Goal: Use online tool/utility

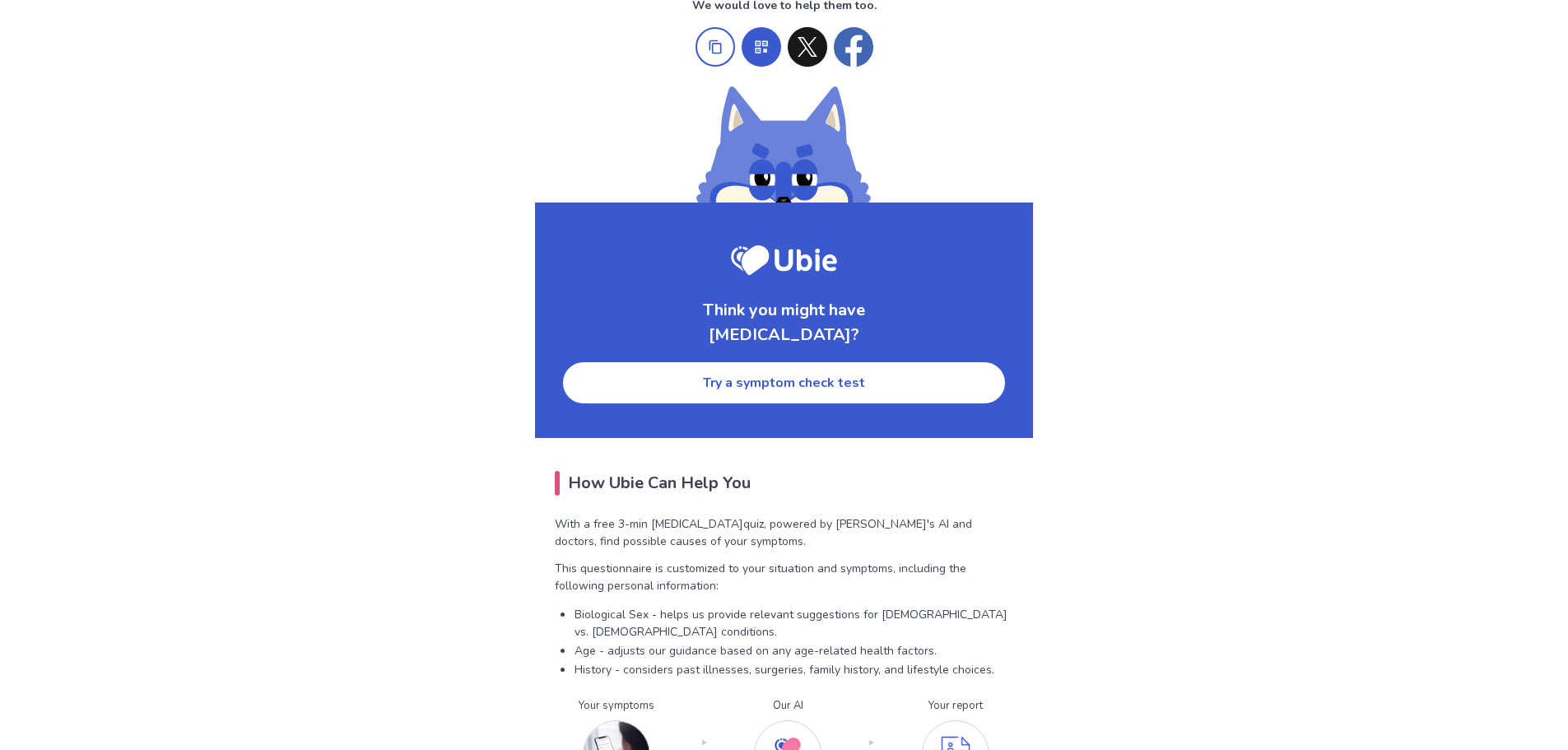
scroll to position [2467, 0]
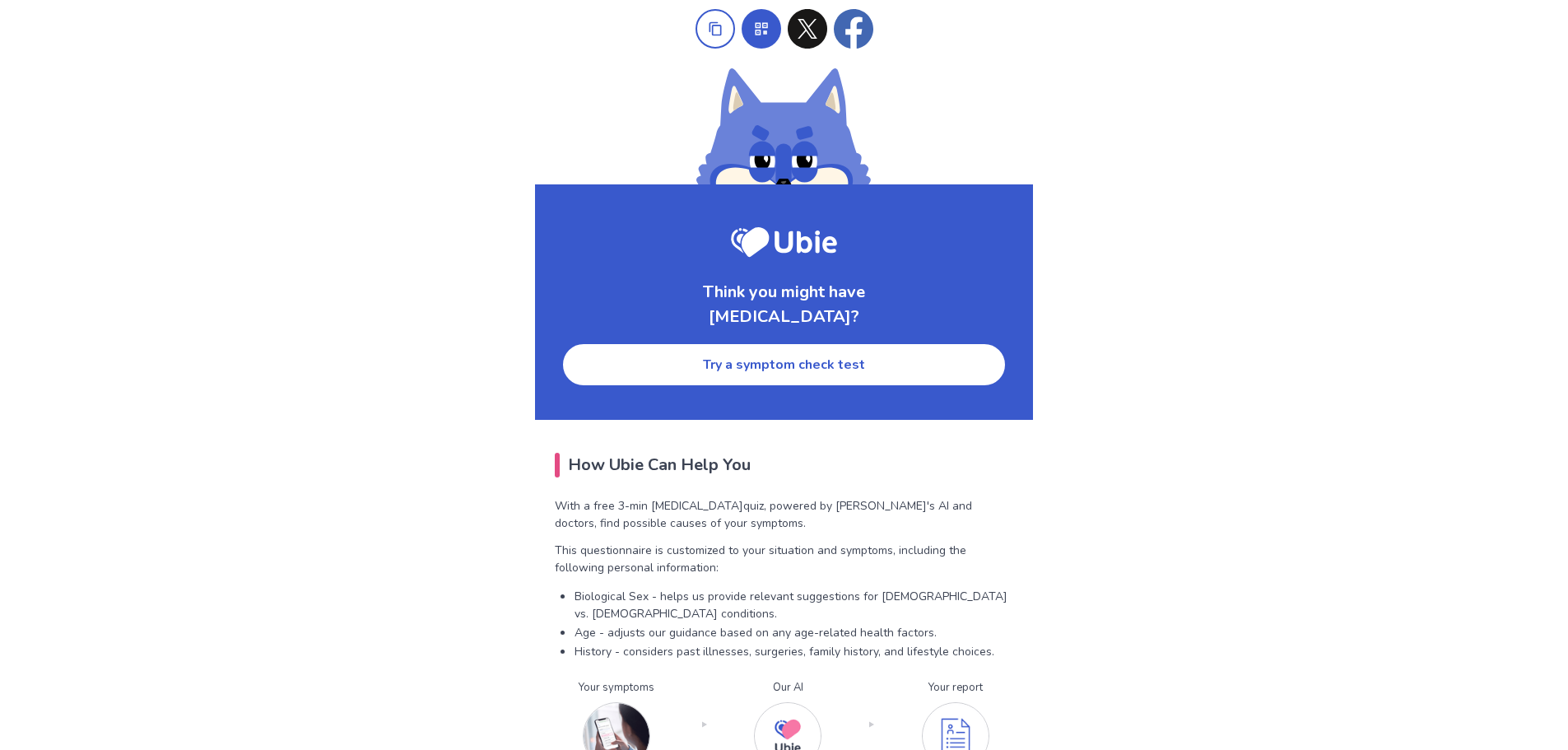
click at [786, 375] on link "Try a symptom check test" at bounding box center [784, 365] width 445 height 45
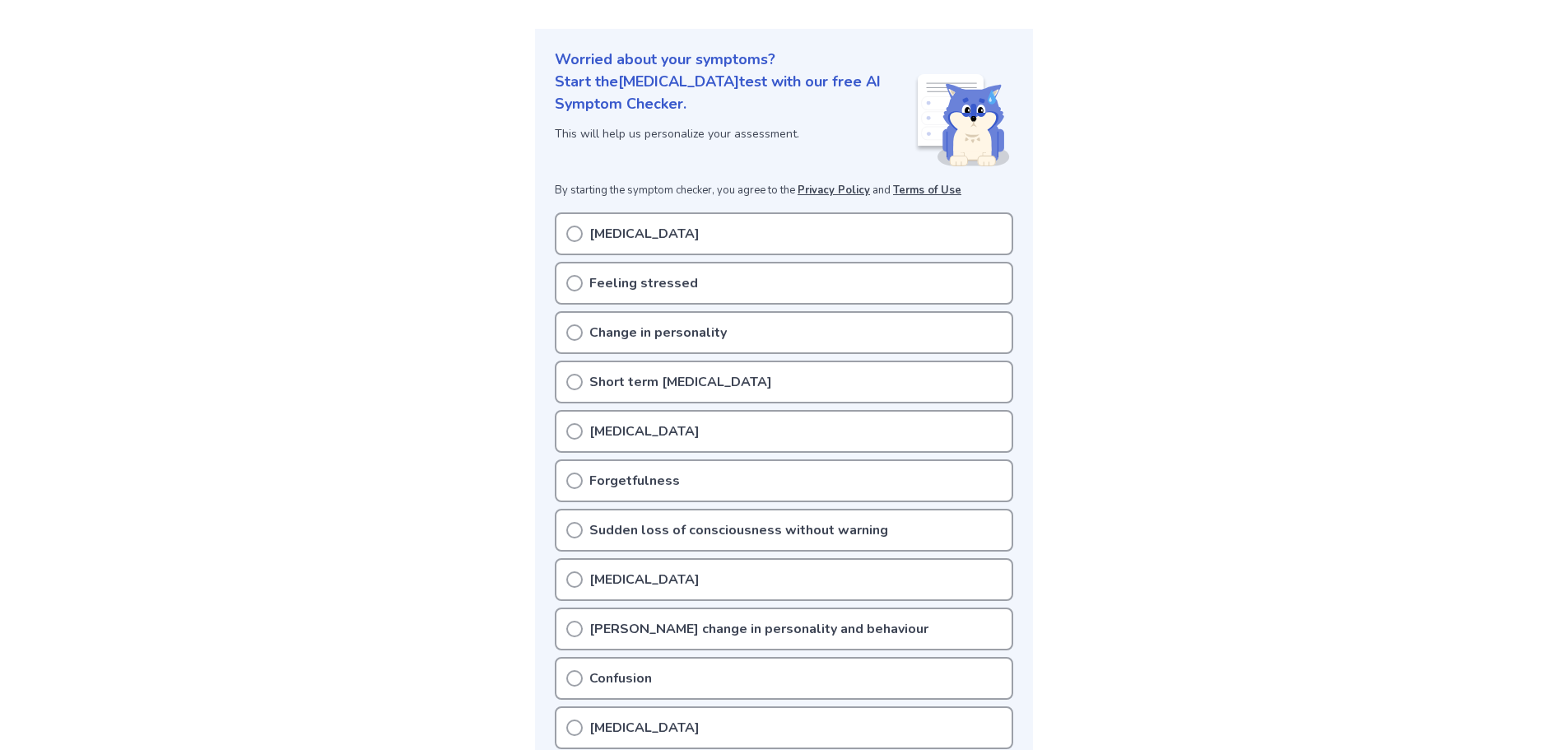
scroll to position [160, 0]
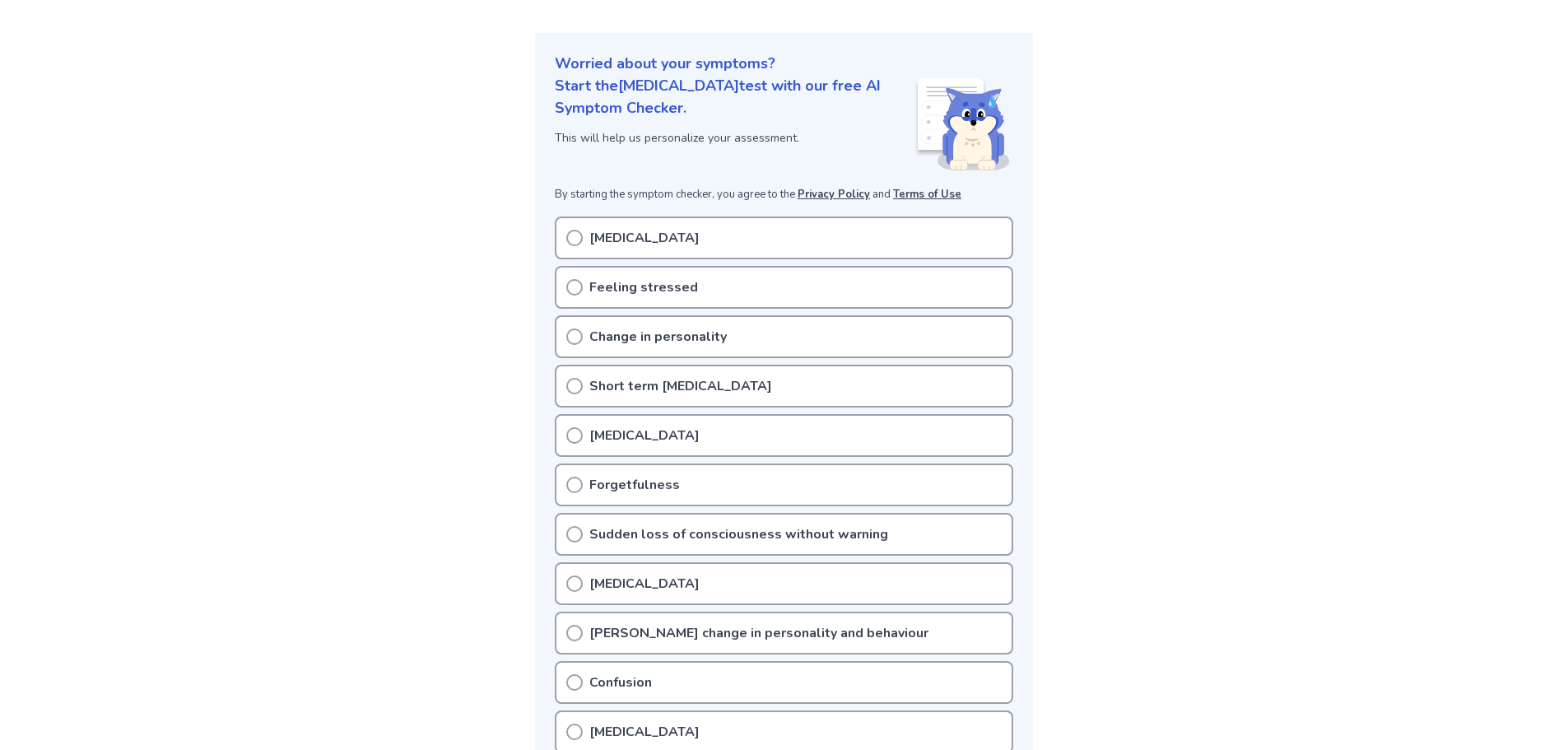
click at [578, 283] on icon at bounding box center [574, 287] width 16 height 16
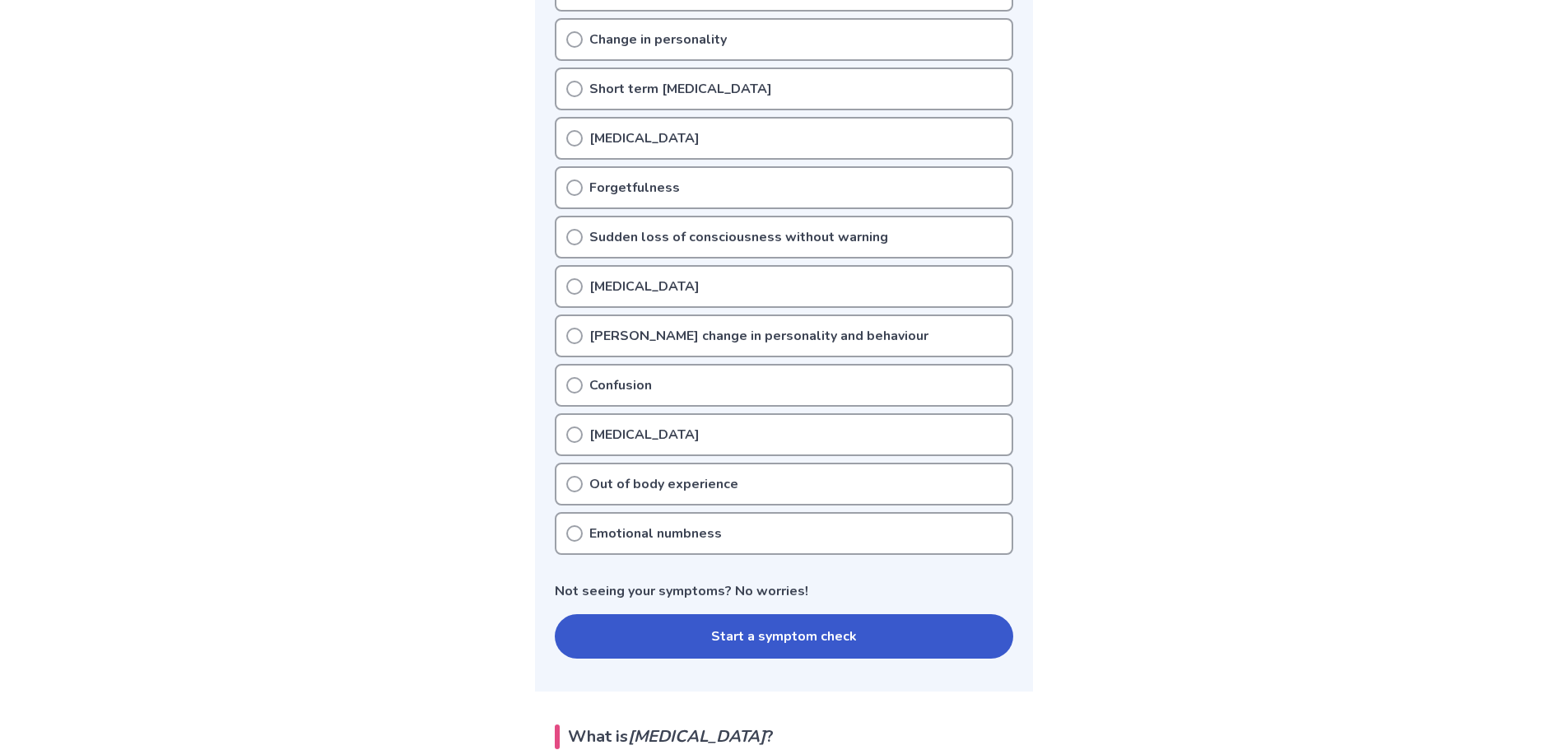
scroll to position [325, 0]
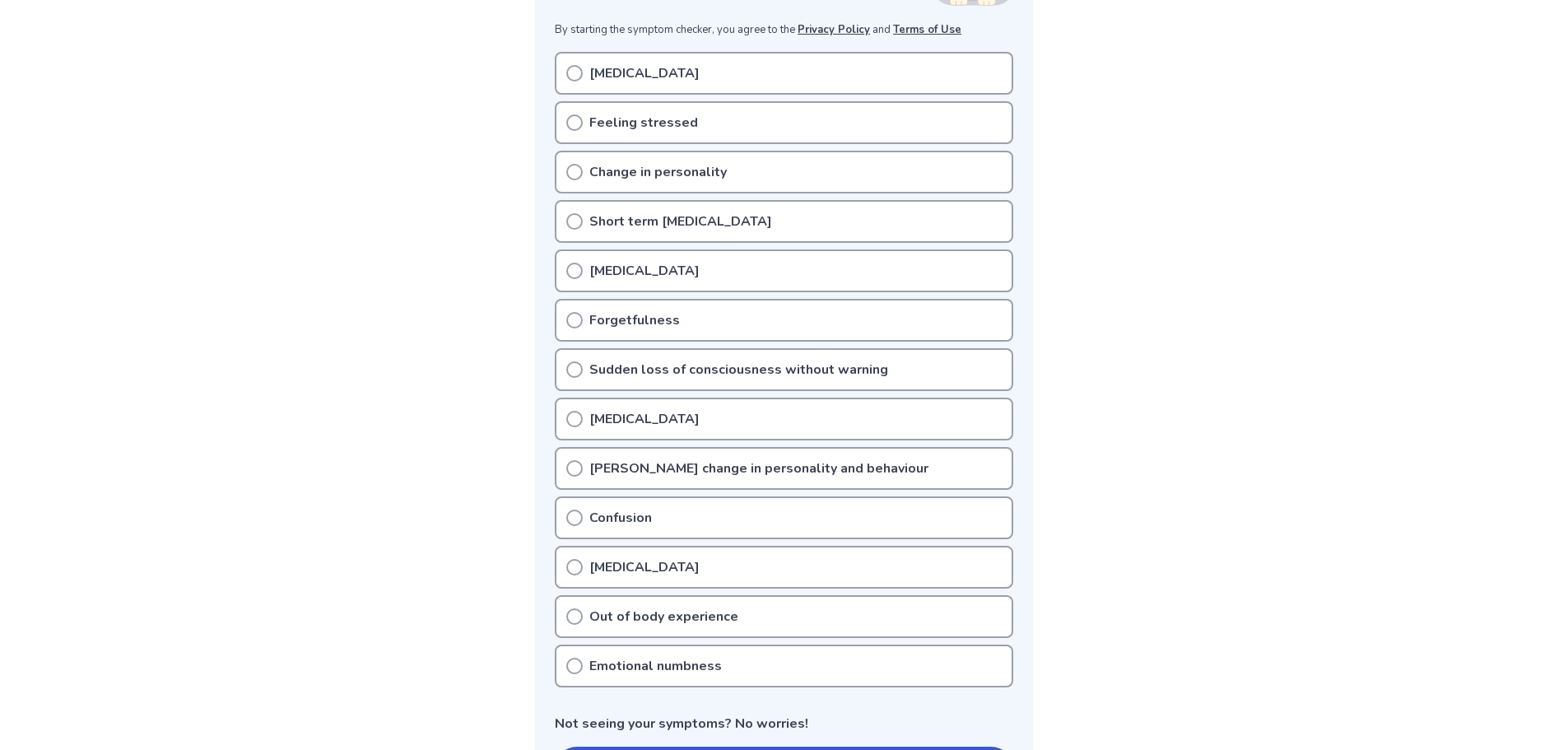
click at [750, 626] on div "Out of body experience" at bounding box center [784, 617] width 458 height 43
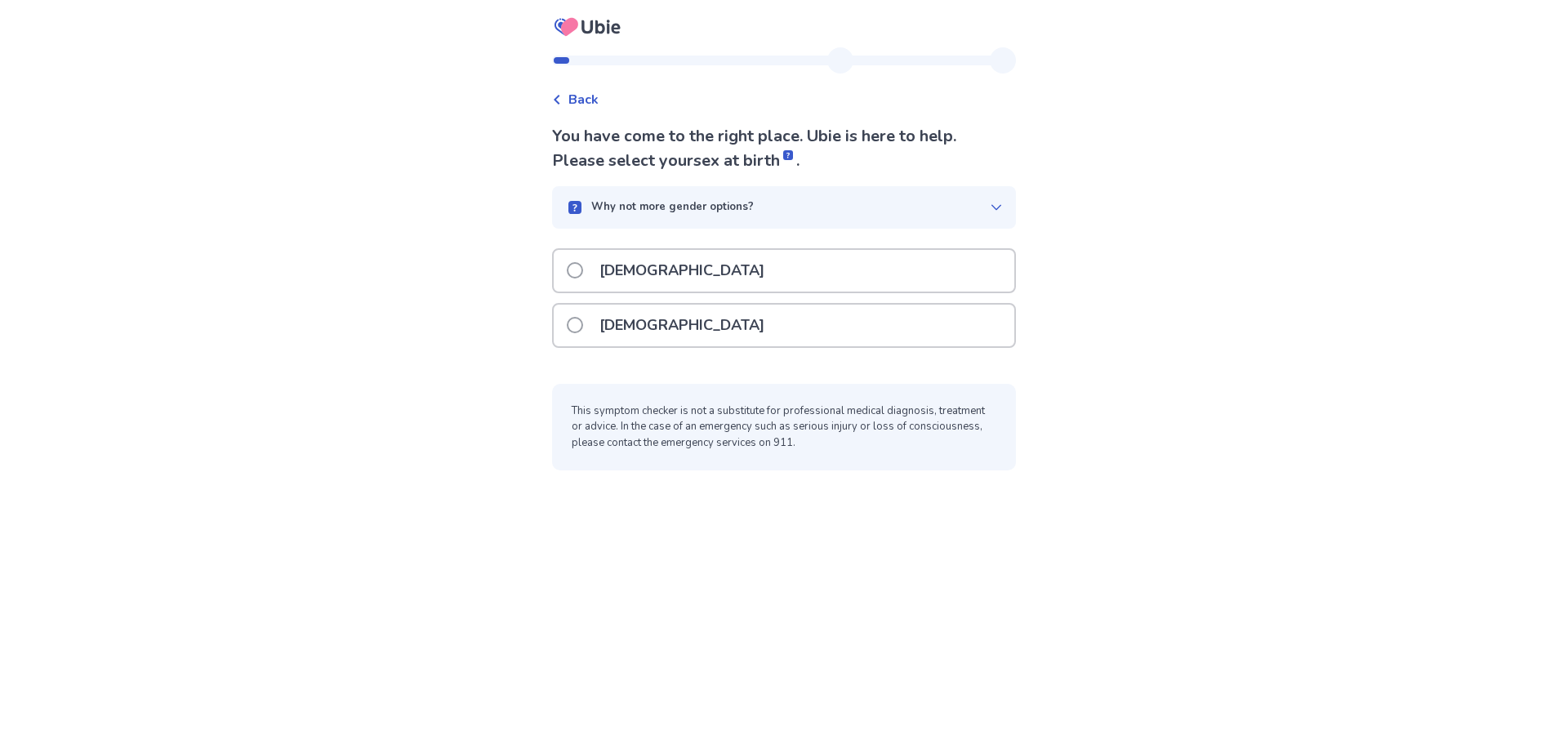
click at [794, 331] on div "Female" at bounding box center [784, 325] width 460 height 42
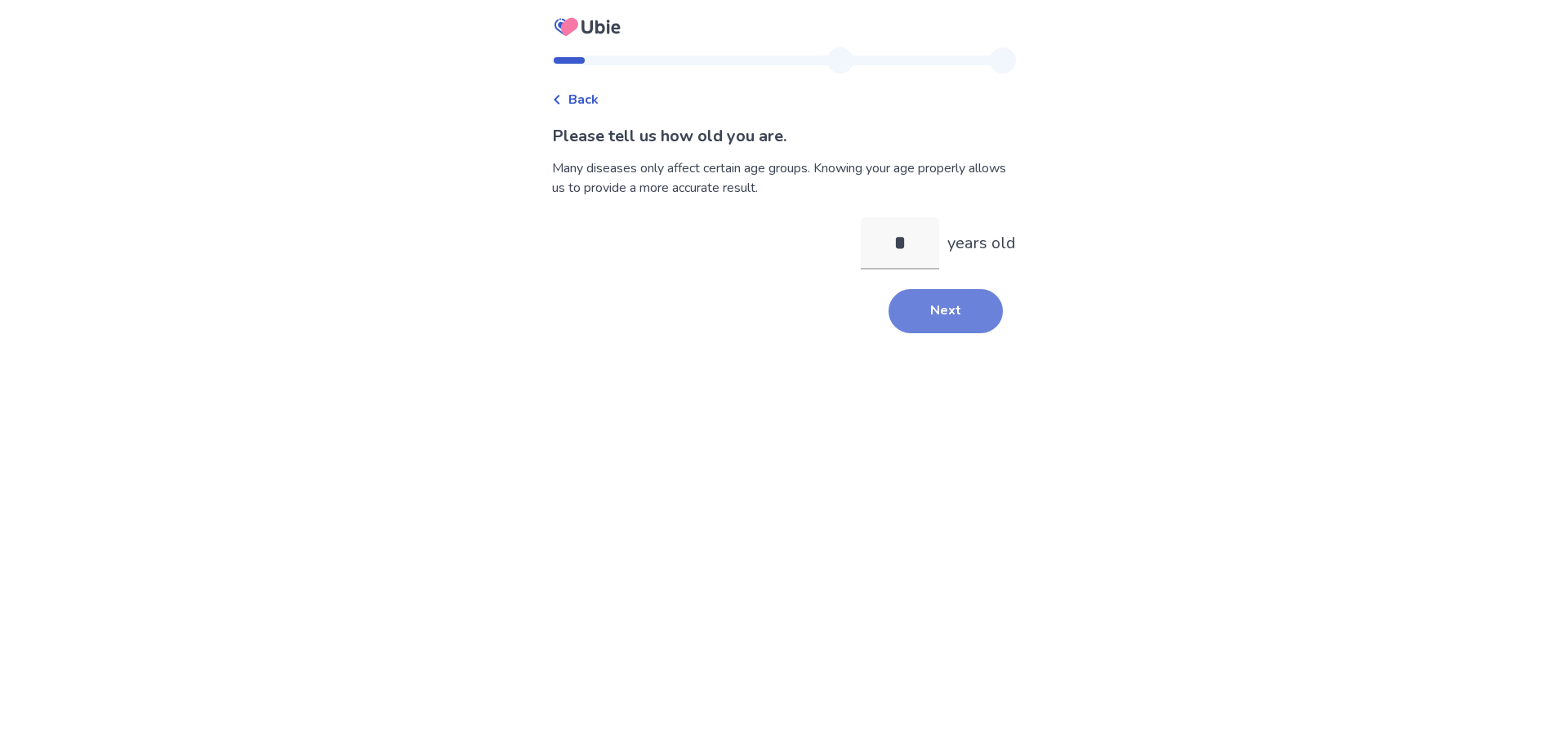
type input "**"
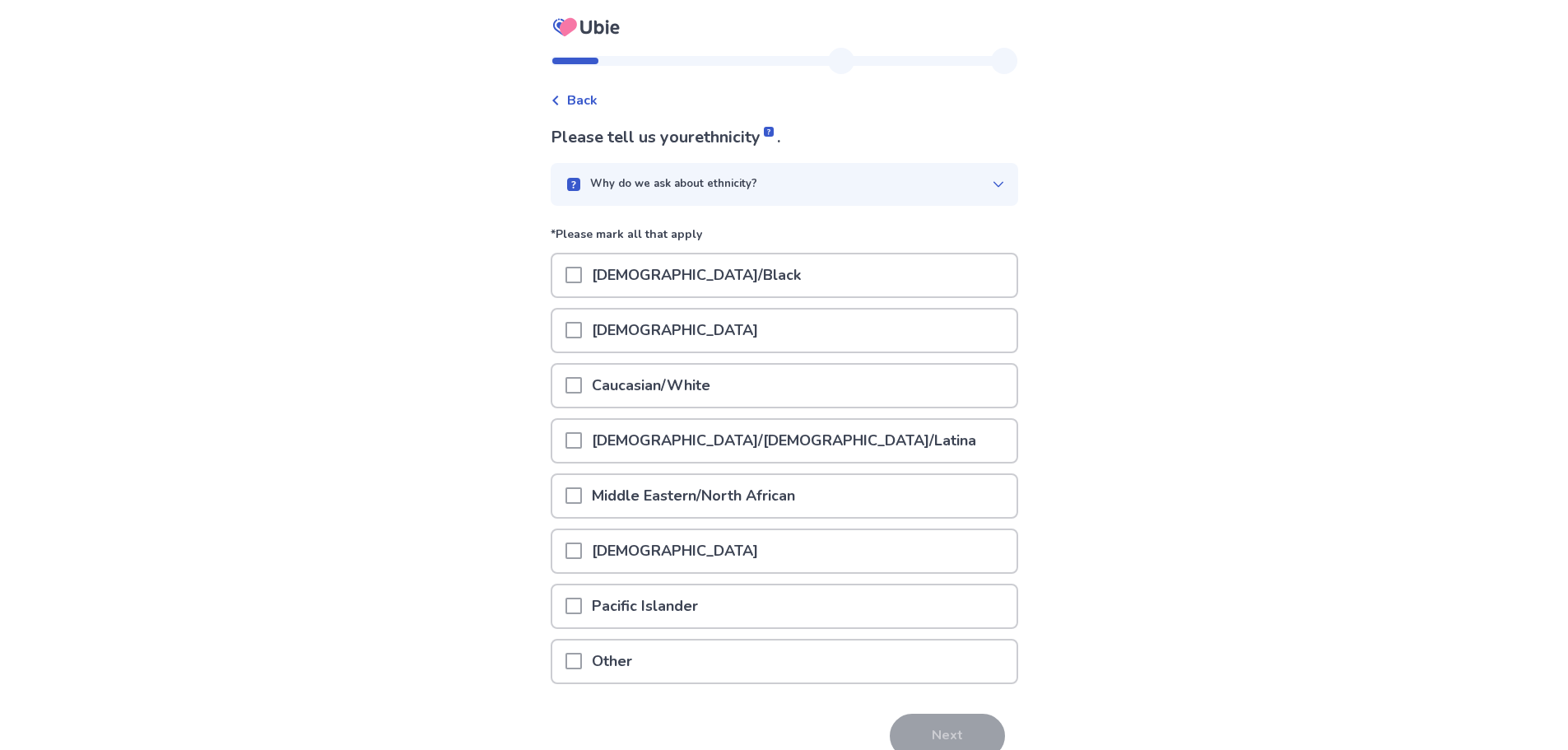
click at [617, 384] on p "Caucasian/White" at bounding box center [651, 386] width 138 height 42
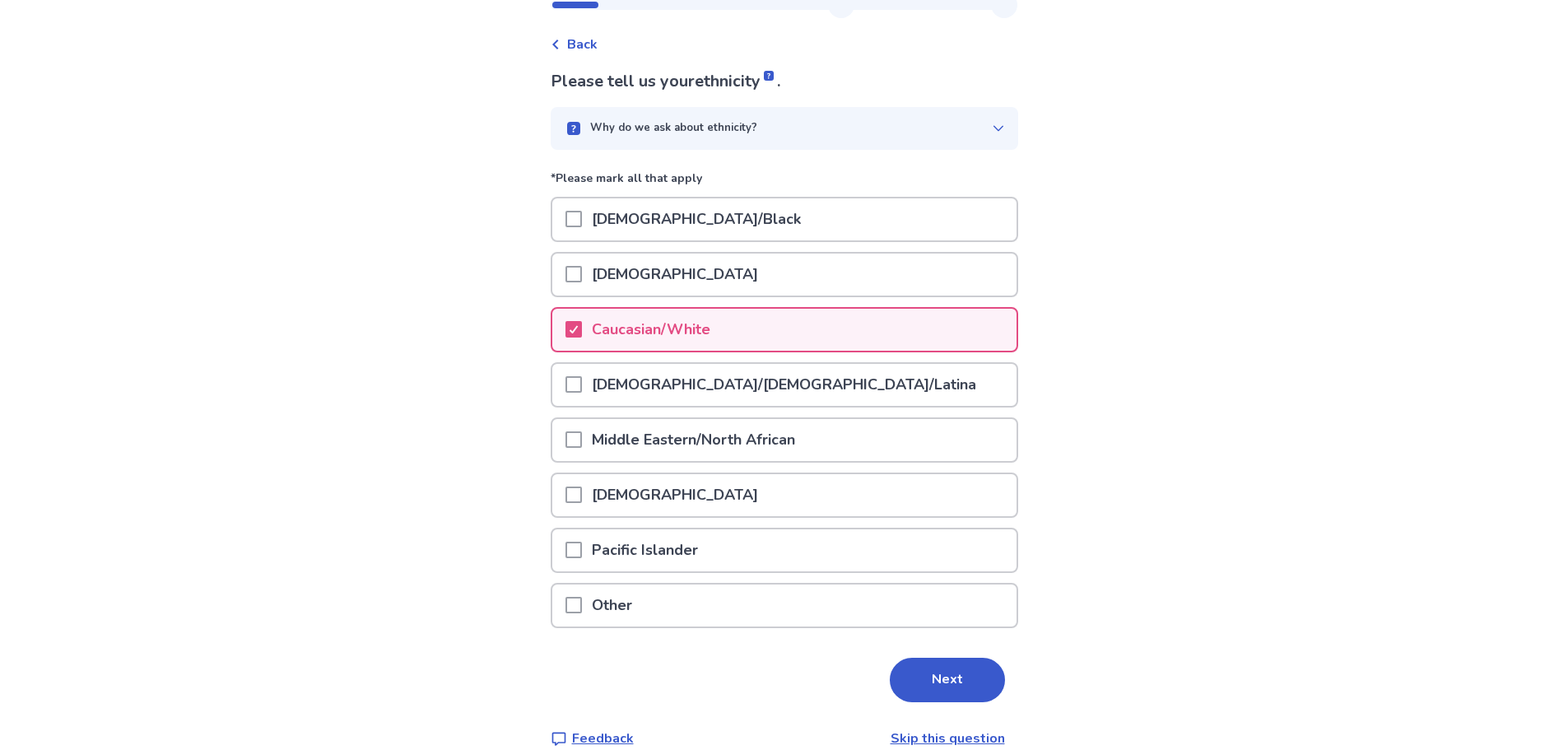
scroll to position [80, 0]
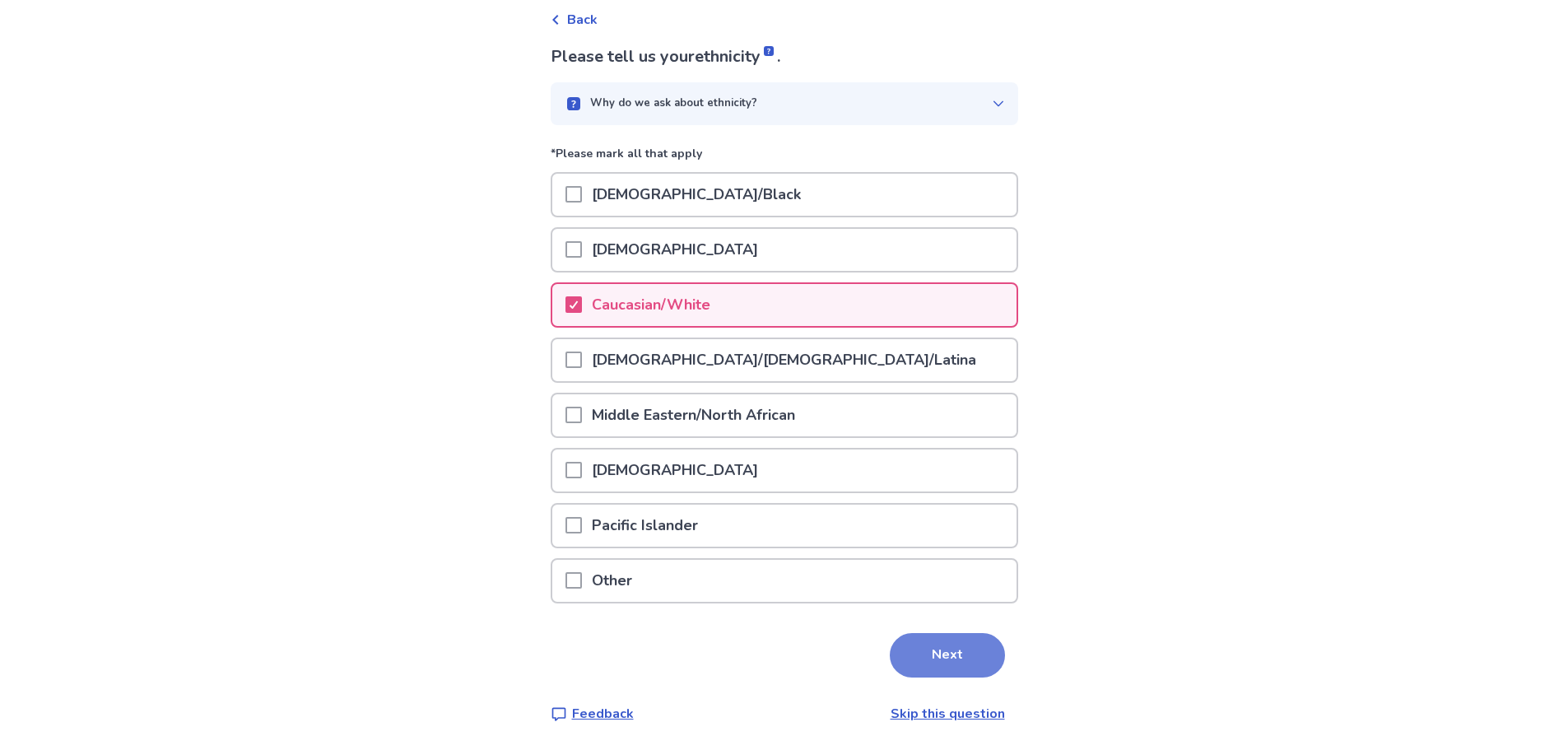
click at [948, 657] on button "Next" at bounding box center [948, 656] width 116 height 45
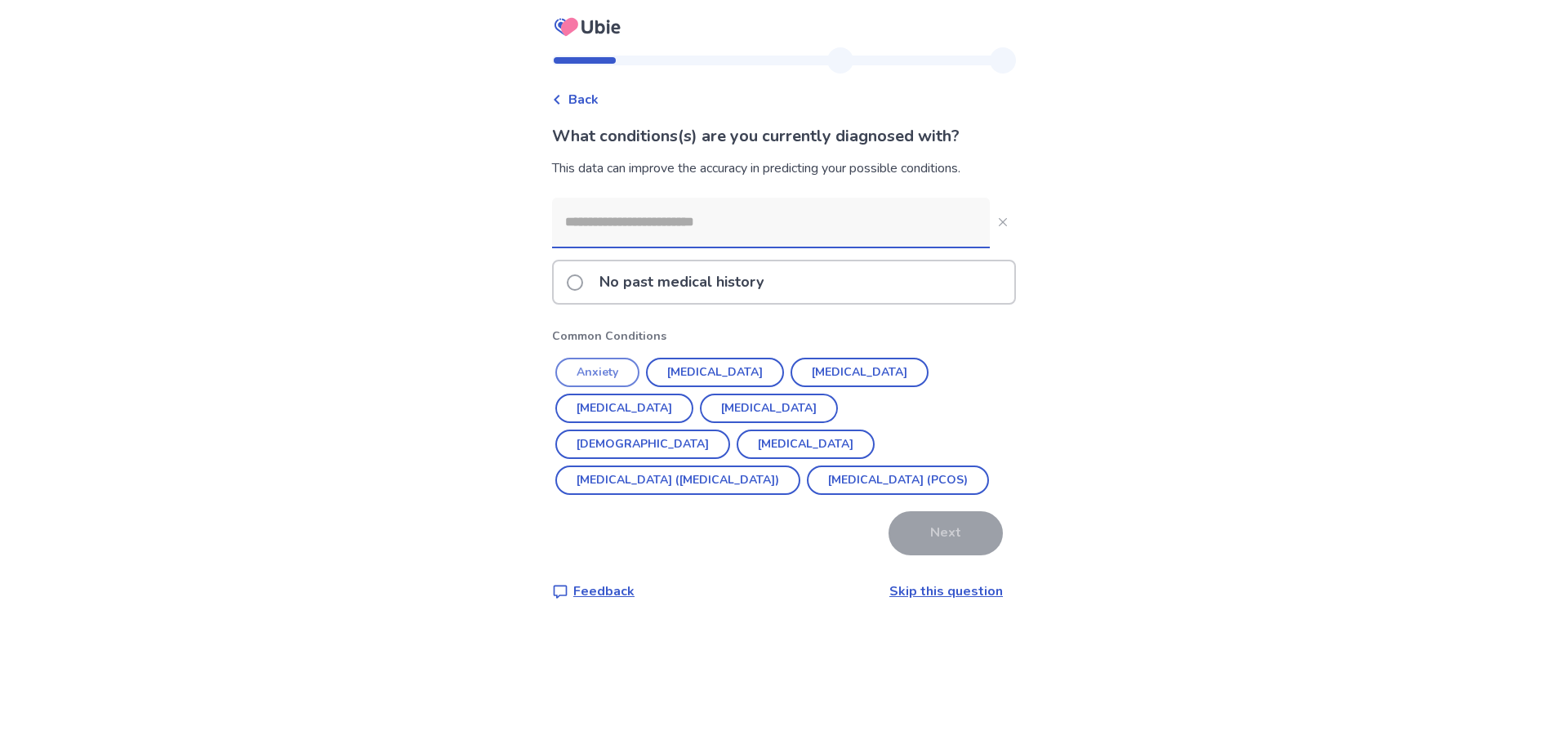
click at [612, 367] on button "Anxiety" at bounding box center [597, 372] width 84 height 29
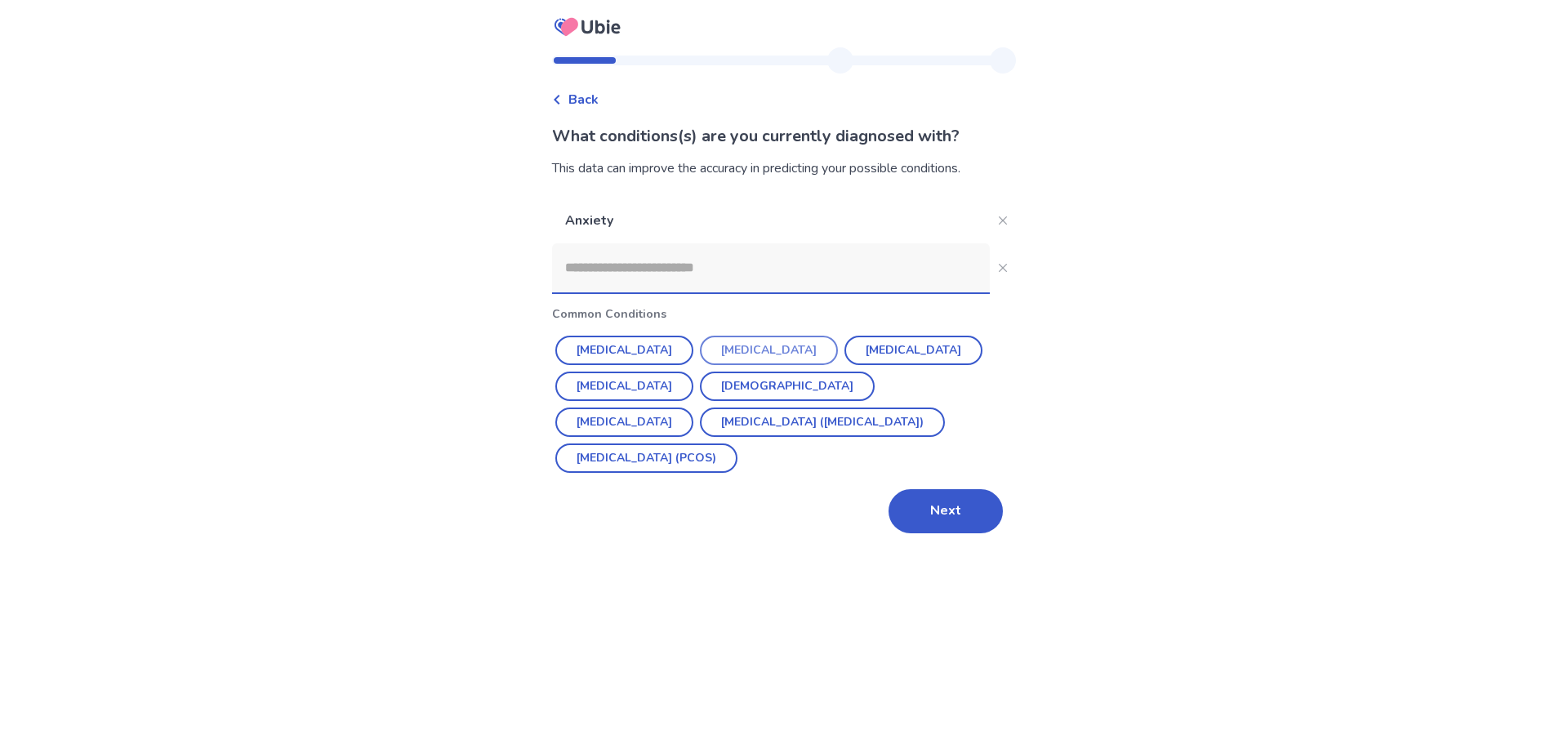
click at [762, 349] on button "[MEDICAL_DATA]" at bounding box center [769, 350] width 138 height 29
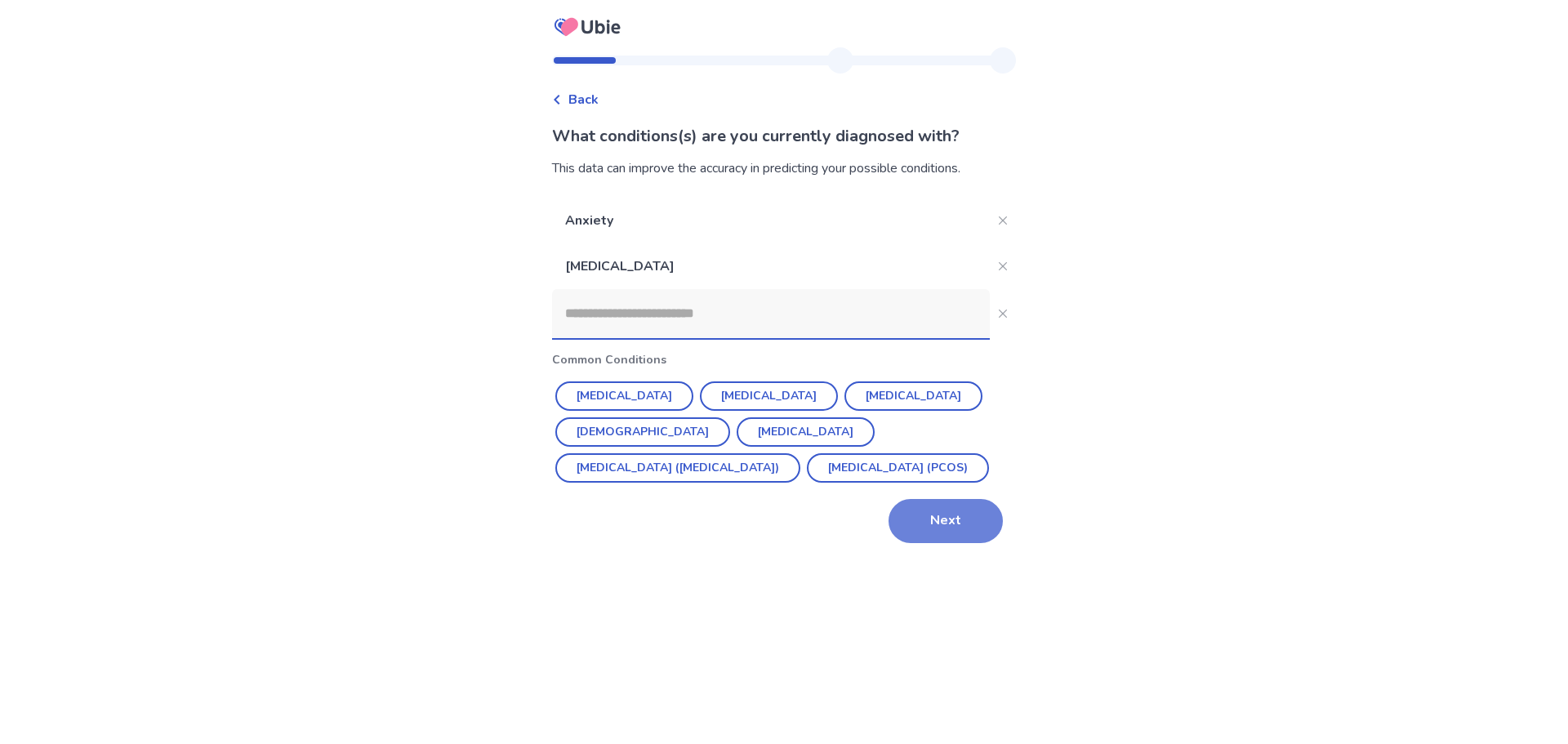
click at [953, 531] on button "Next" at bounding box center [946, 521] width 115 height 45
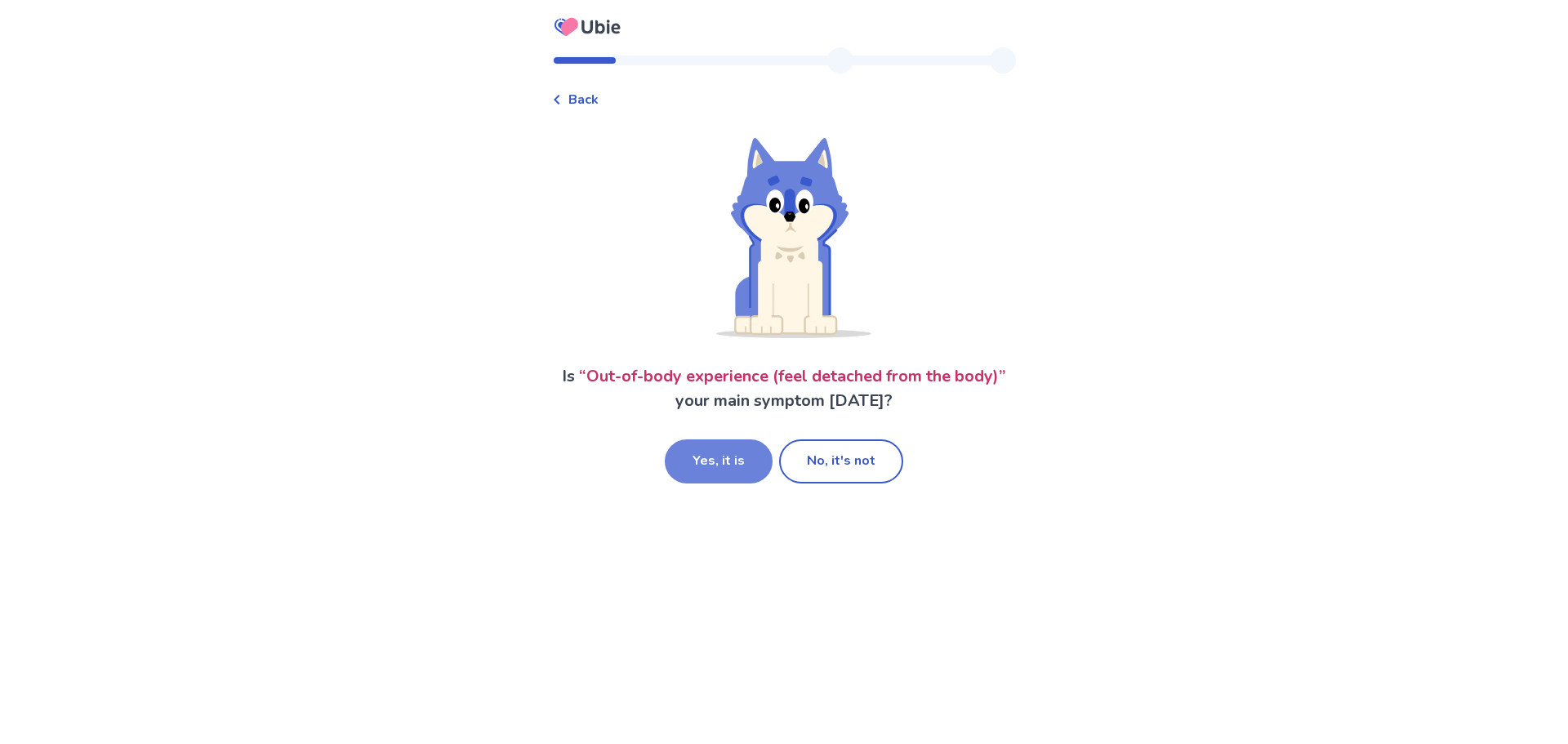
click at [710, 463] on button "Yes, it is" at bounding box center [719, 461] width 108 height 45
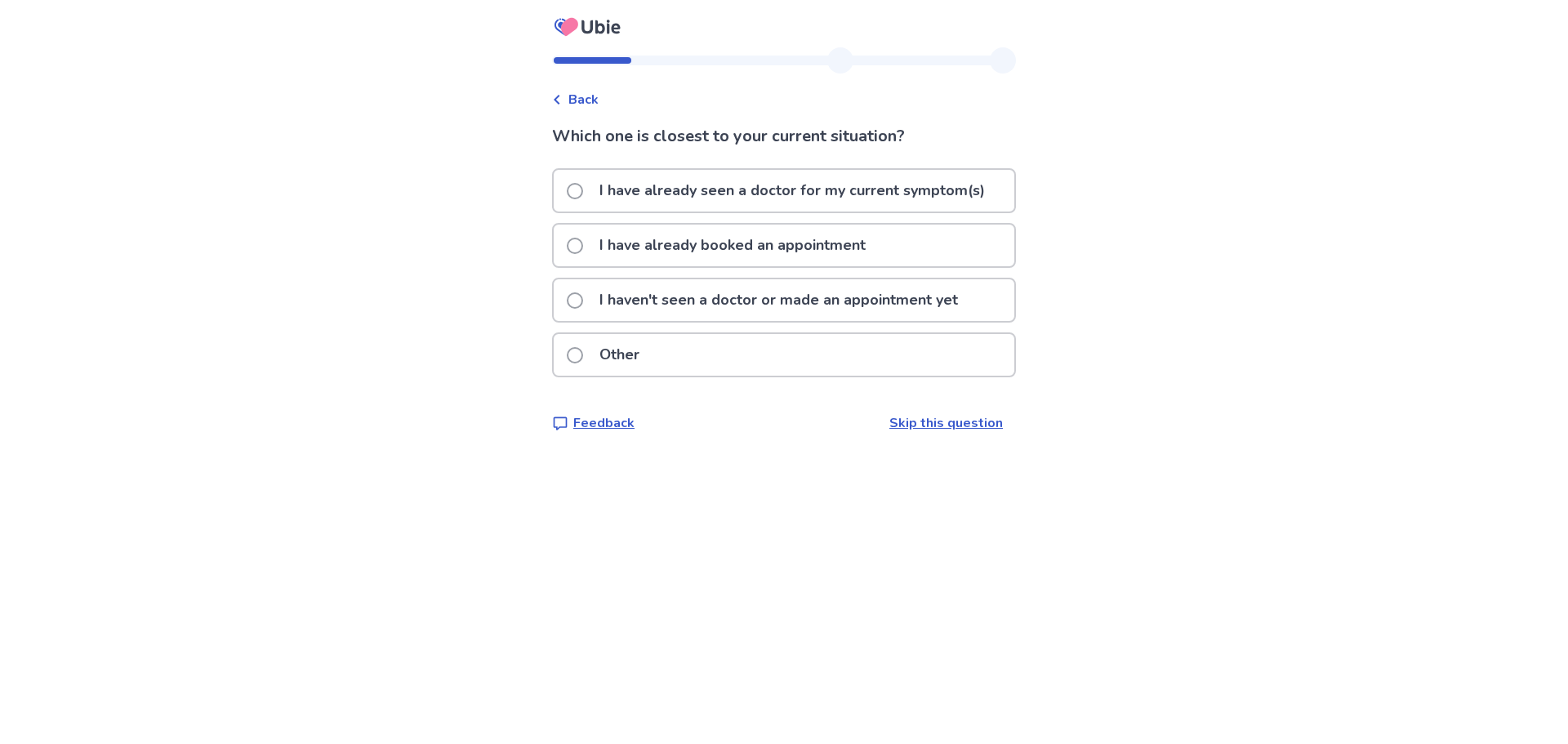
click at [862, 295] on p "I haven't seen a doctor or made an appointment yet" at bounding box center [779, 300] width 378 height 42
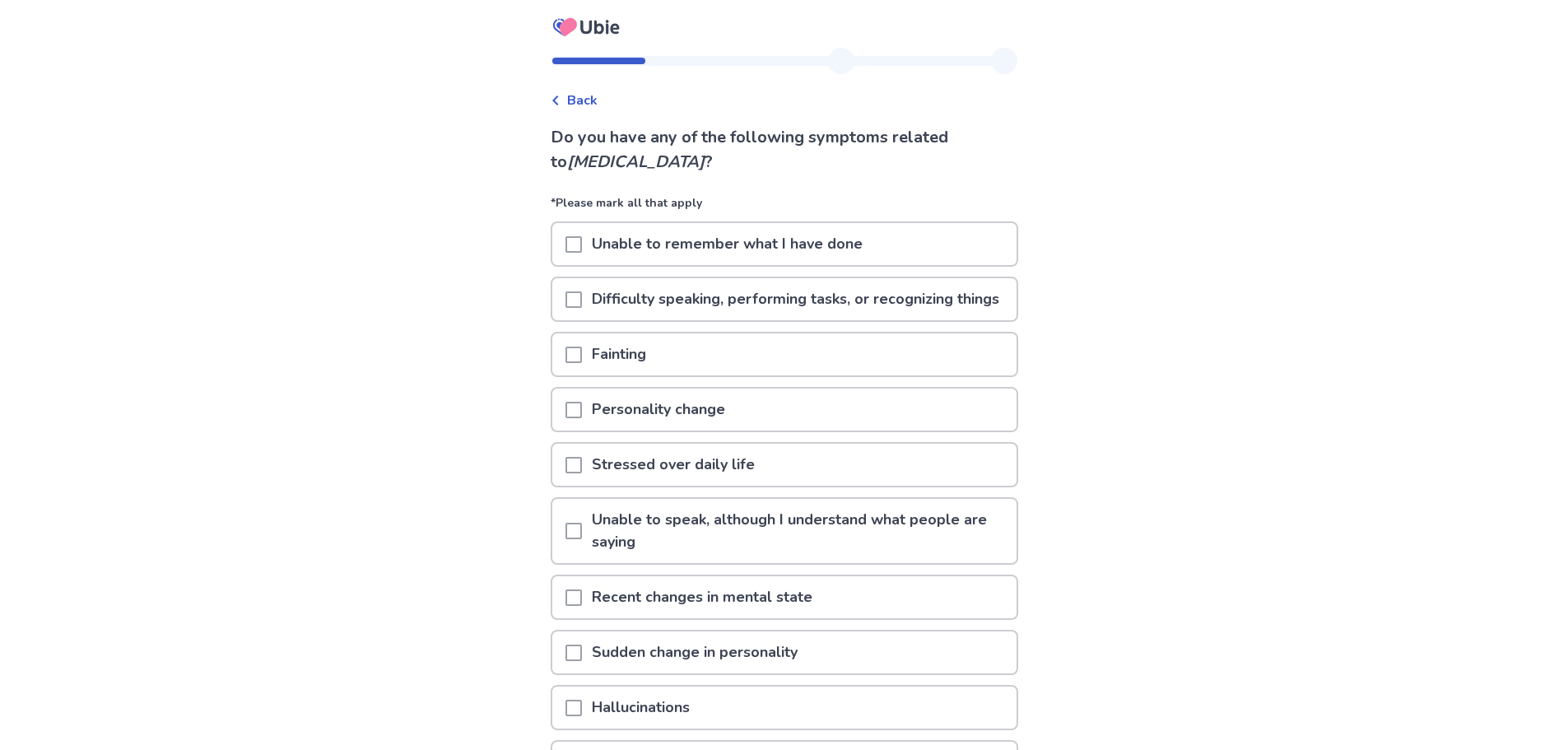
click at [576, 306] on span at bounding box center [573, 299] width 16 height 16
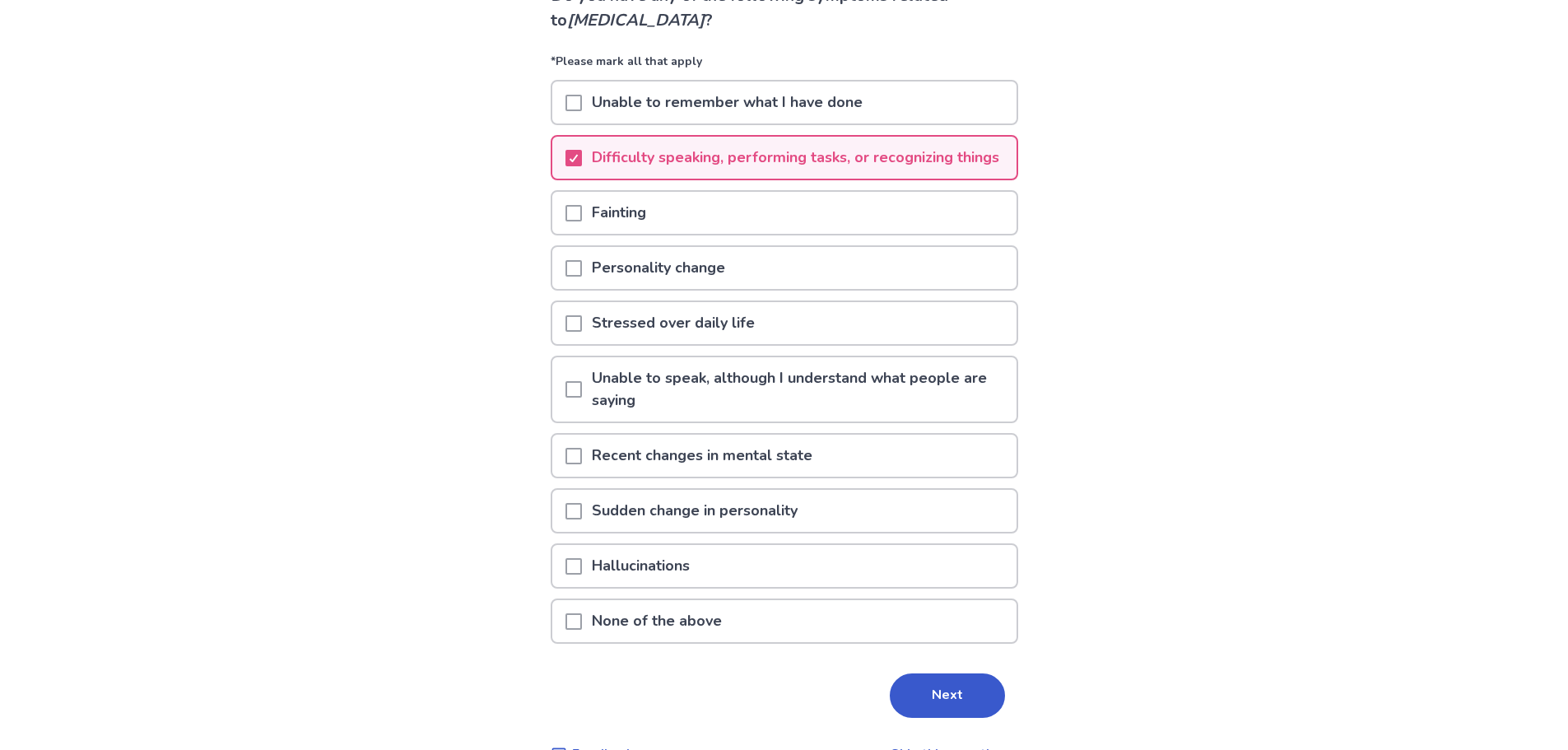
scroll to position [205, 0]
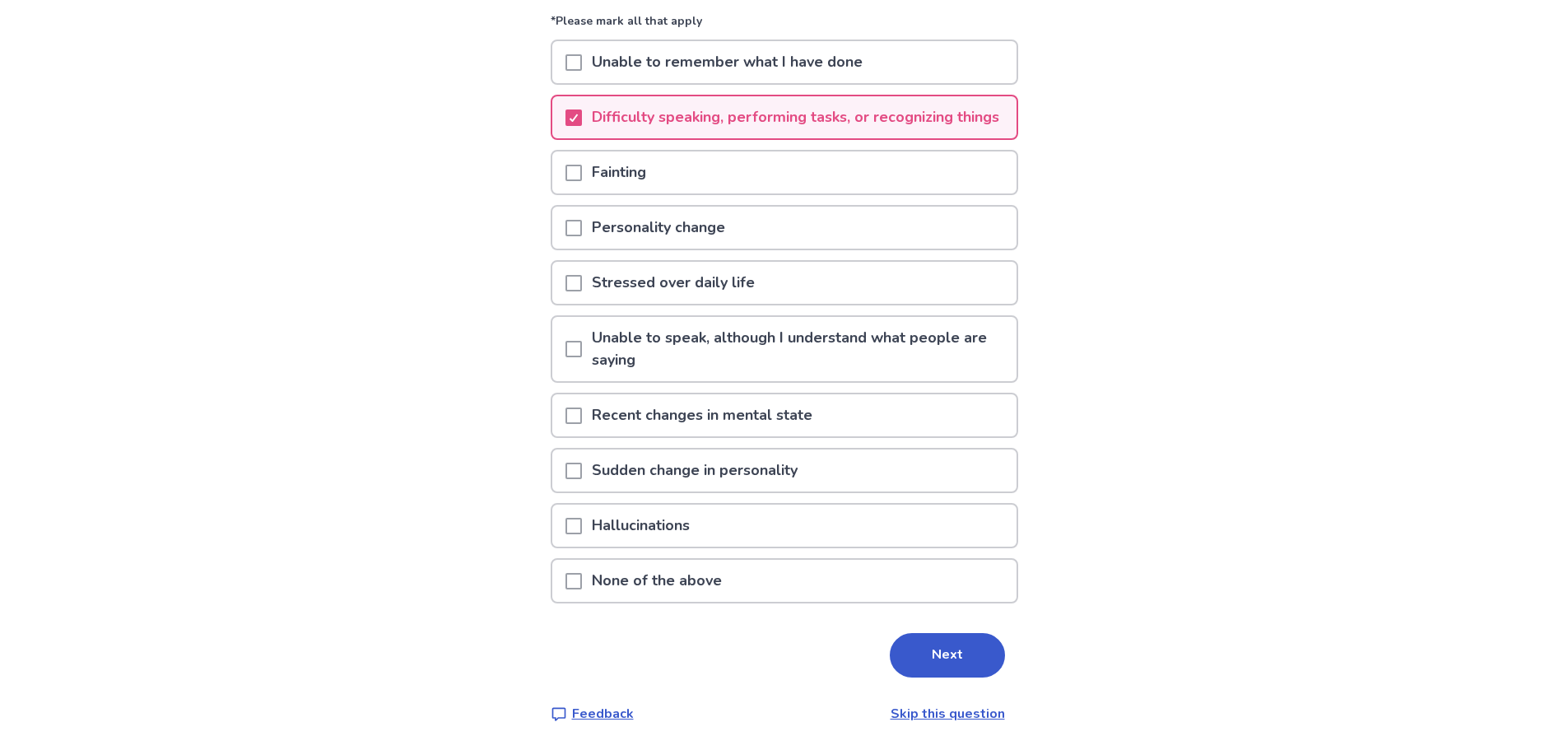
click at [580, 283] on span at bounding box center [573, 283] width 16 height 16
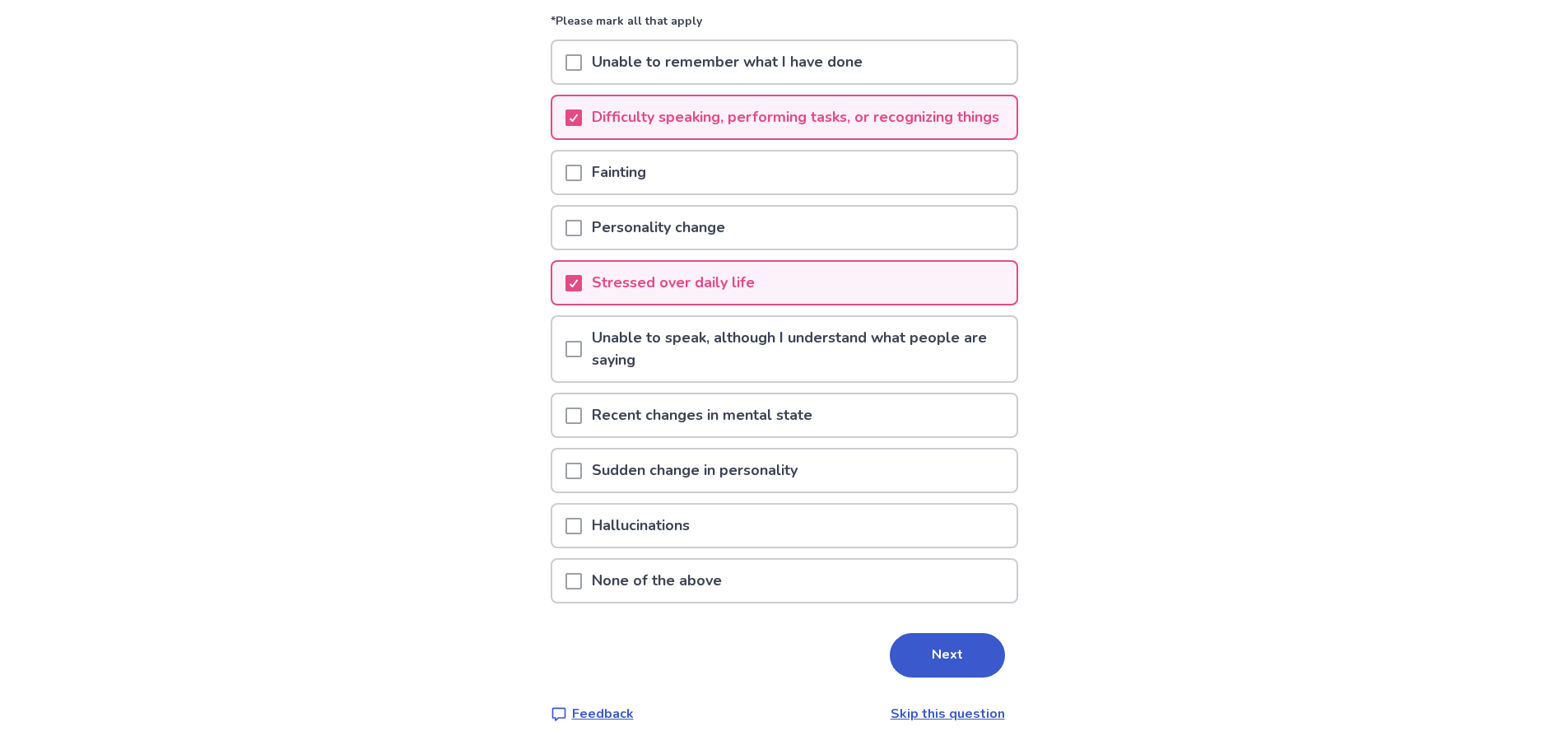
click at [582, 344] on span at bounding box center [573, 349] width 16 height 16
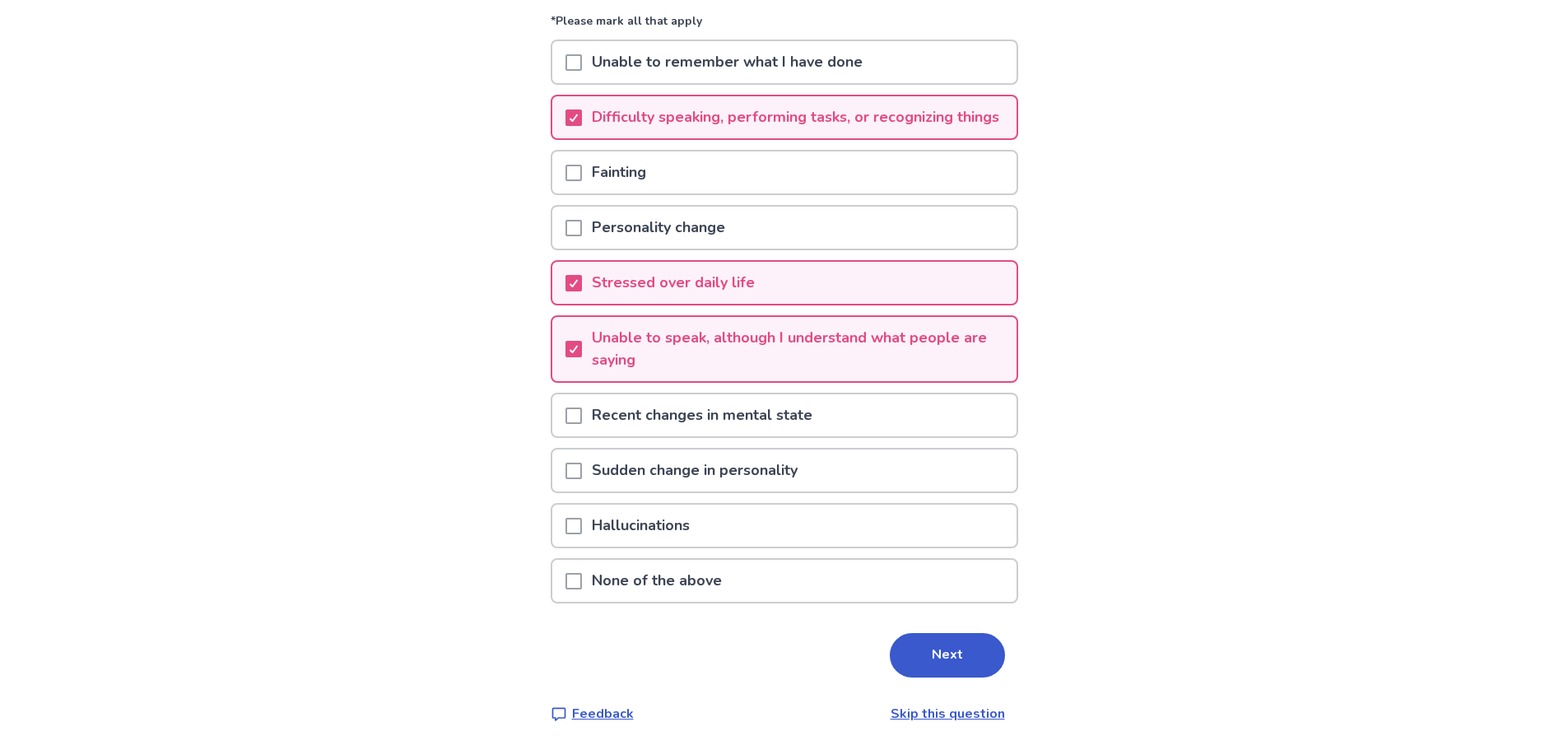
click at [582, 518] on span at bounding box center [573, 526] width 16 height 16
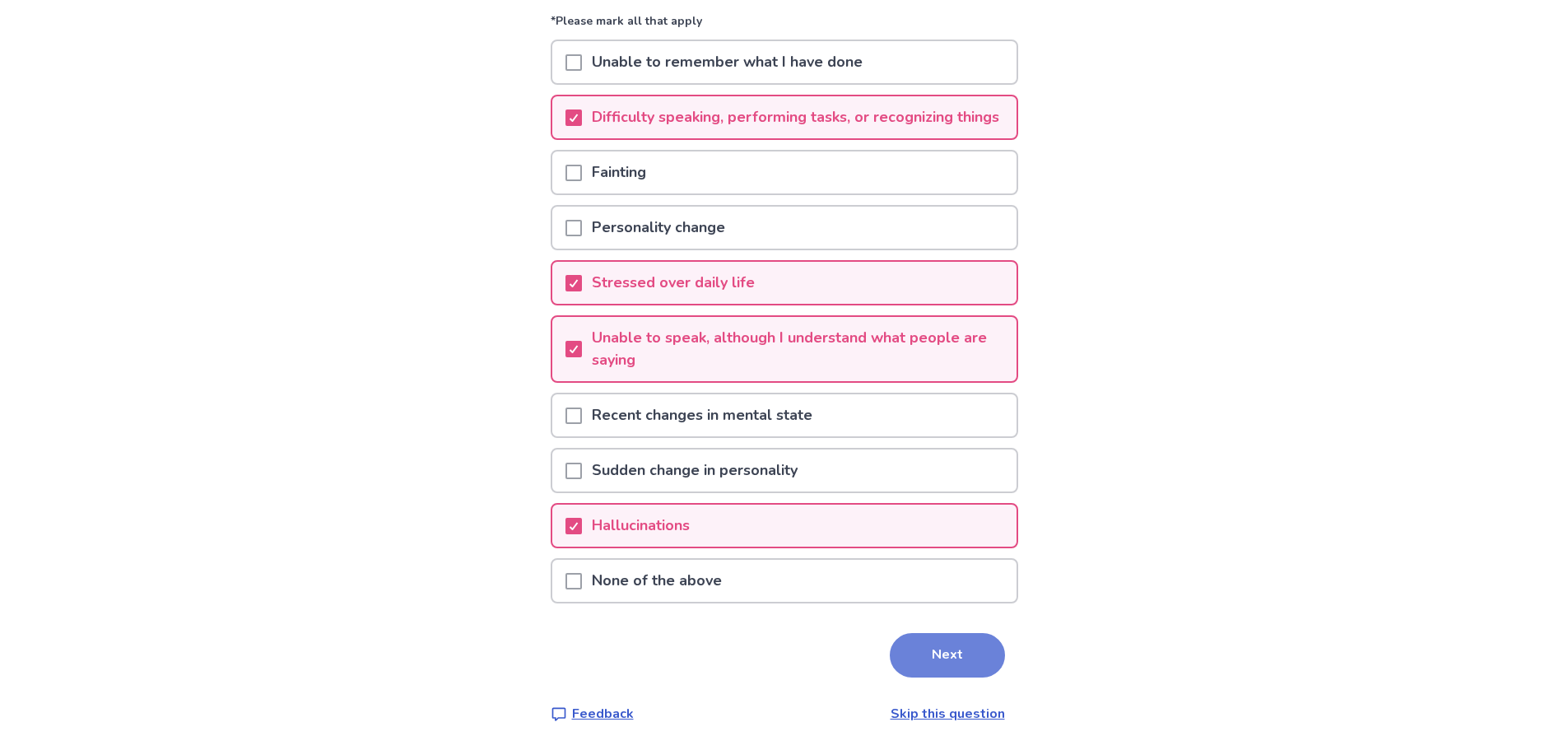
click at [936, 673] on button "Next" at bounding box center [948, 656] width 116 height 45
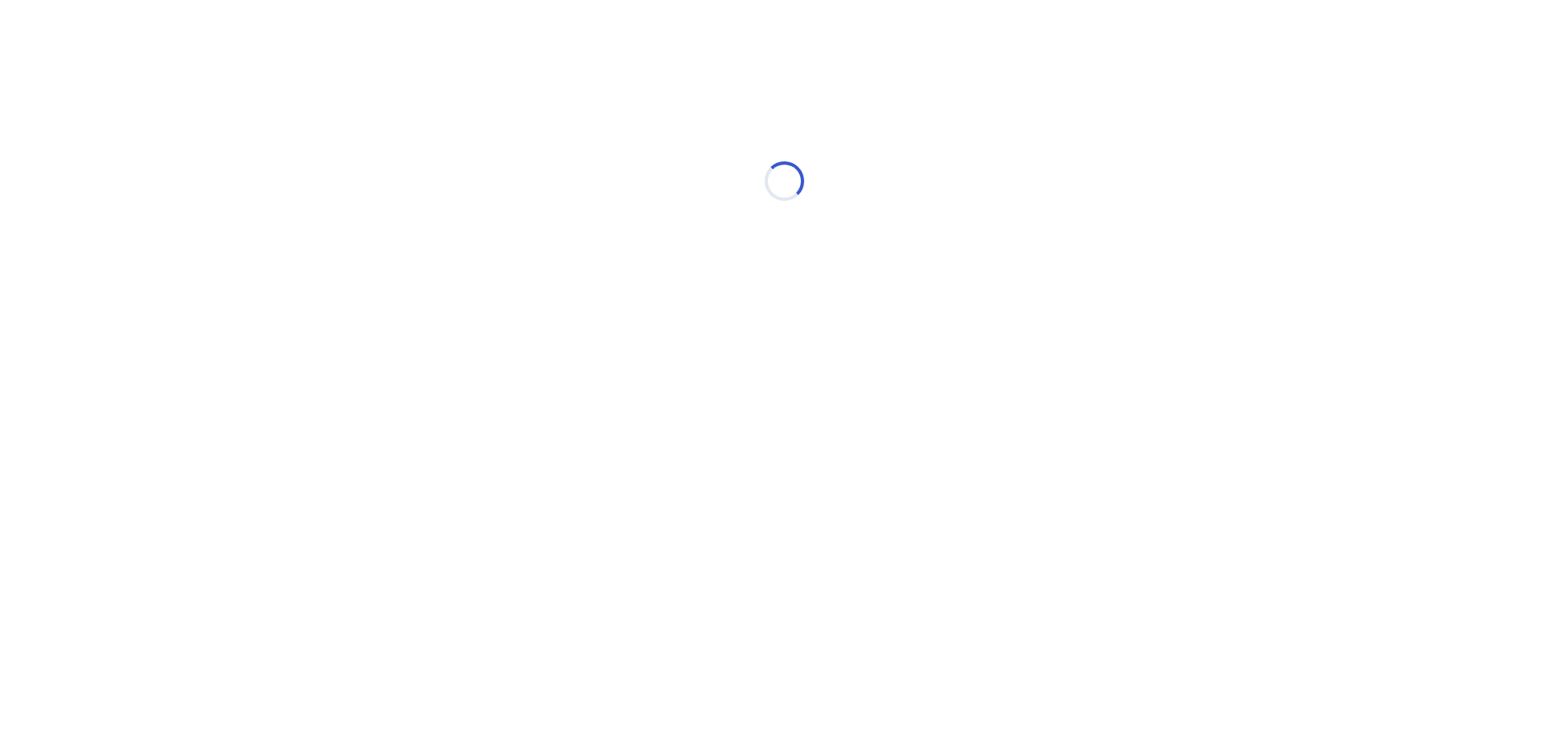
scroll to position [0, 0]
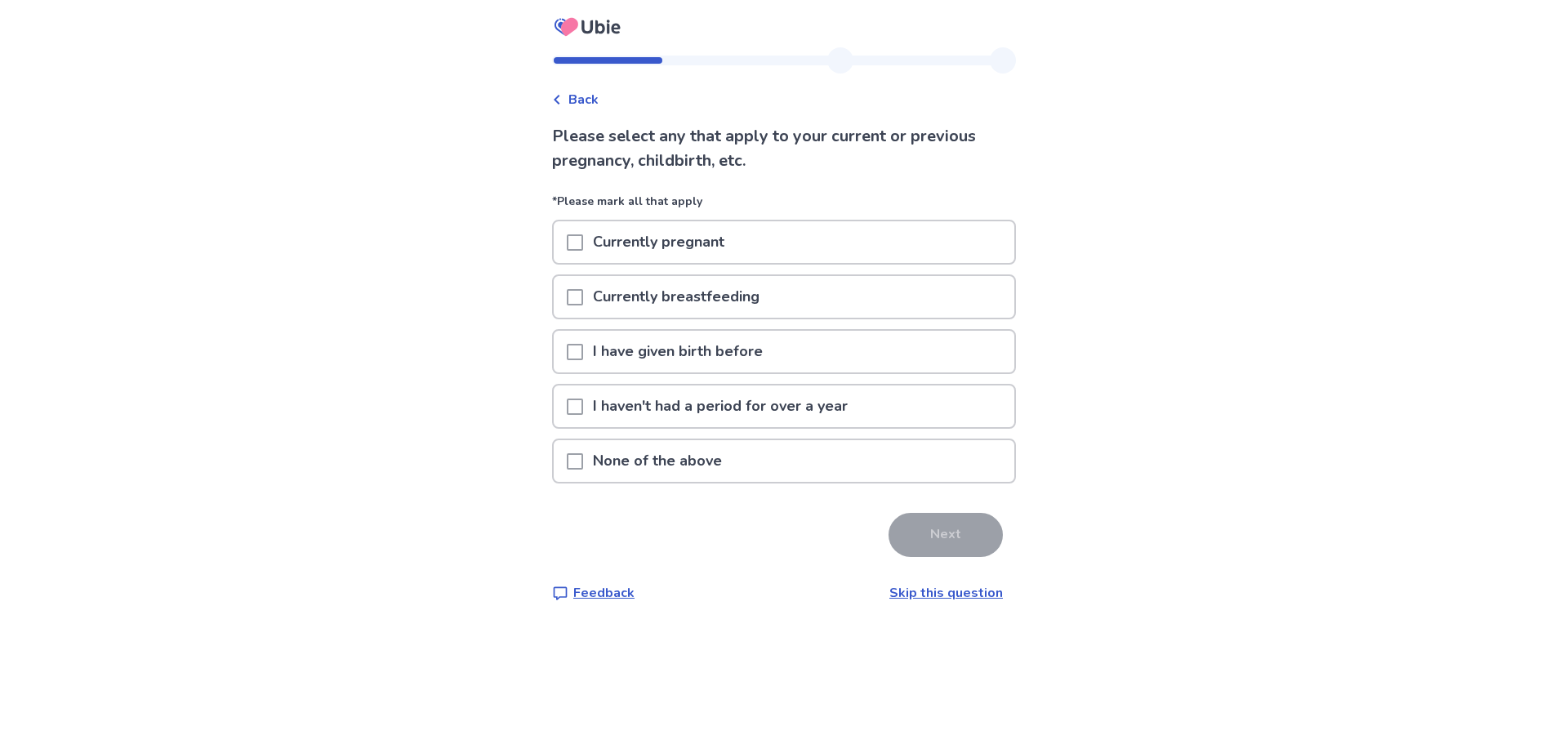
click at [573, 466] on div "None of the above" at bounding box center [784, 461] width 460 height 42
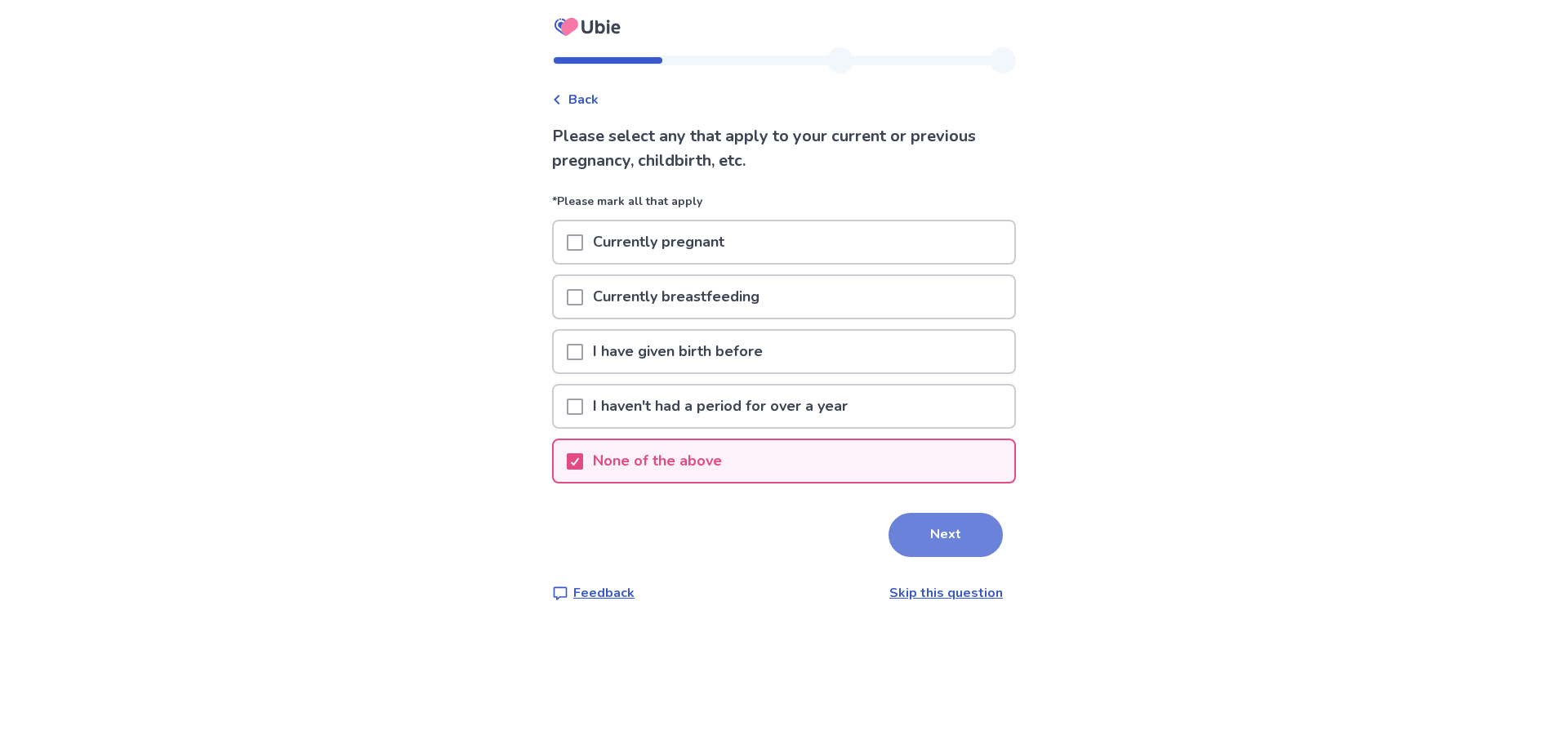
click at [916, 533] on button "Next" at bounding box center [946, 535] width 115 height 45
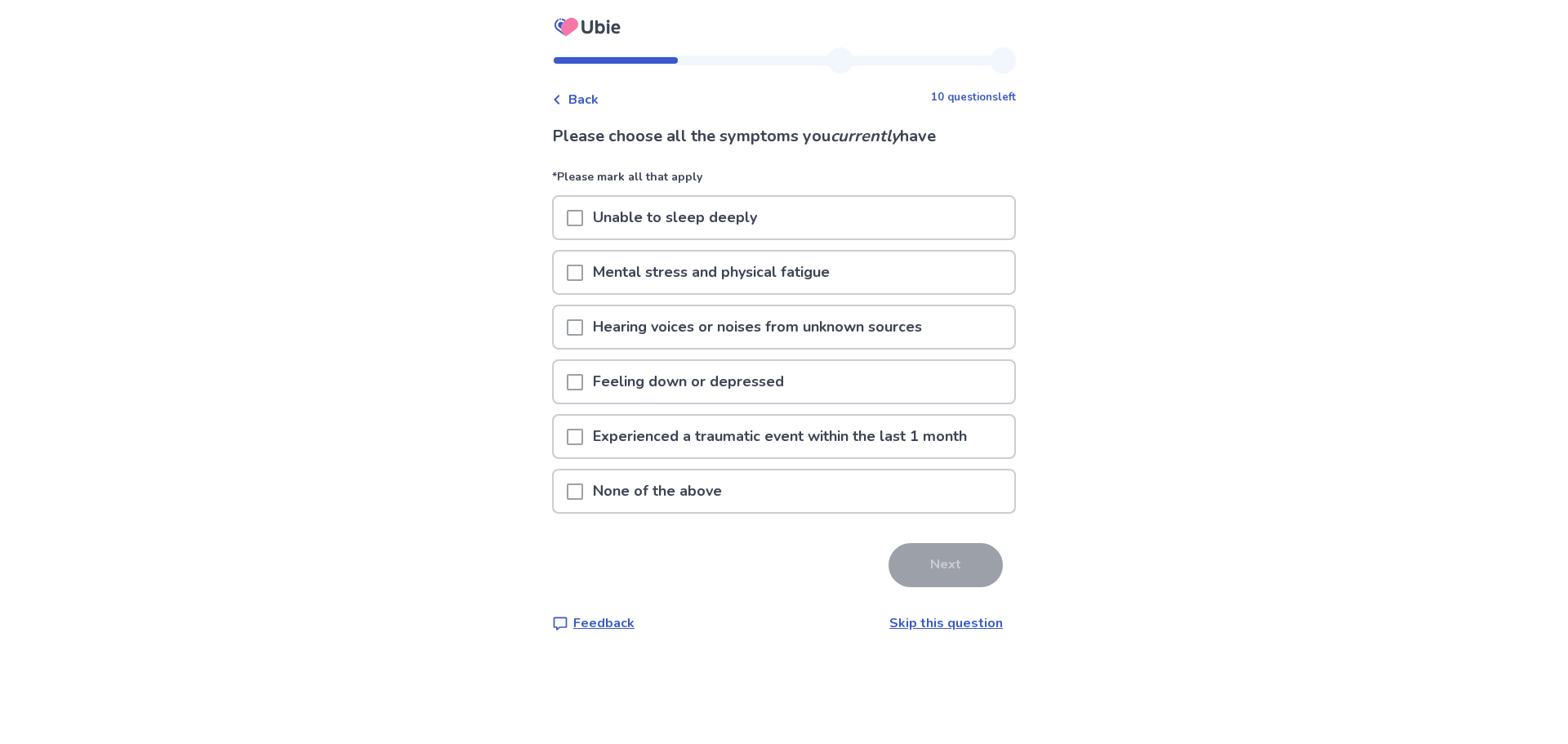
click at [583, 223] on span at bounding box center [574, 217] width 16 height 16
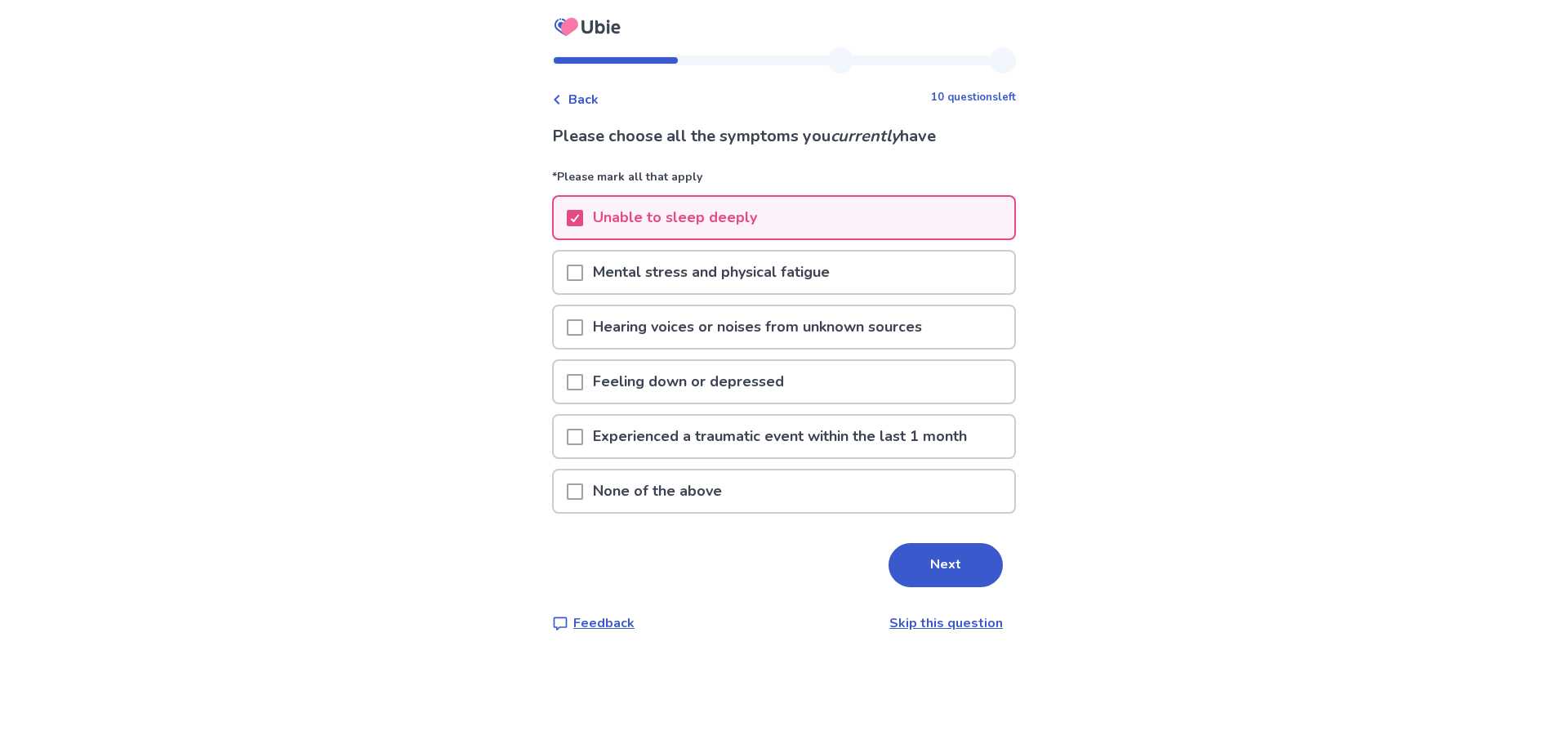
click at [583, 271] on span at bounding box center [574, 272] width 16 height 16
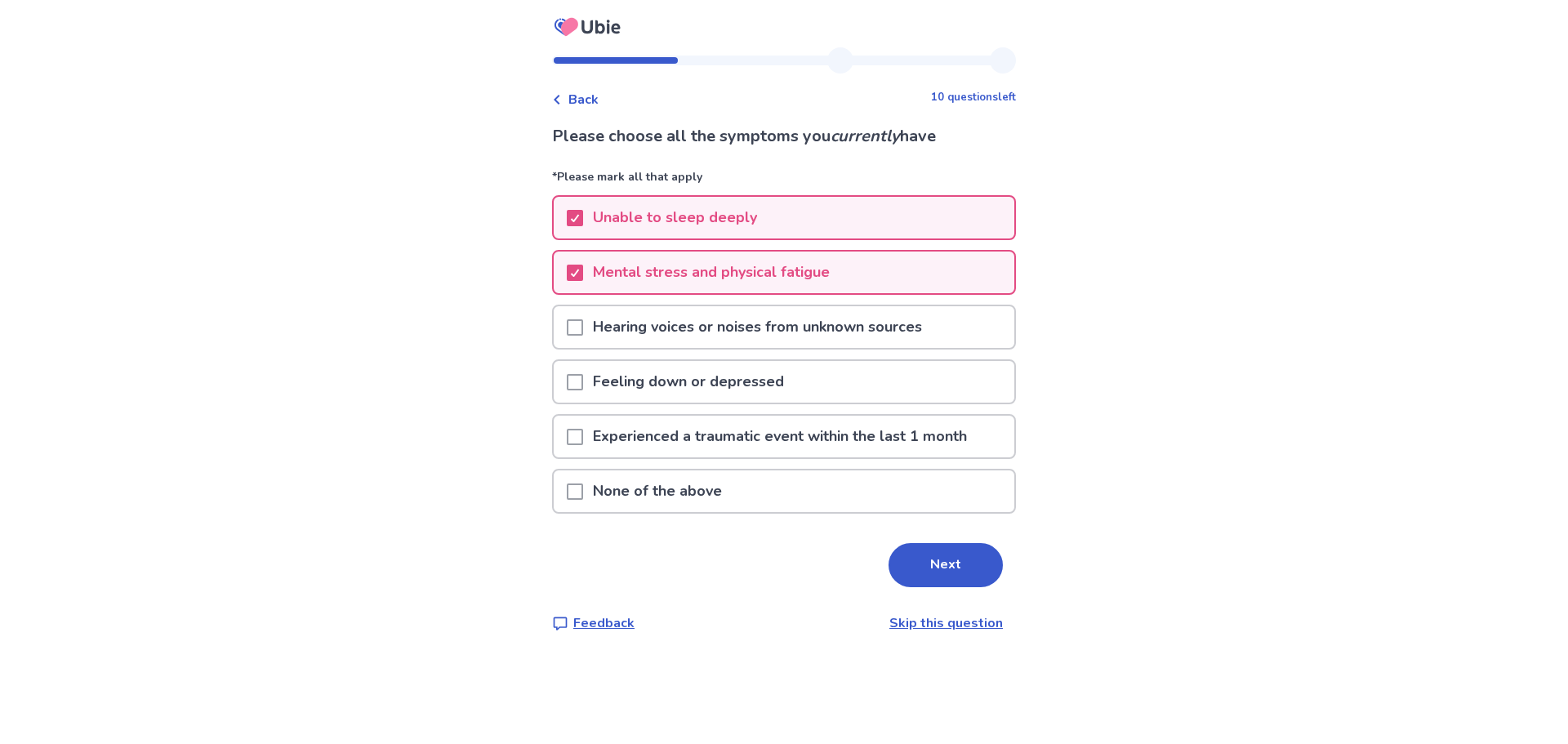
click at [580, 319] on span at bounding box center [574, 327] width 16 height 16
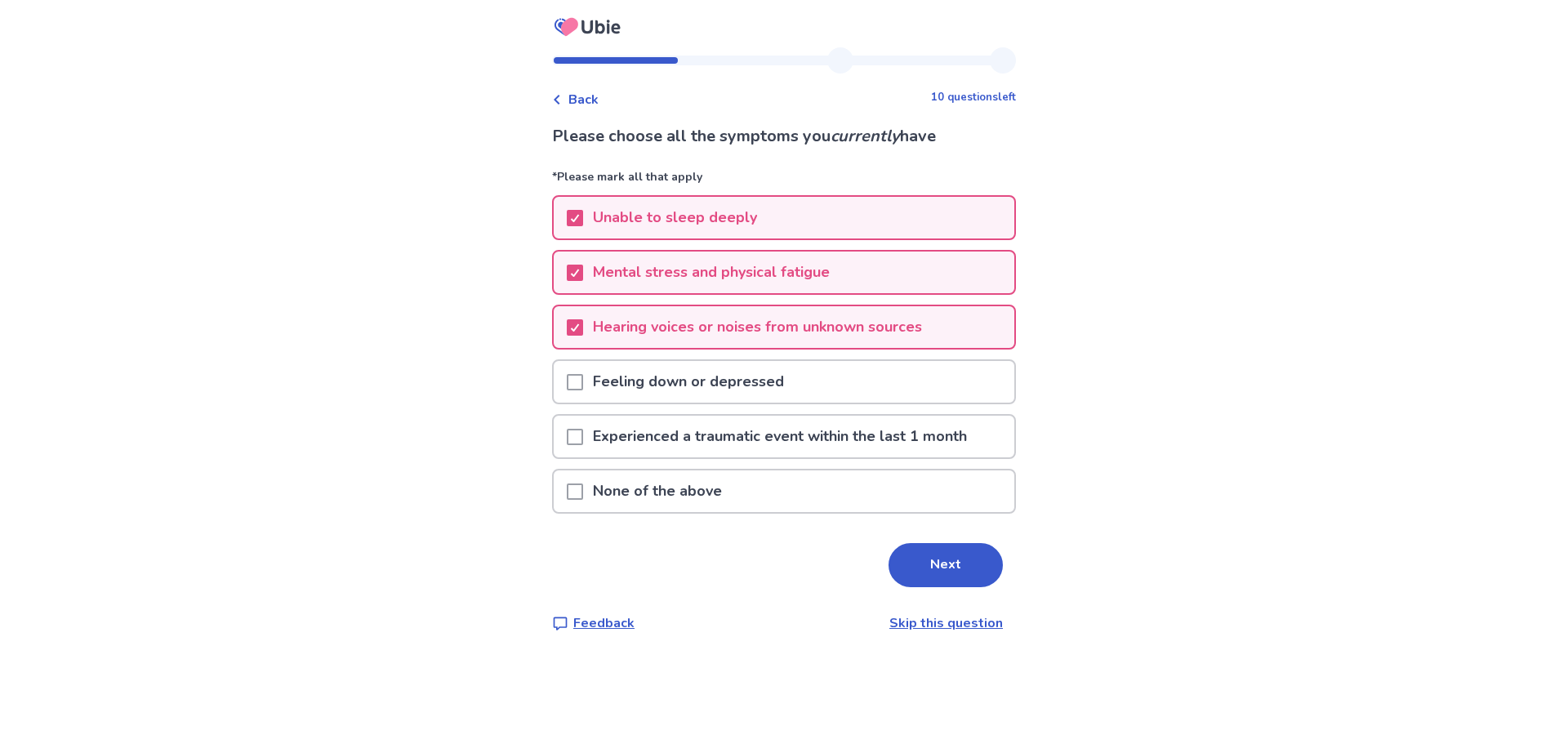
click at [583, 384] on span at bounding box center [574, 382] width 16 height 16
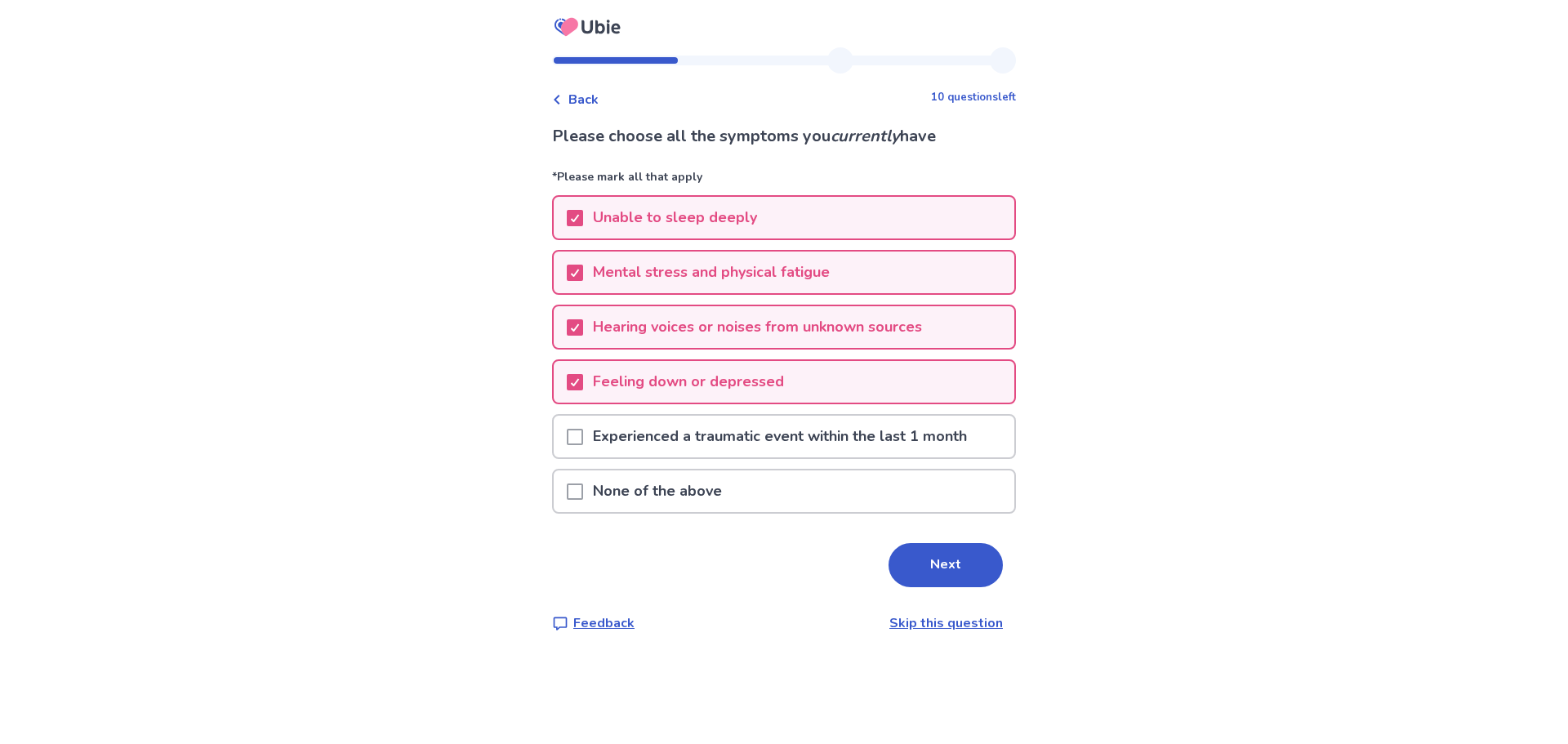
click at [583, 434] on span at bounding box center [574, 437] width 16 height 16
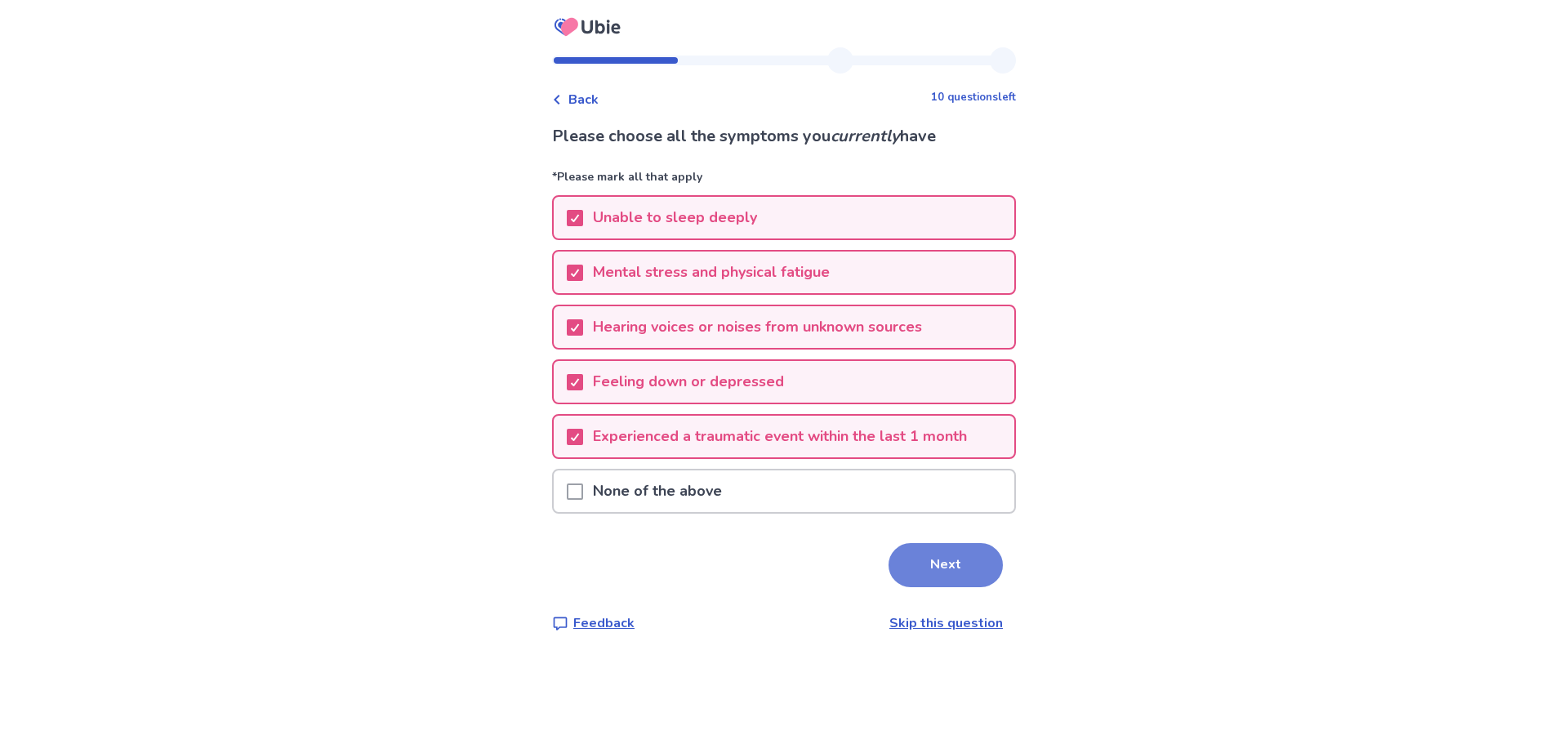
click at [931, 568] on button "Next" at bounding box center [946, 565] width 115 height 45
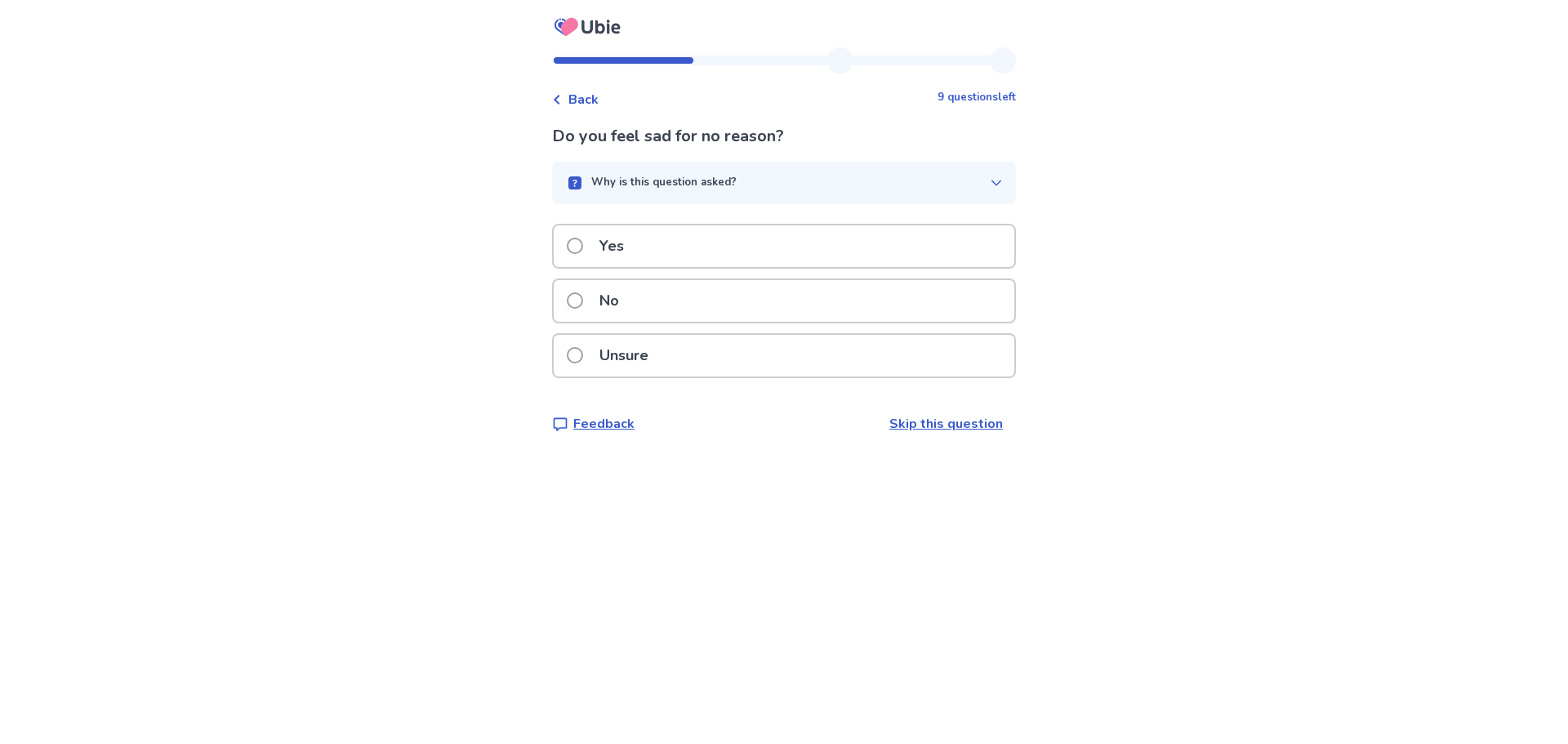
click at [709, 248] on div "Yes" at bounding box center [784, 246] width 460 height 42
click at [670, 267] on div "Yes" at bounding box center [784, 246] width 460 height 42
click at [674, 251] on div "Yes" at bounding box center [784, 246] width 460 height 42
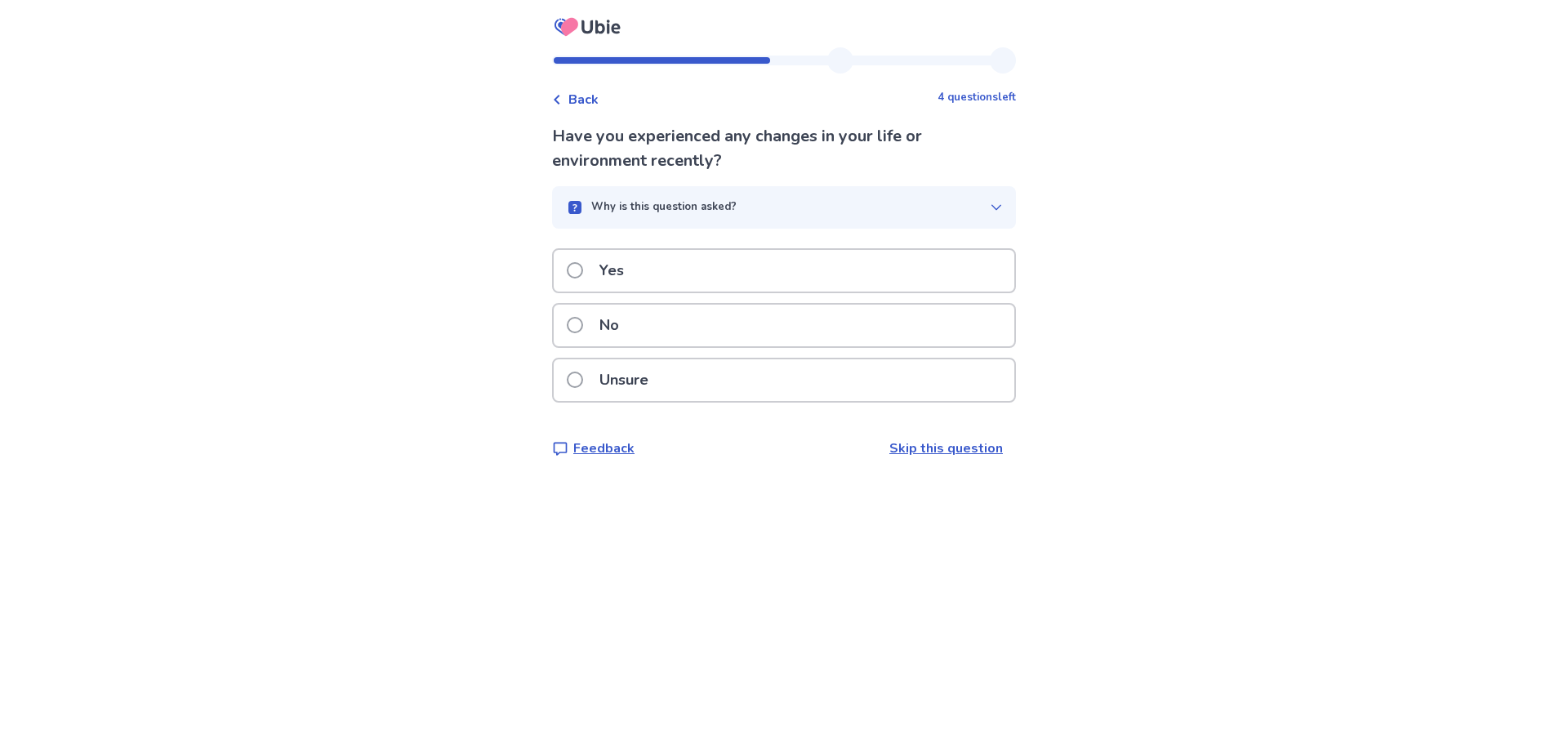
click at [609, 270] on p "Yes" at bounding box center [612, 271] width 45 height 42
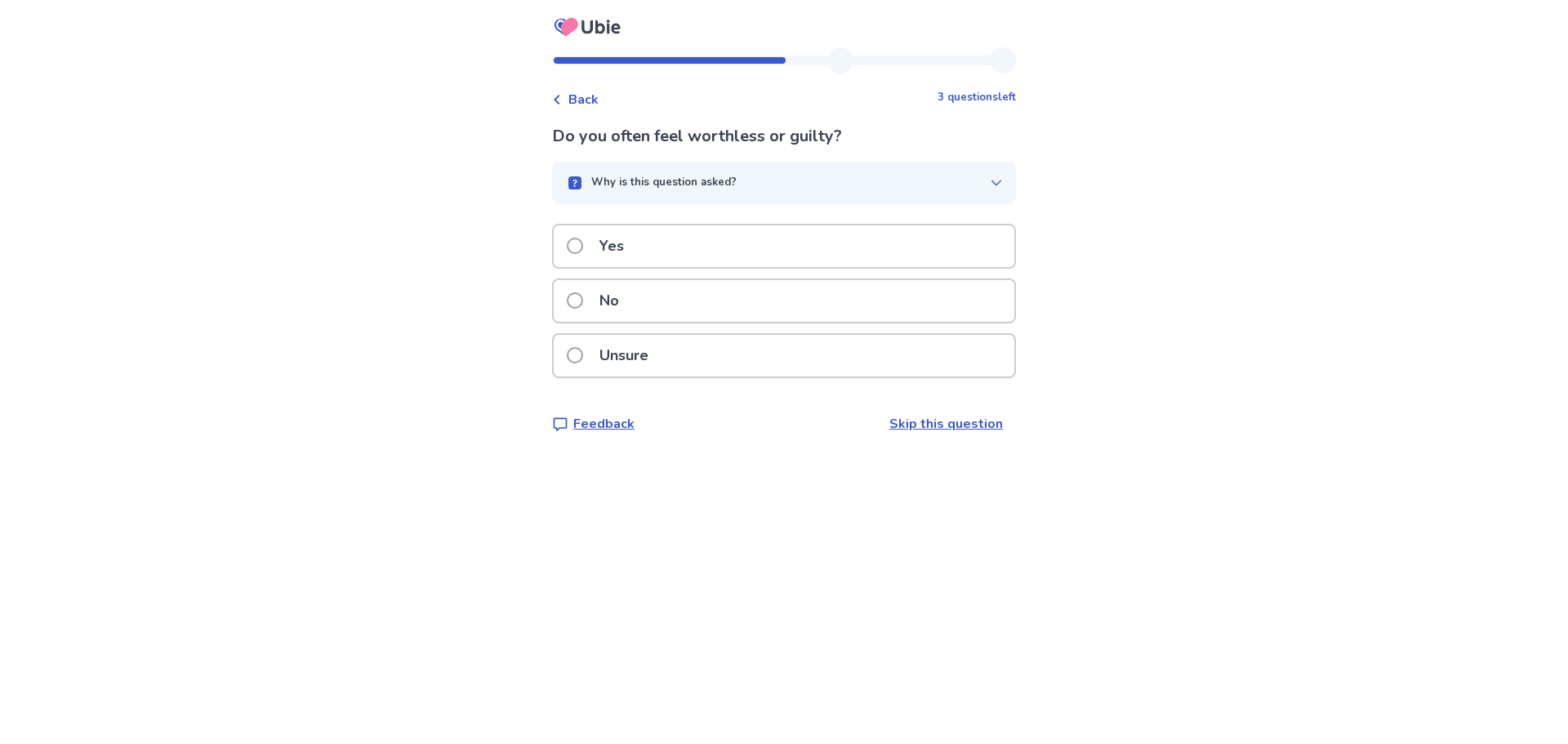
click at [609, 249] on p "Yes" at bounding box center [612, 246] width 45 height 42
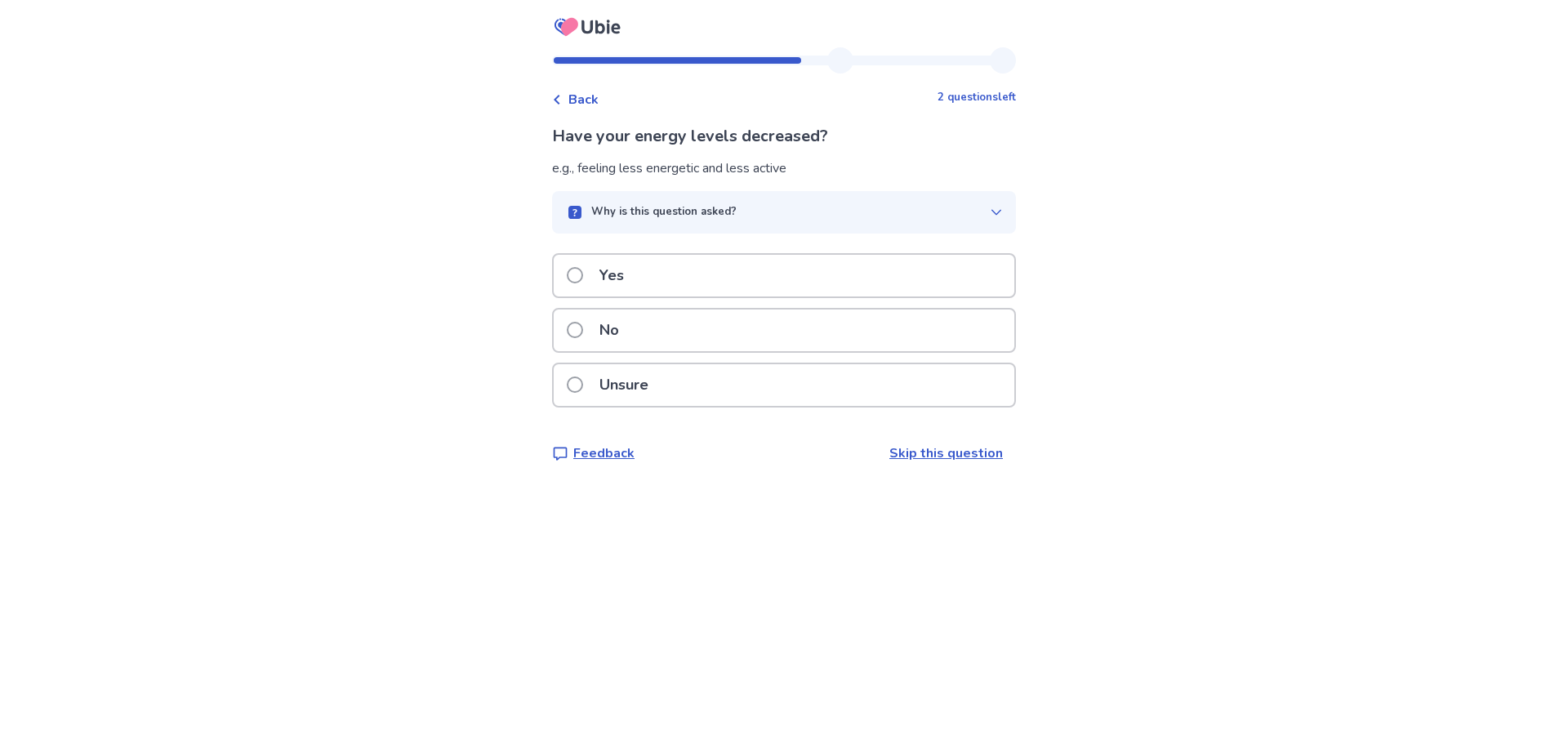
click at [579, 275] on span at bounding box center [574, 275] width 16 height 16
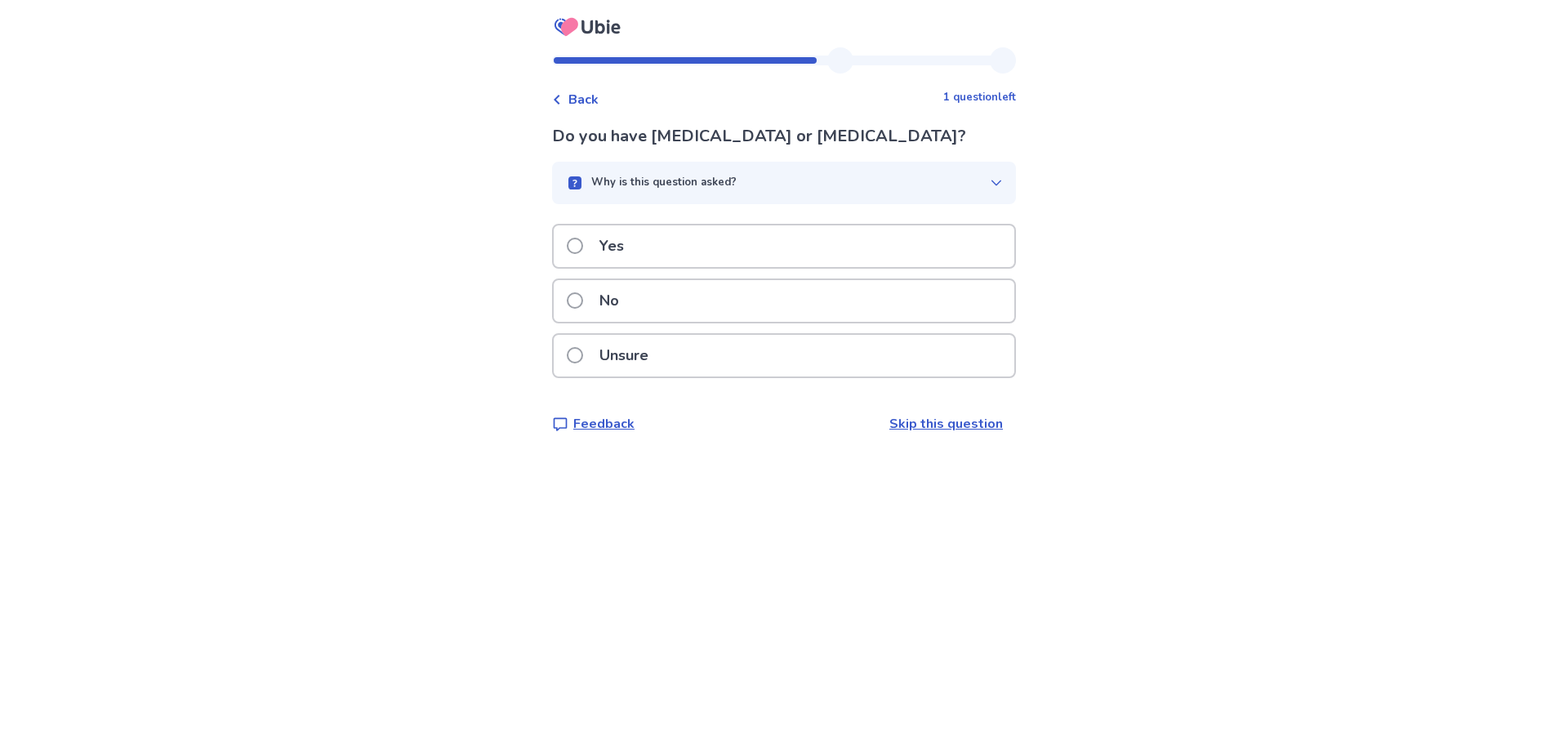
click at [600, 247] on p "Yes" at bounding box center [612, 246] width 45 height 42
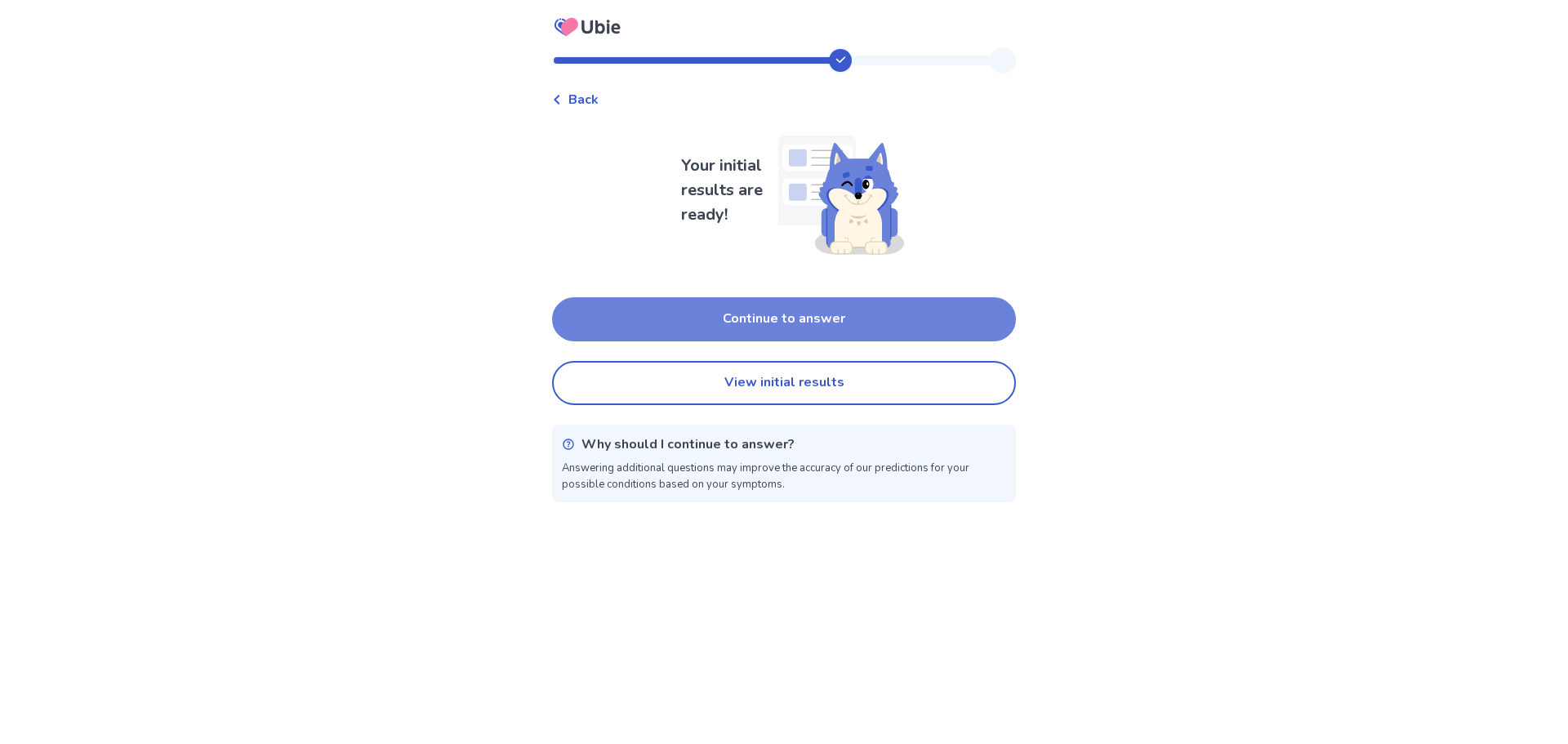
click at [845, 322] on button "Continue to answer" at bounding box center [784, 319] width 464 height 45
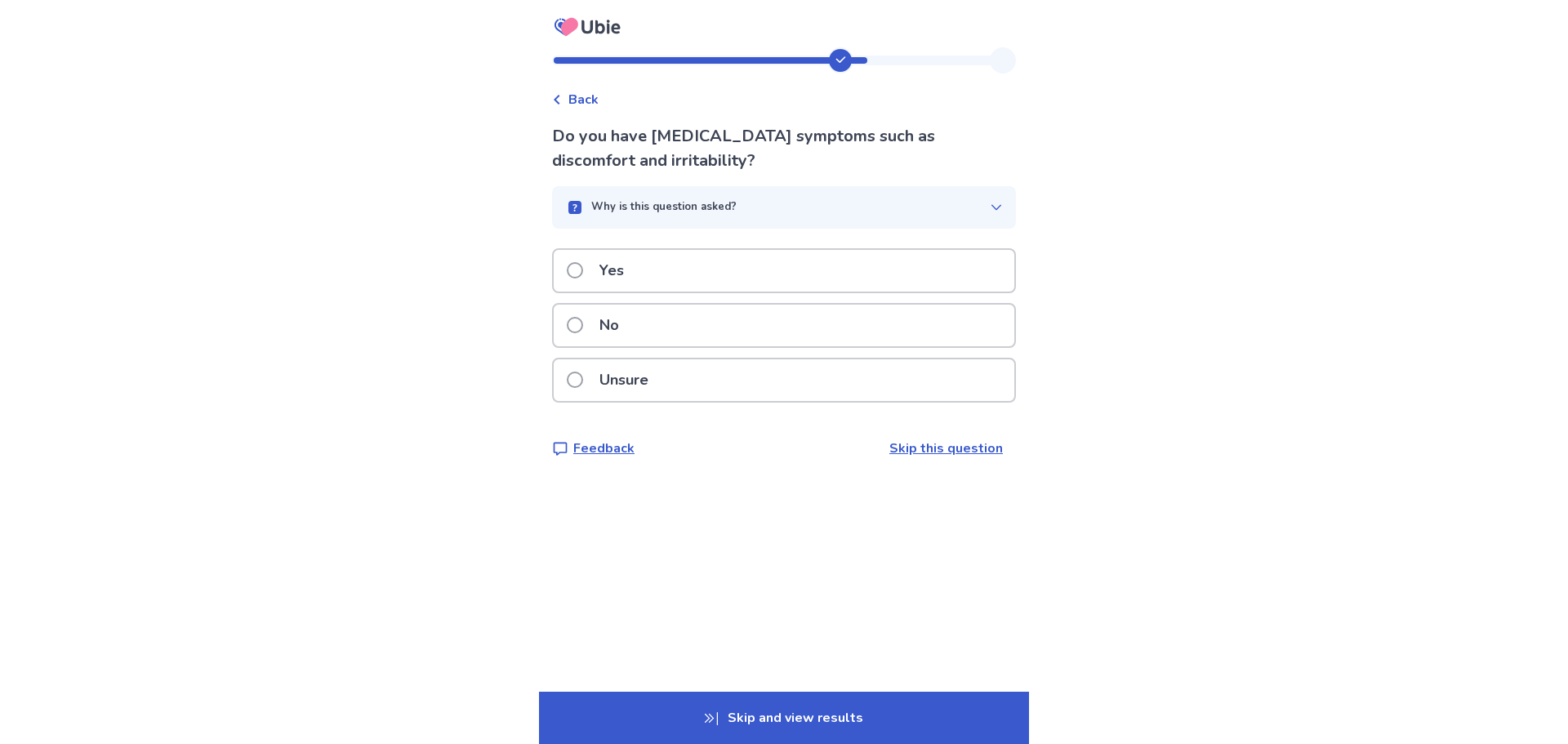
click at [626, 276] on p "Yes" at bounding box center [612, 271] width 45 height 42
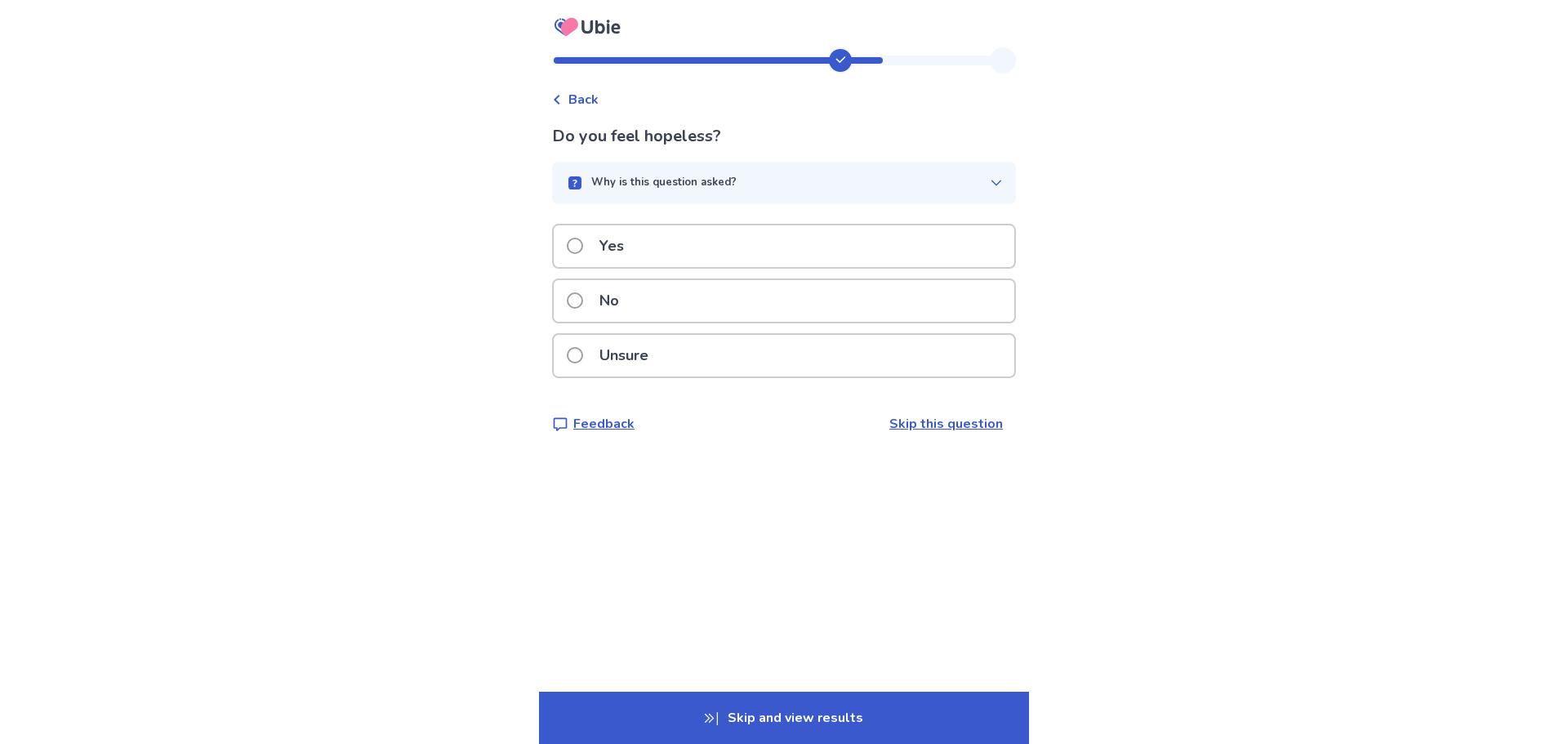
click at [628, 253] on p "Yes" at bounding box center [612, 246] width 45 height 42
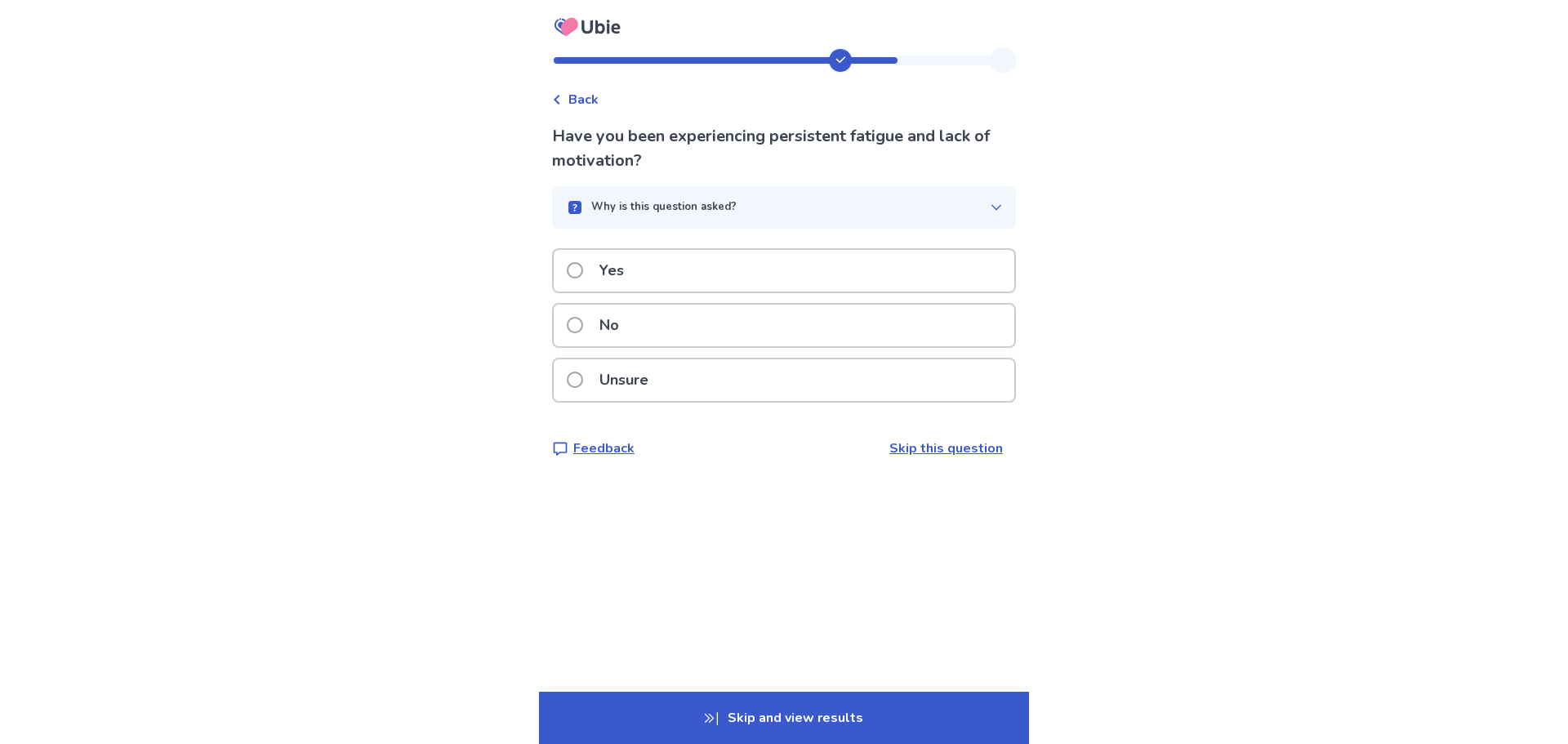
click at [612, 271] on p "Yes" at bounding box center [612, 271] width 45 height 42
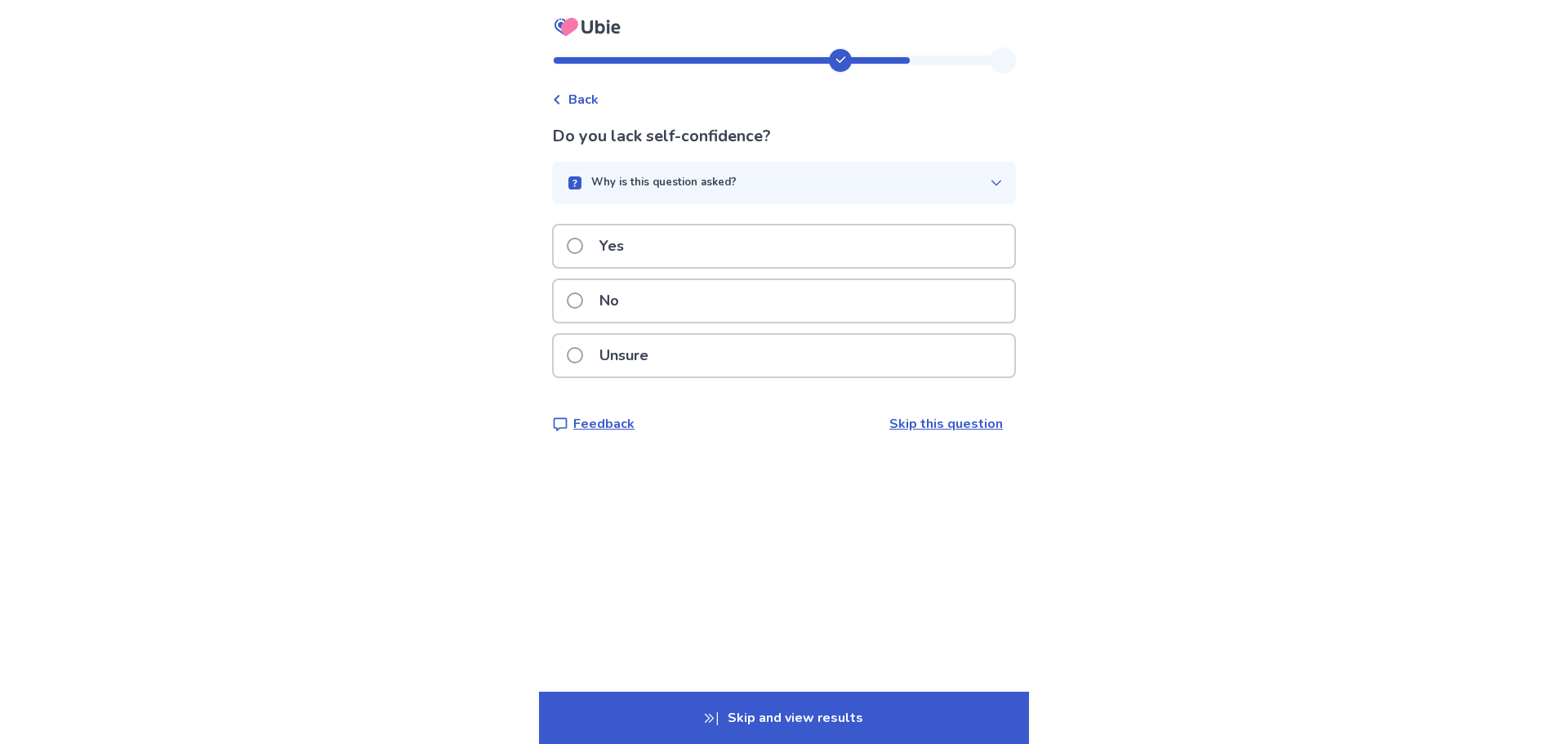
click at [612, 243] on p "Yes" at bounding box center [612, 246] width 45 height 42
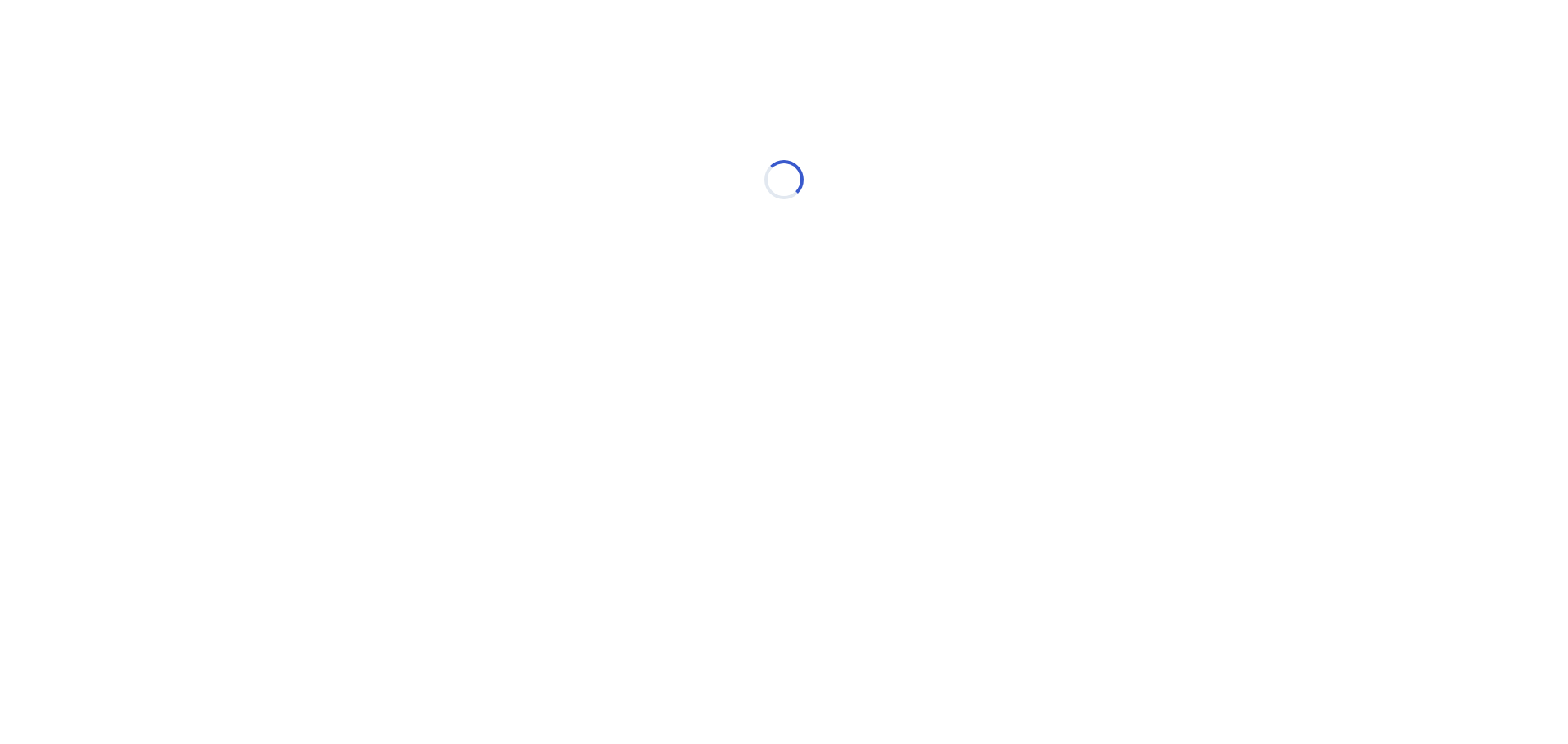
select select "*"
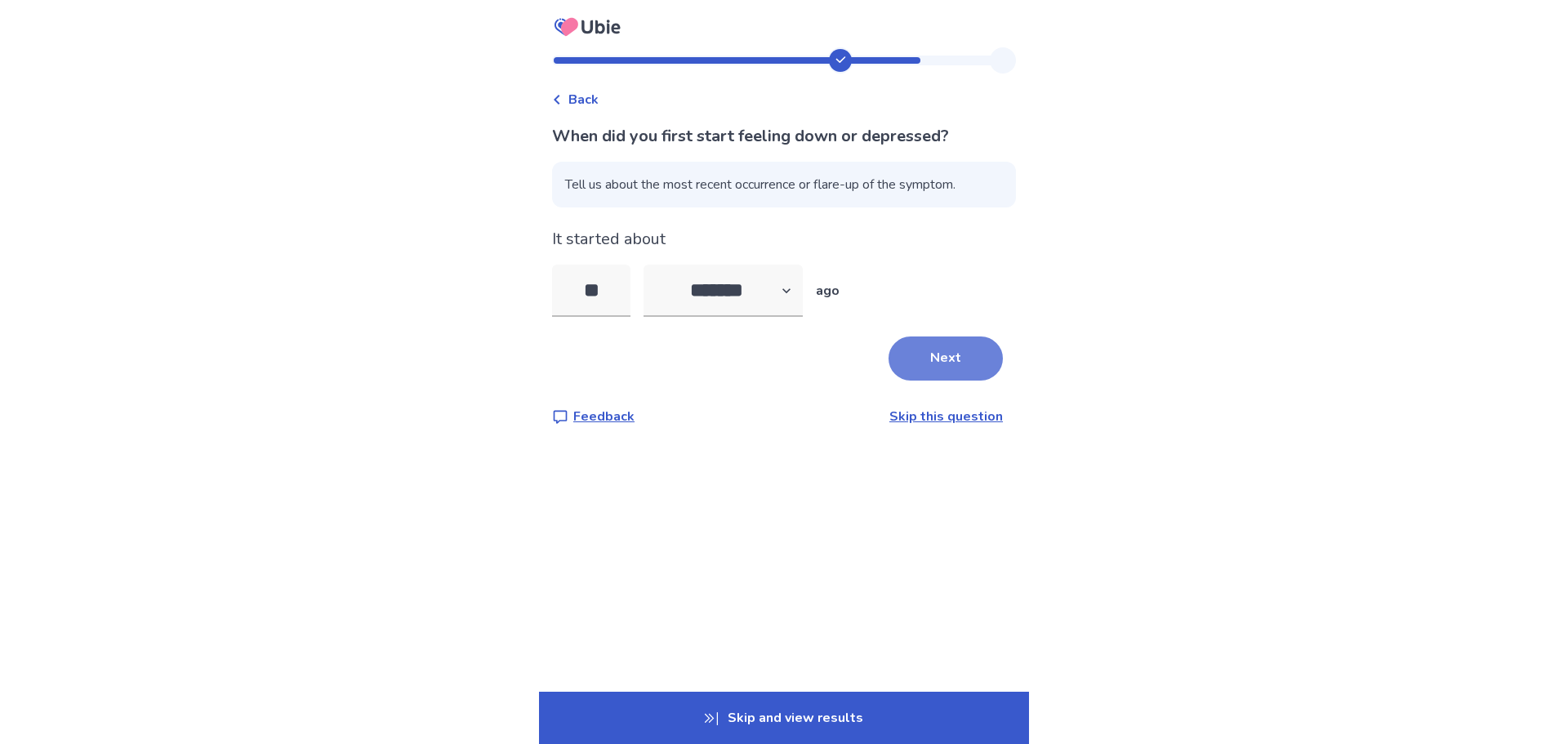
type input "**"
click at [946, 358] on button "Next" at bounding box center [946, 359] width 115 height 45
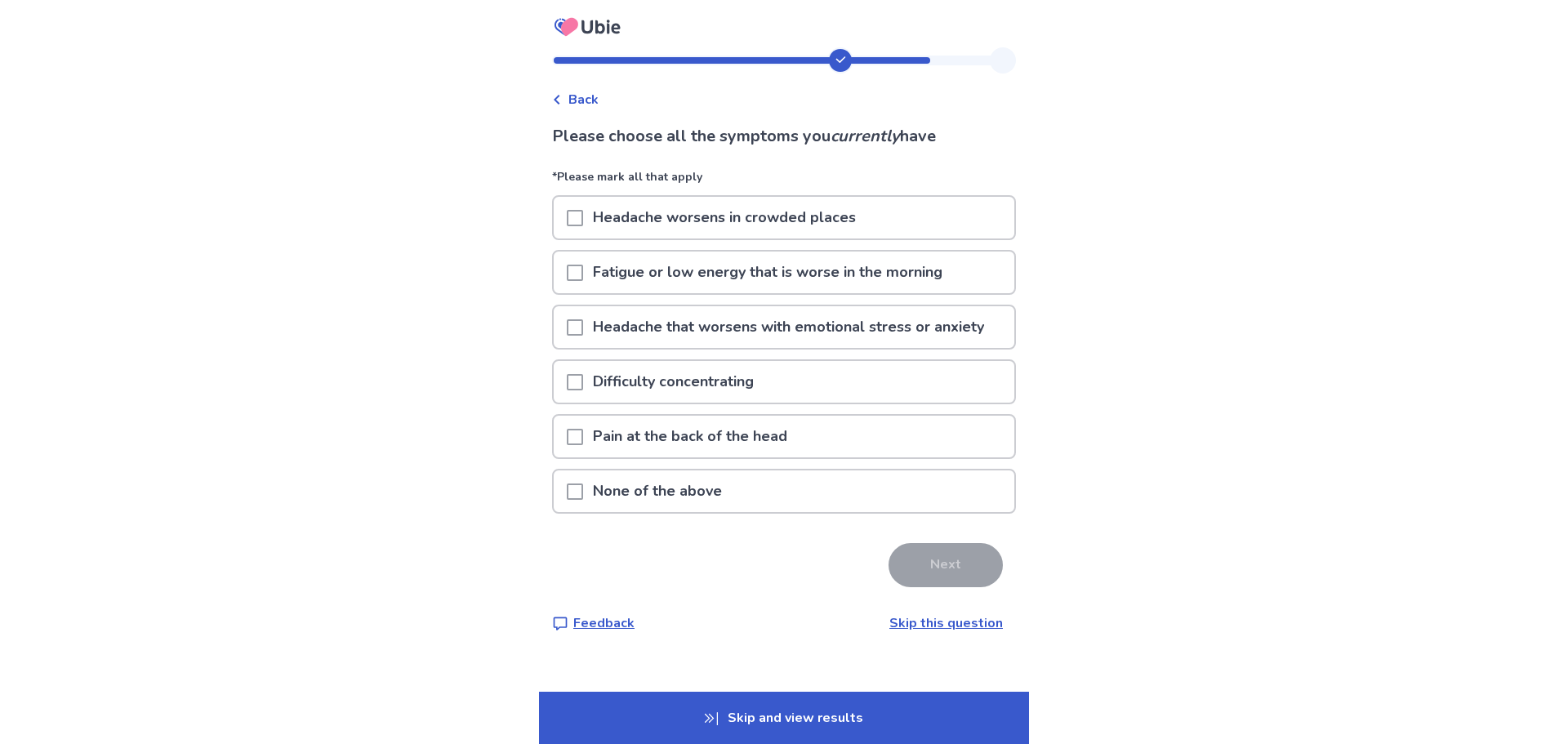
click at [583, 378] on span at bounding box center [574, 382] width 16 height 16
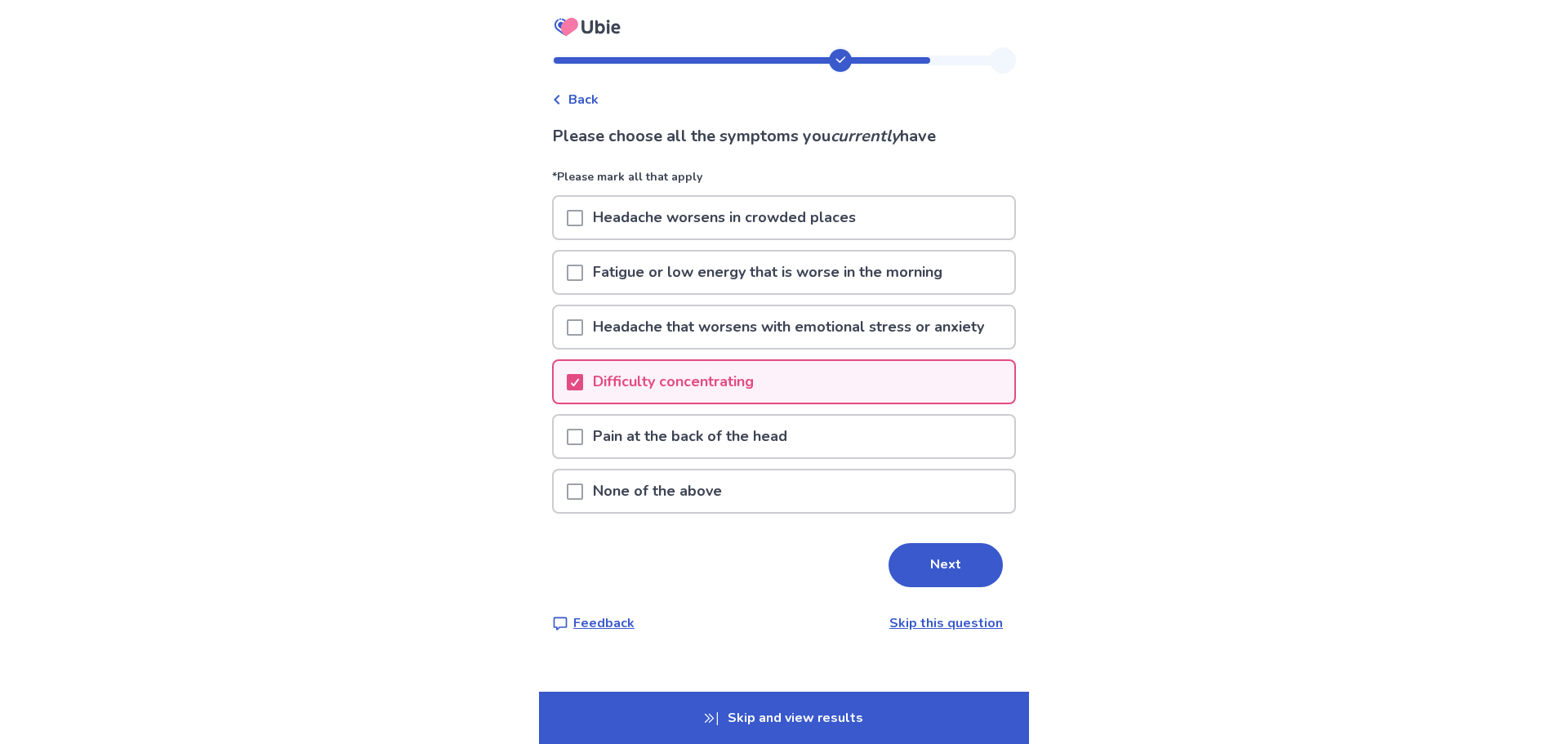
click at [583, 429] on span at bounding box center [574, 437] width 16 height 16
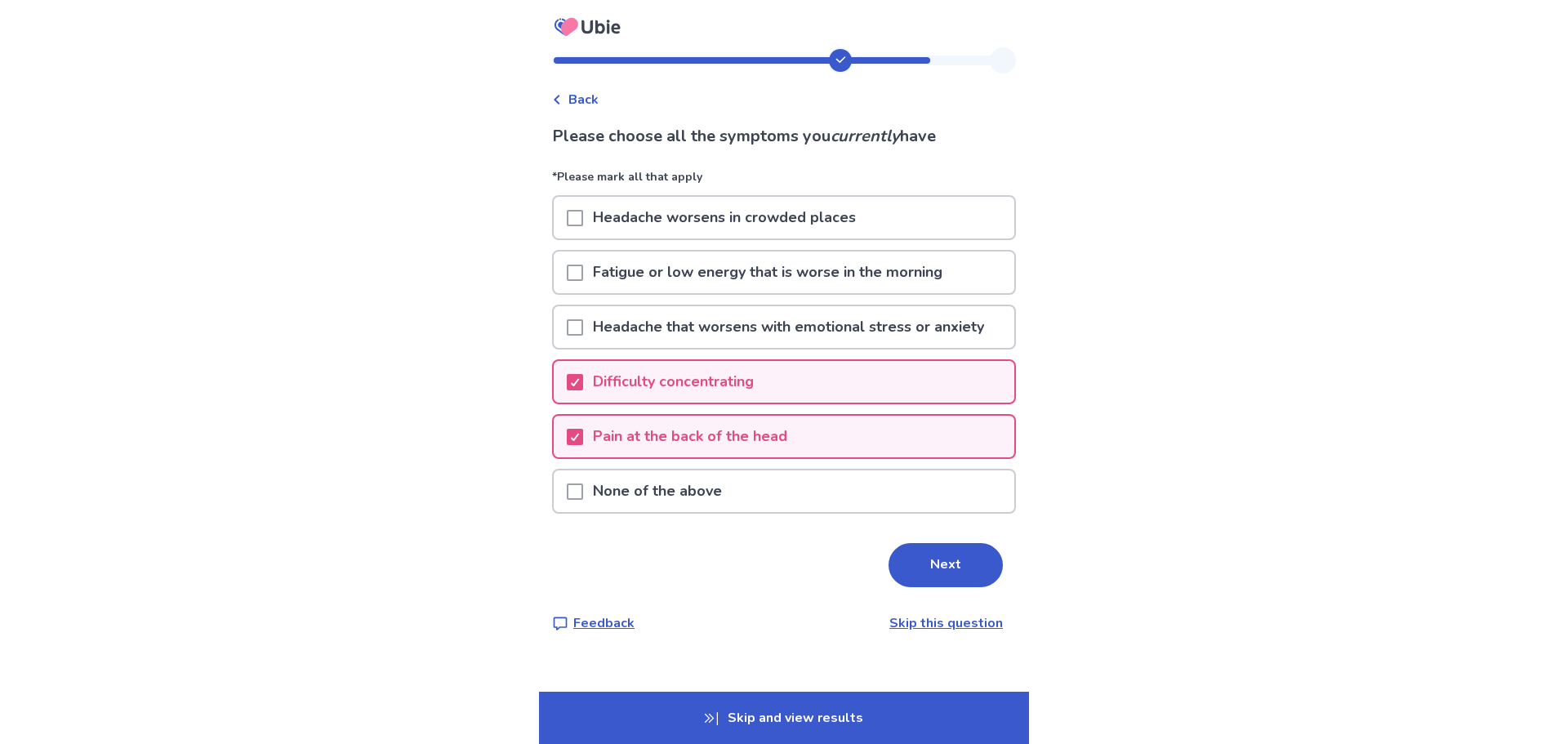
click at [593, 330] on p "Headache that worsens with emotional stress or anxiety" at bounding box center [788, 327] width 411 height 42
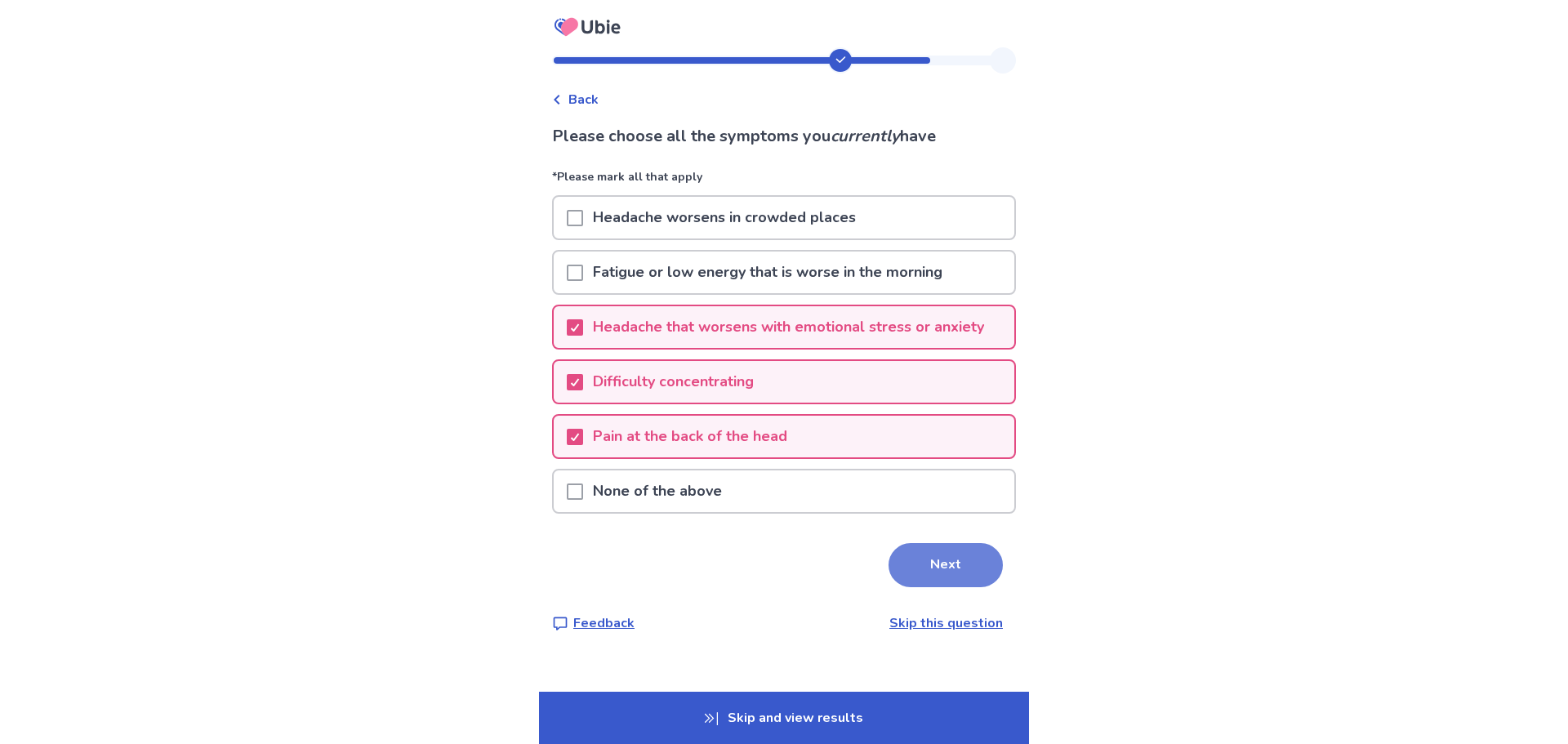
click at [930, 560] on button "Next" at bounding box center [946, 565] width 115 height 45
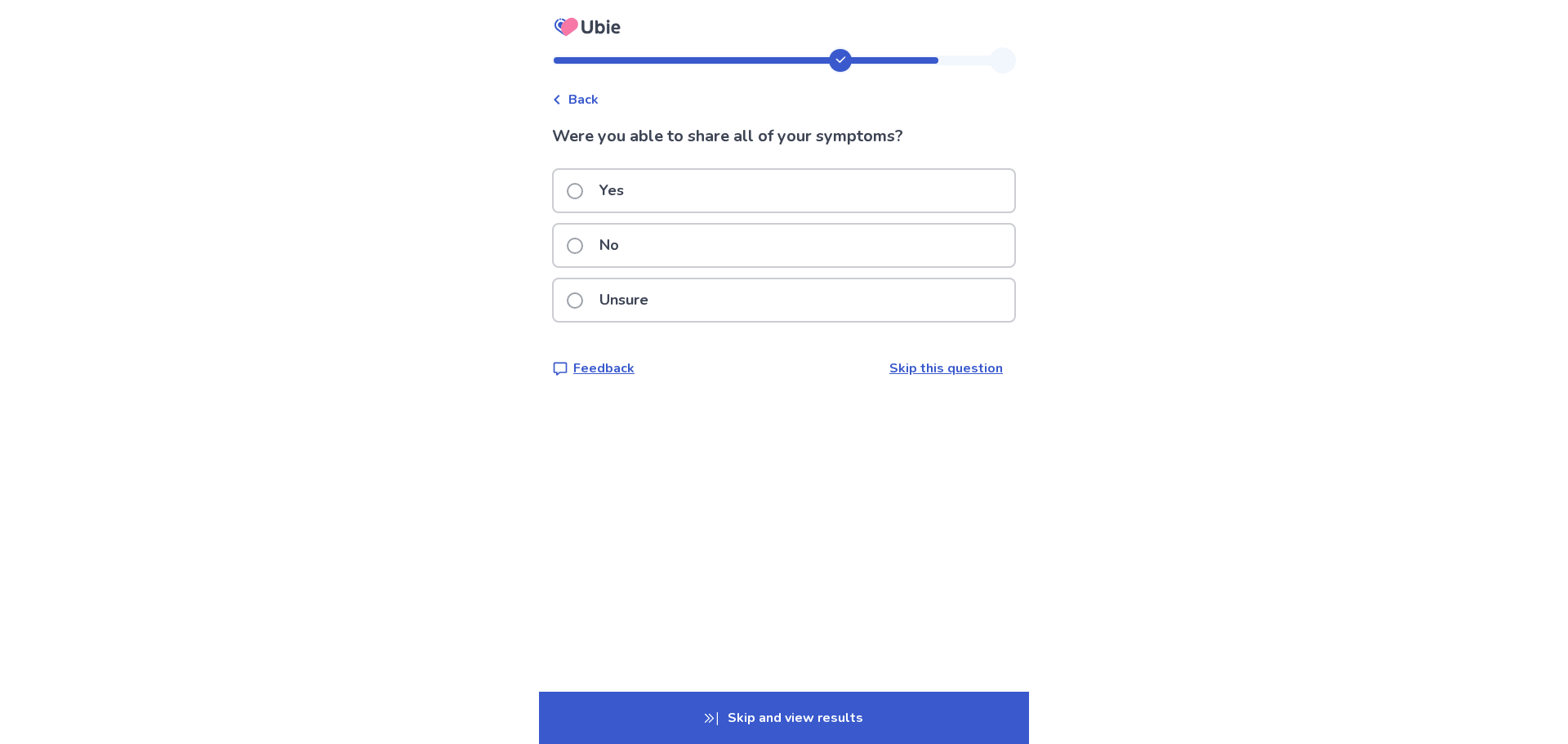
click at [730, 198] on div "Yes" at bounding box center [784, 190] width 460 height 42
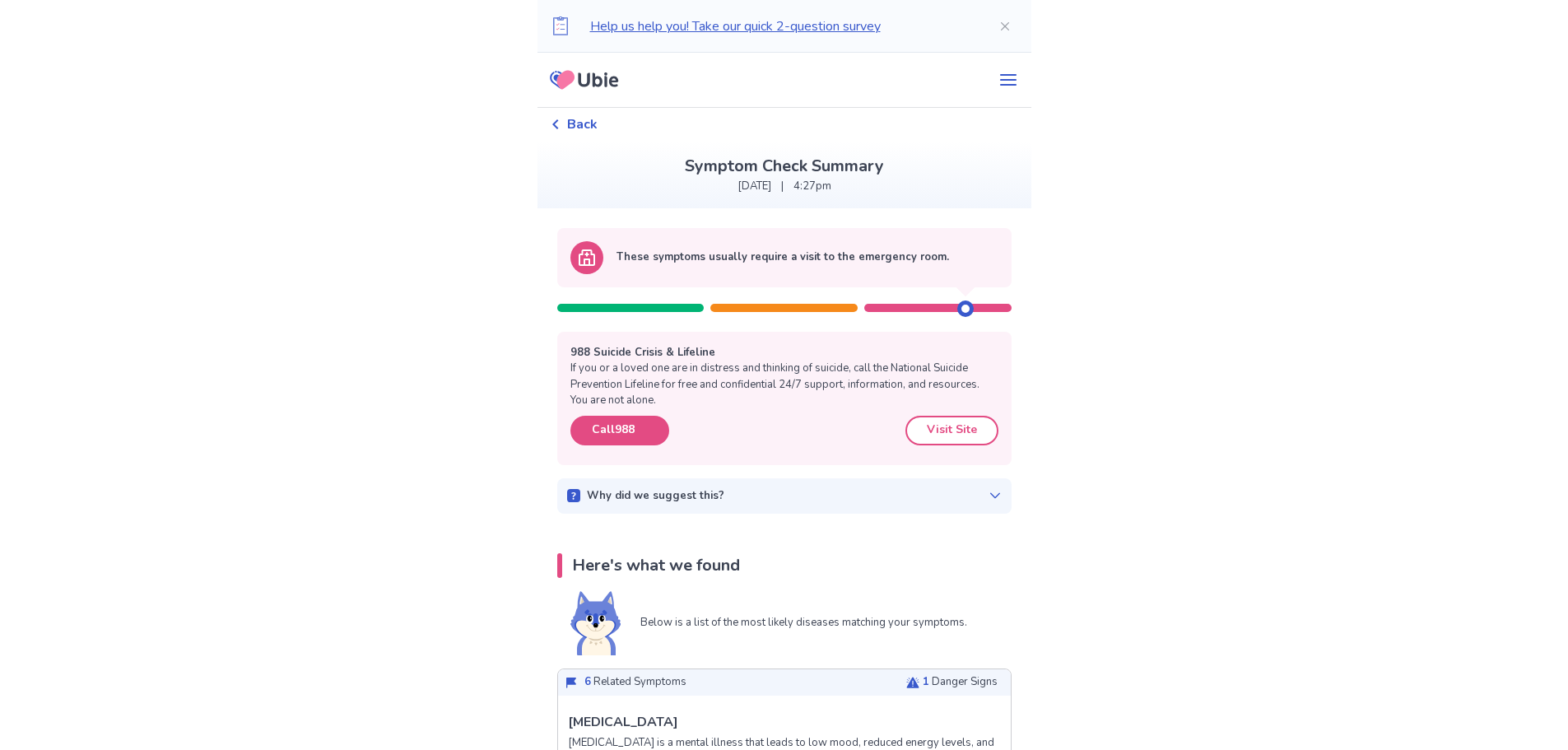
click at [989, 495] on icon at bounding box center [995, 495] width 13 height 13
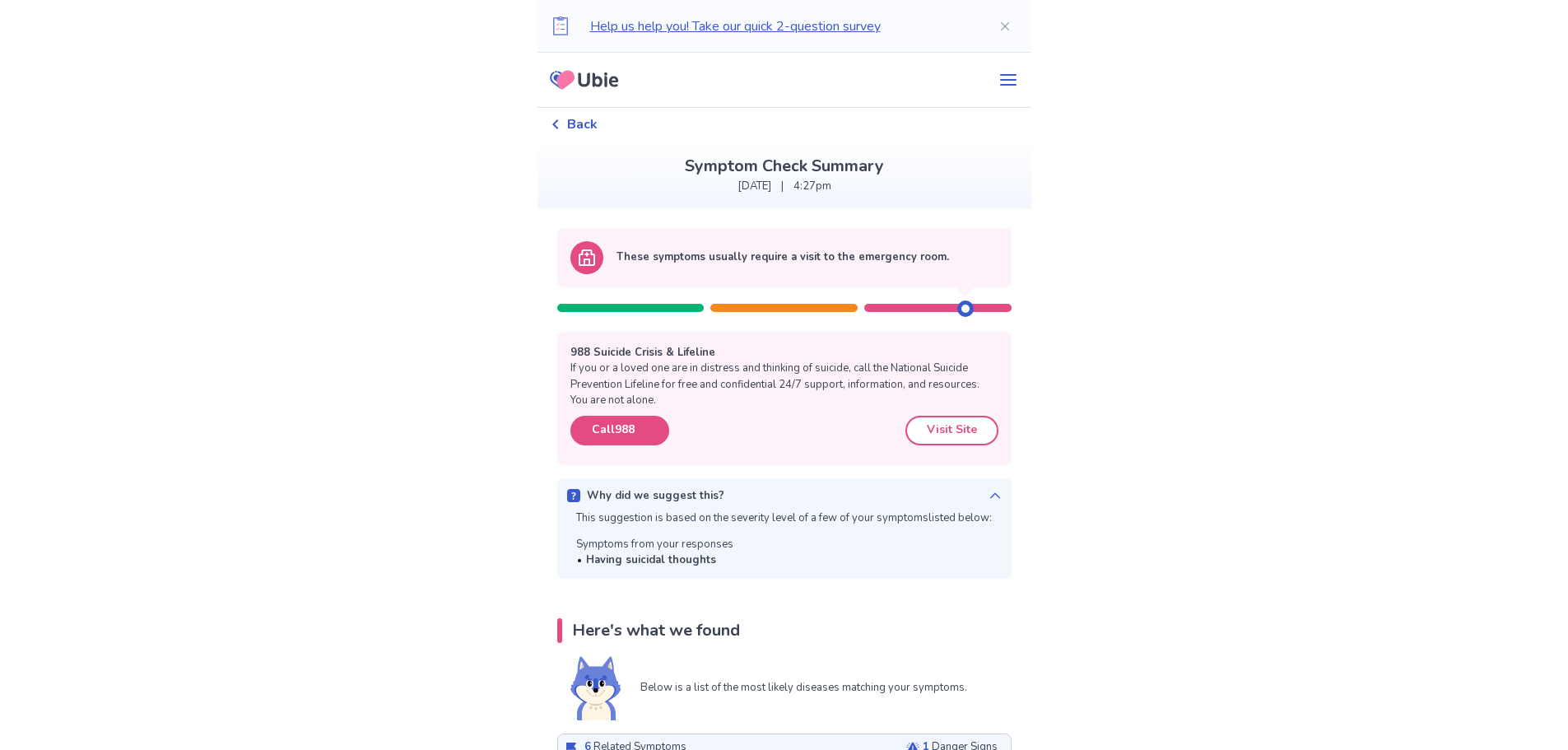
click at [989, 496] on icon at bounding box center [995, 495] width 13 height 13
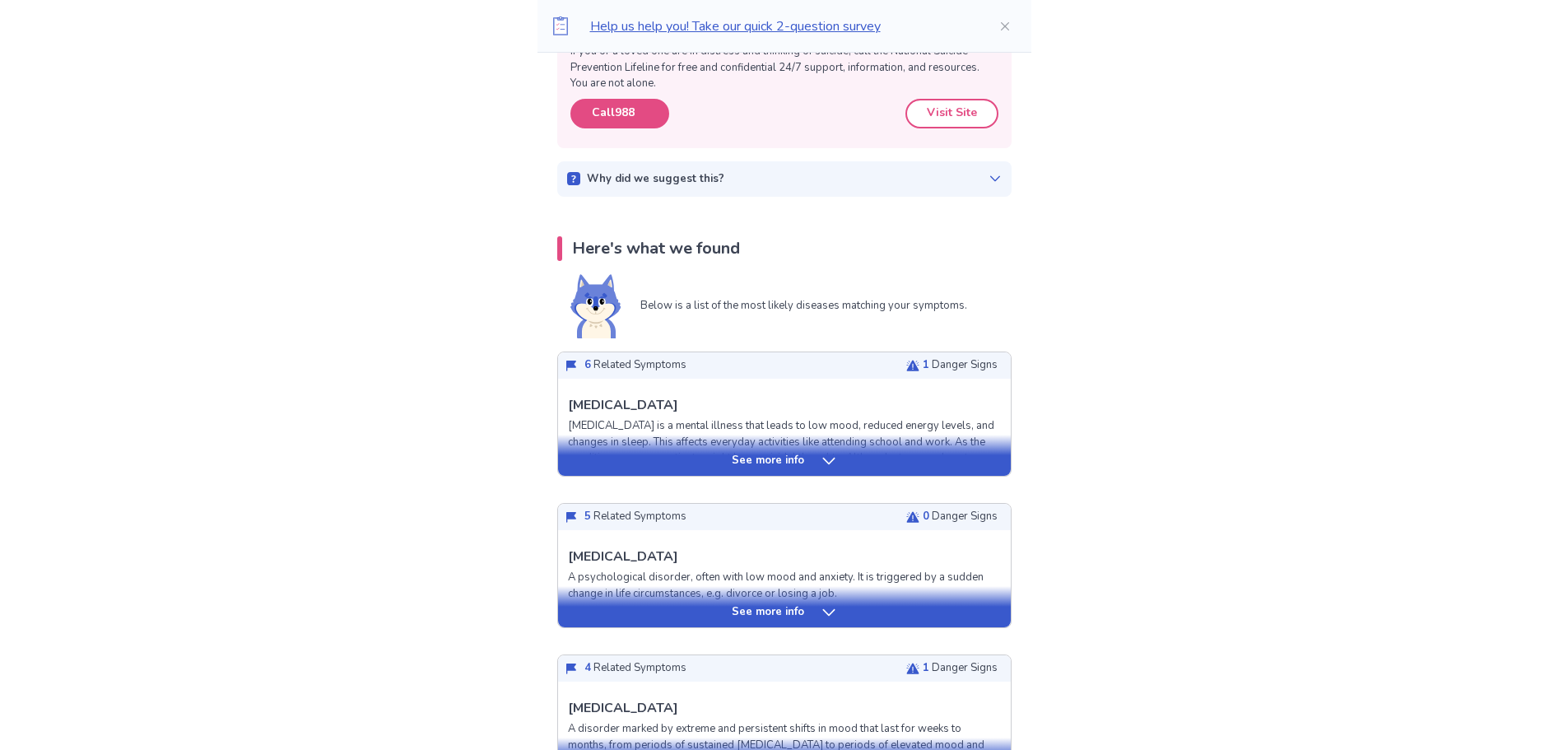
scroll to position [412, 0]
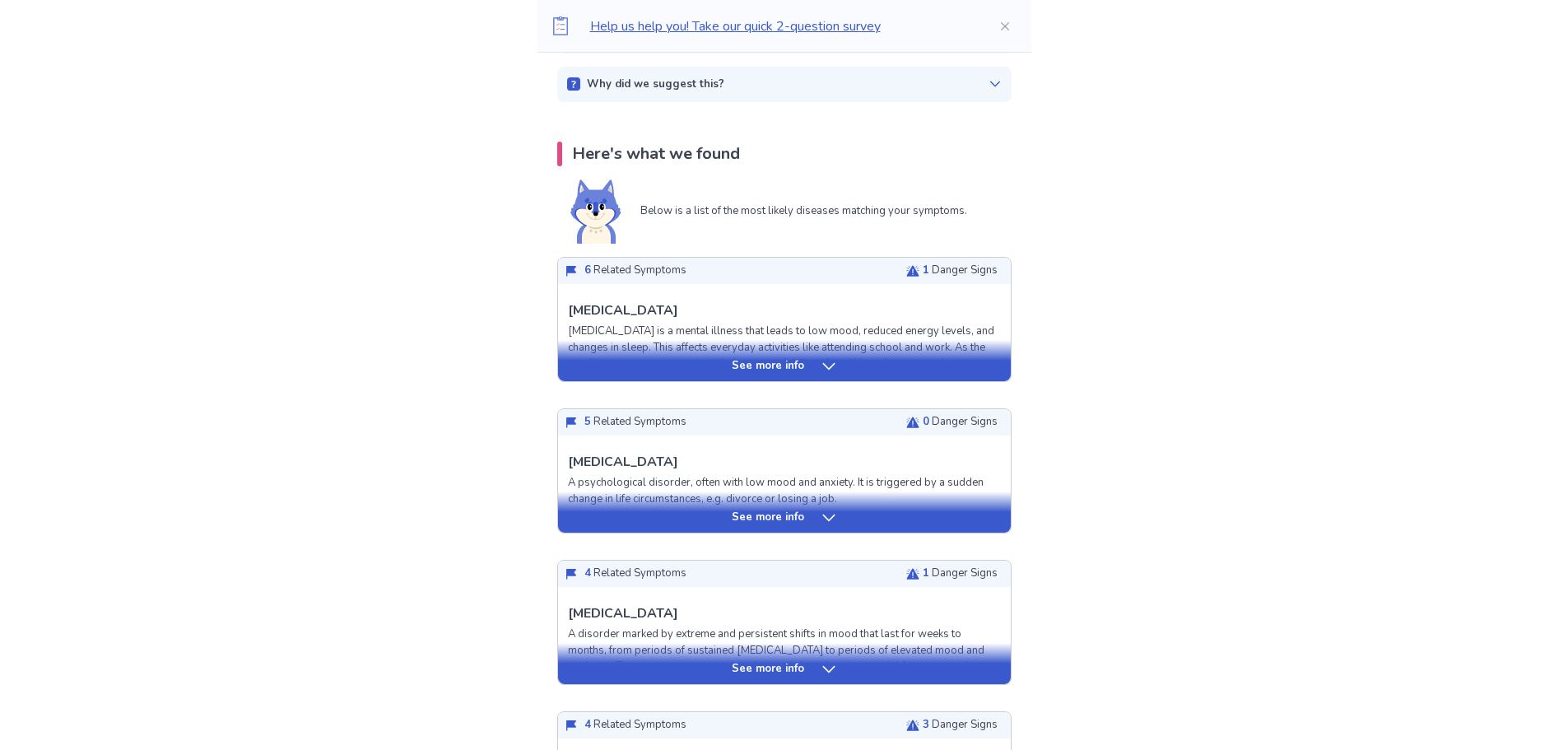
click at [887, 360] on div "See more info" at bounding box center [784, 366] width 453 height 16
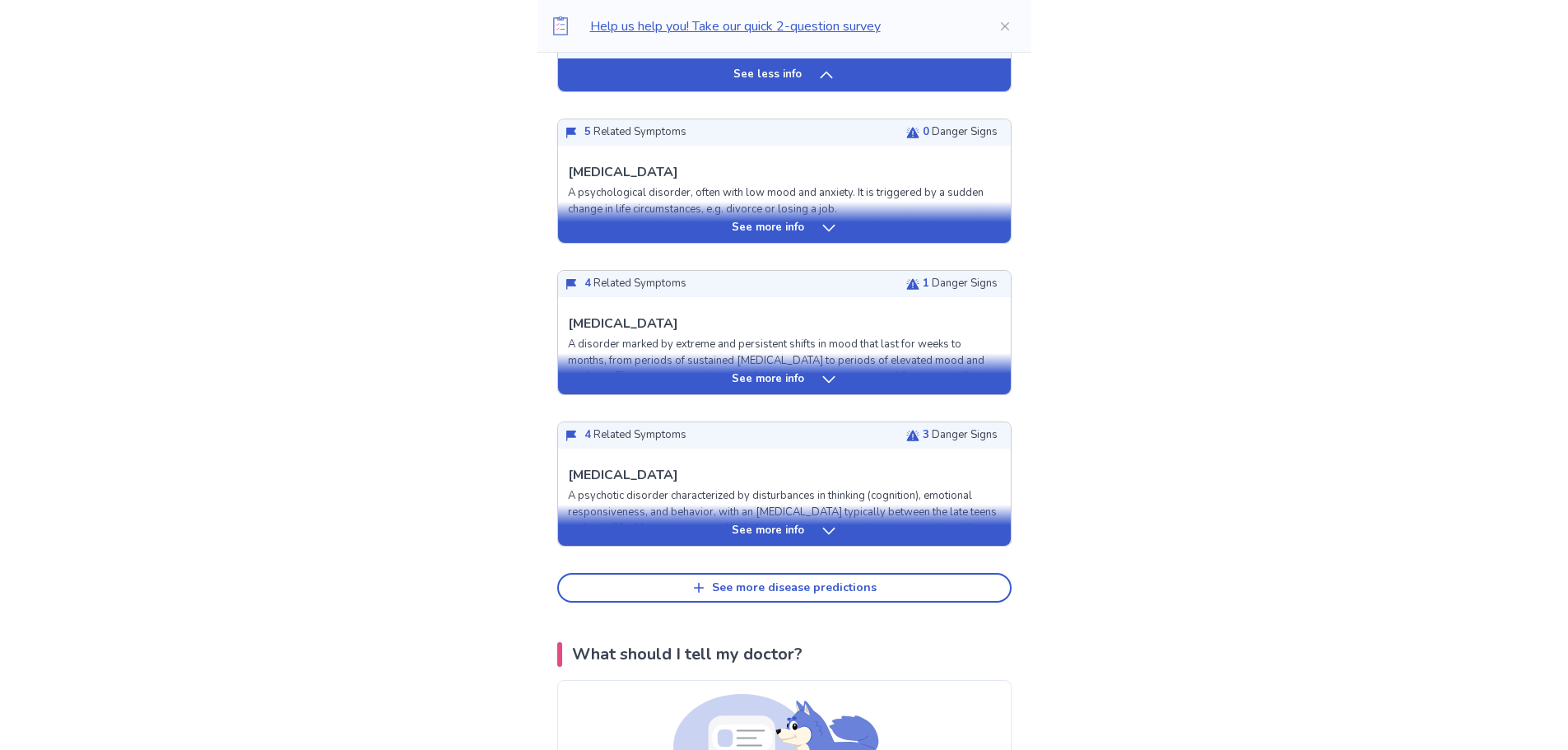
scroll to position [1812, 0]
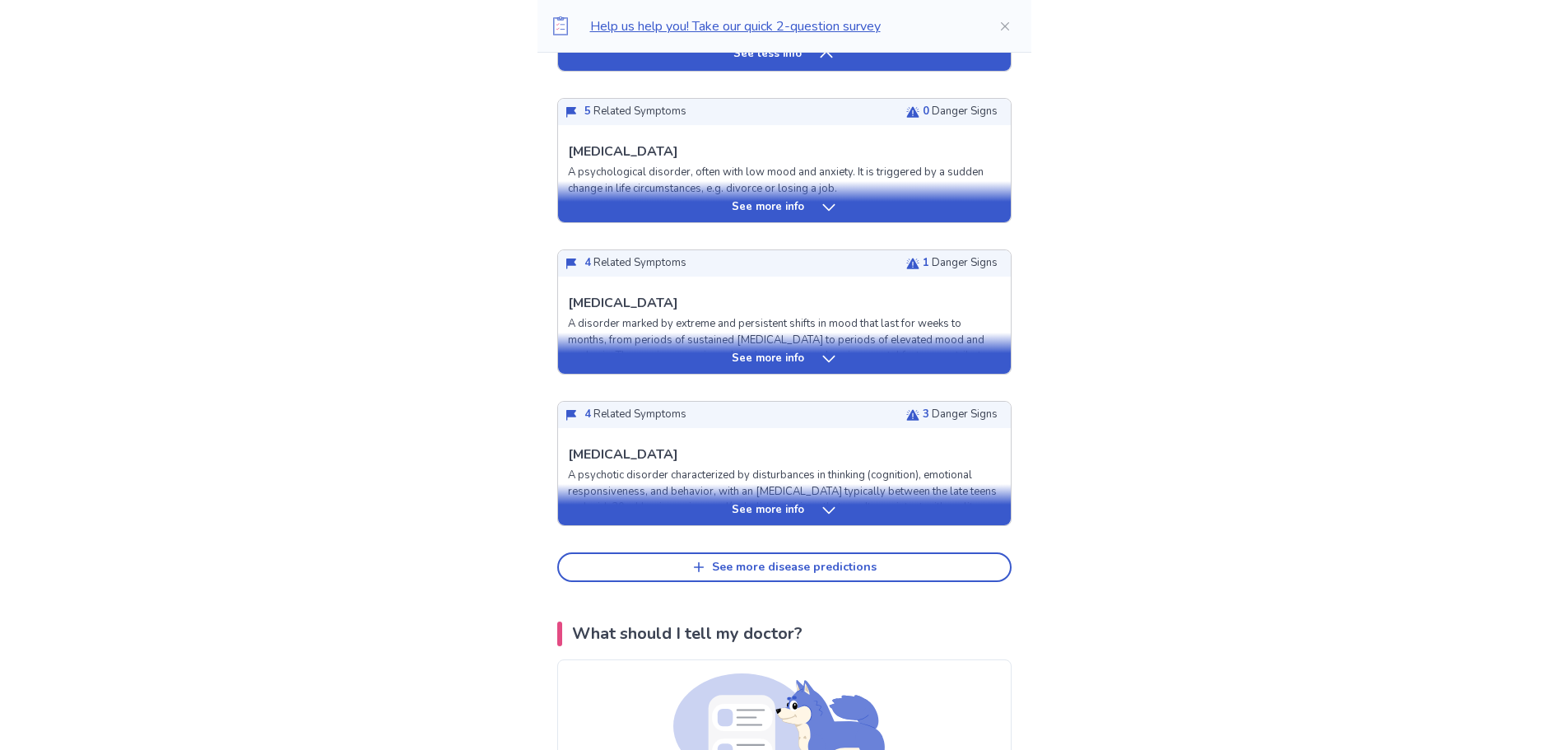
click at [851, 362] on div "See more info" at bounding box center [784, 358] width 453 height 16
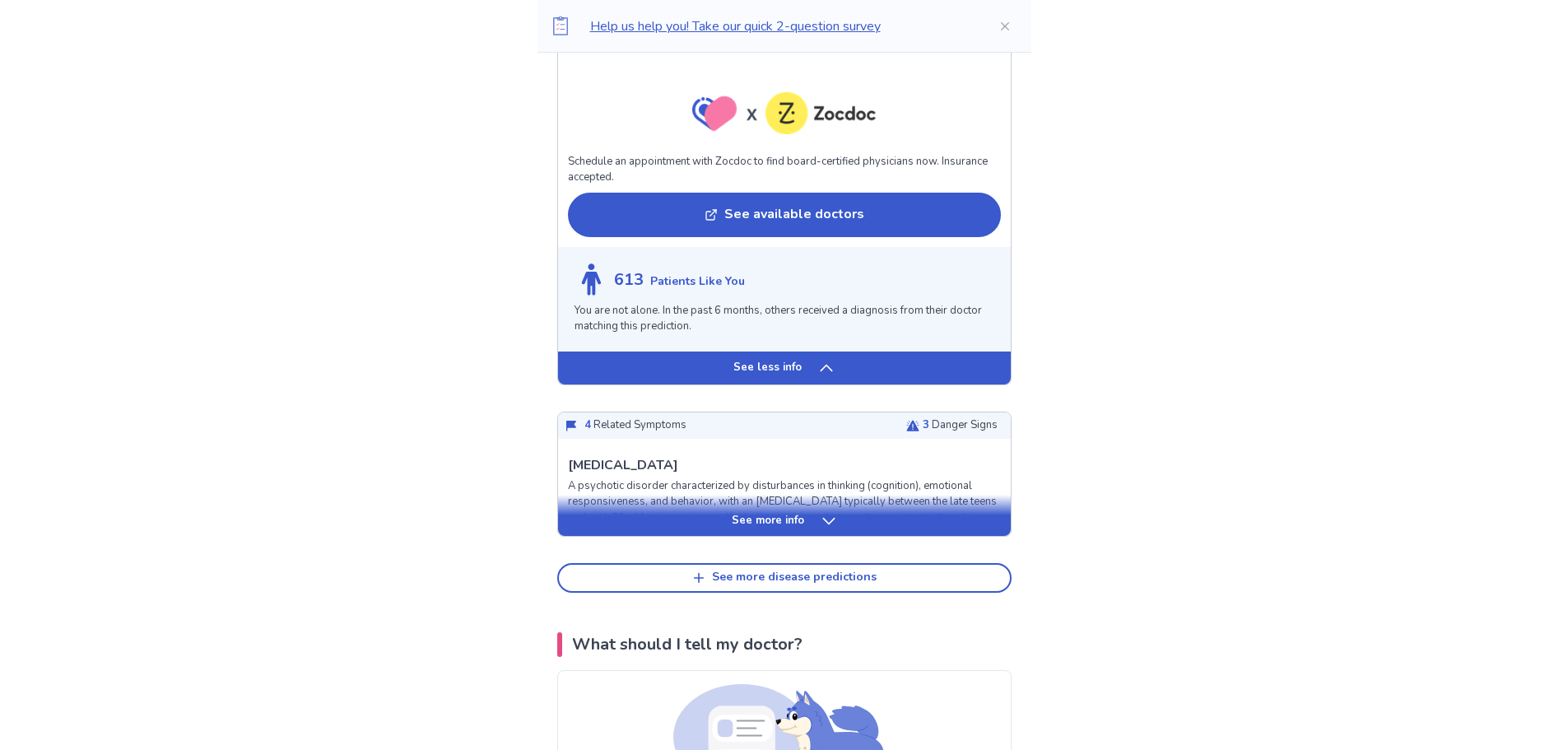
scroll to position [3129, 0]
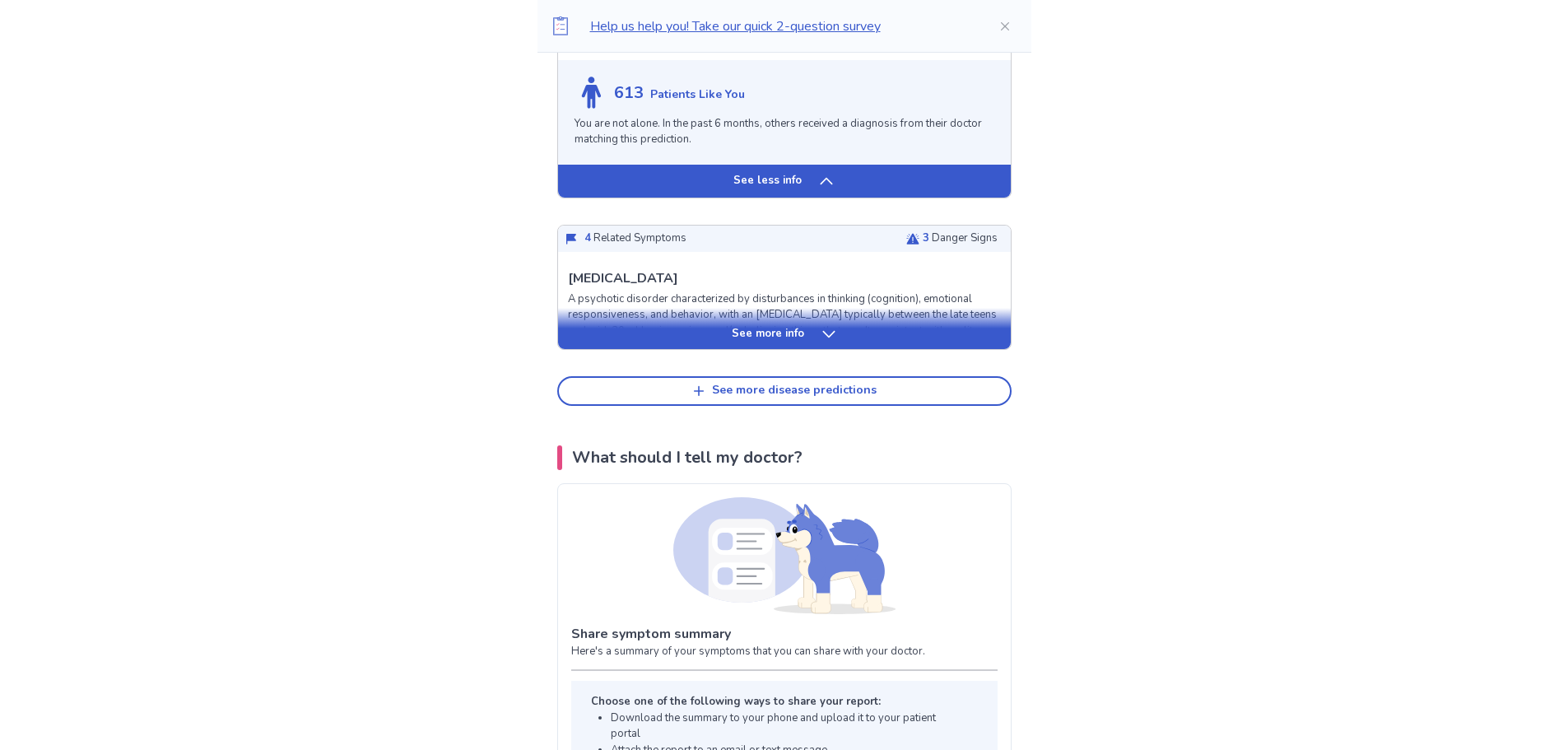
click at [824, 343] on icon at bounding box center [828, 334] width 16 height 16
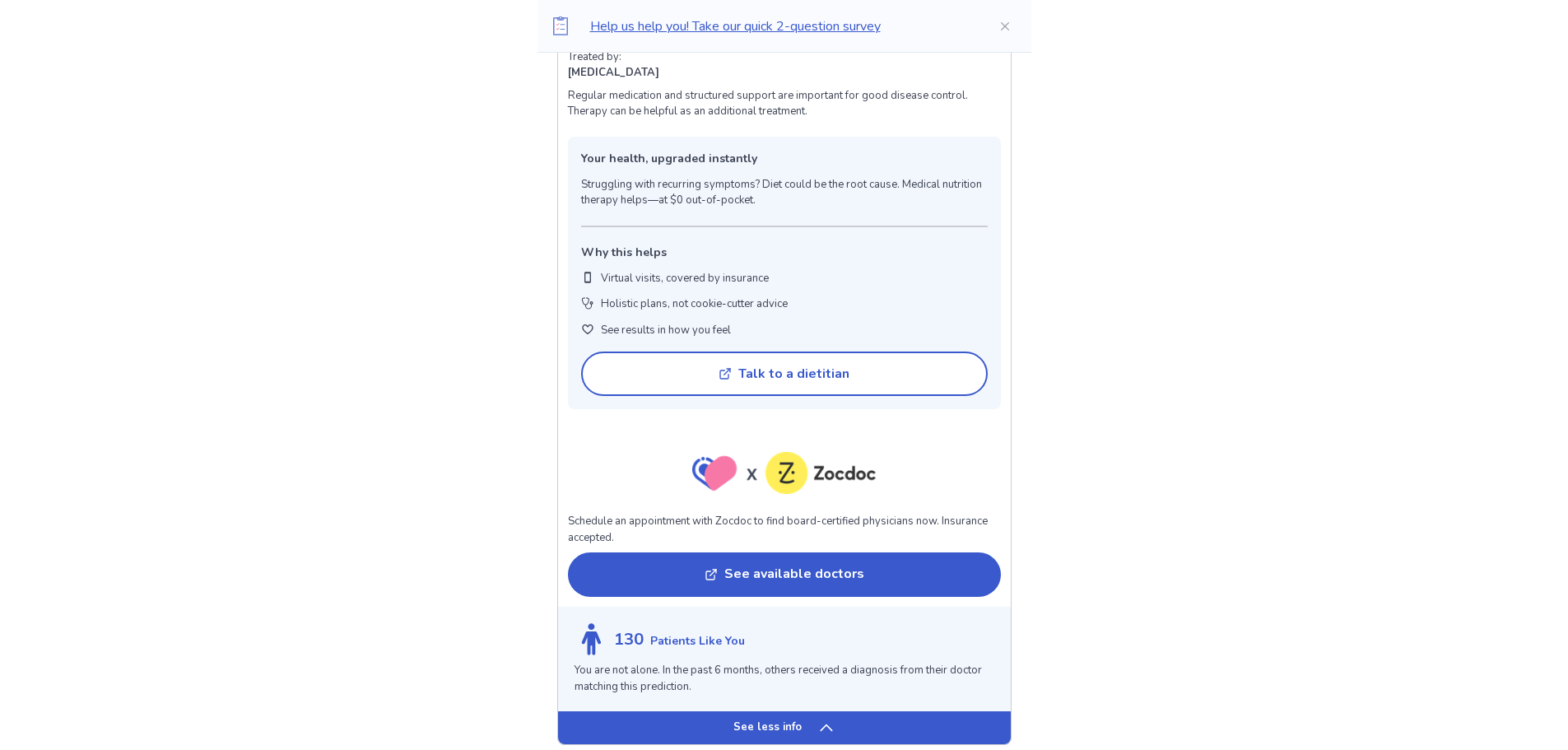
scroll to position [4199, 0]
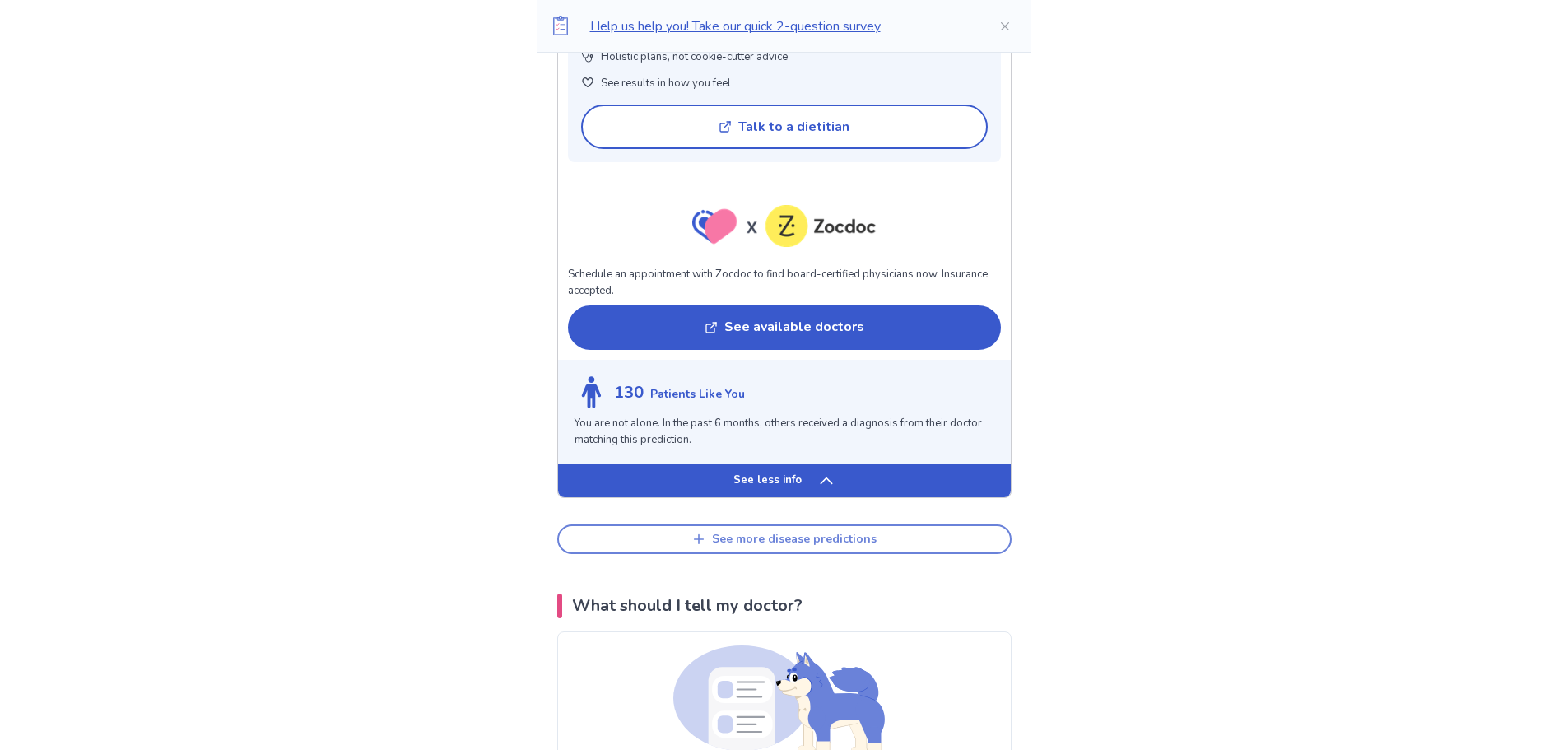
click at [872, 546] on div "See more disease predictions" at bounding box center [794, 539] width 165 height 14
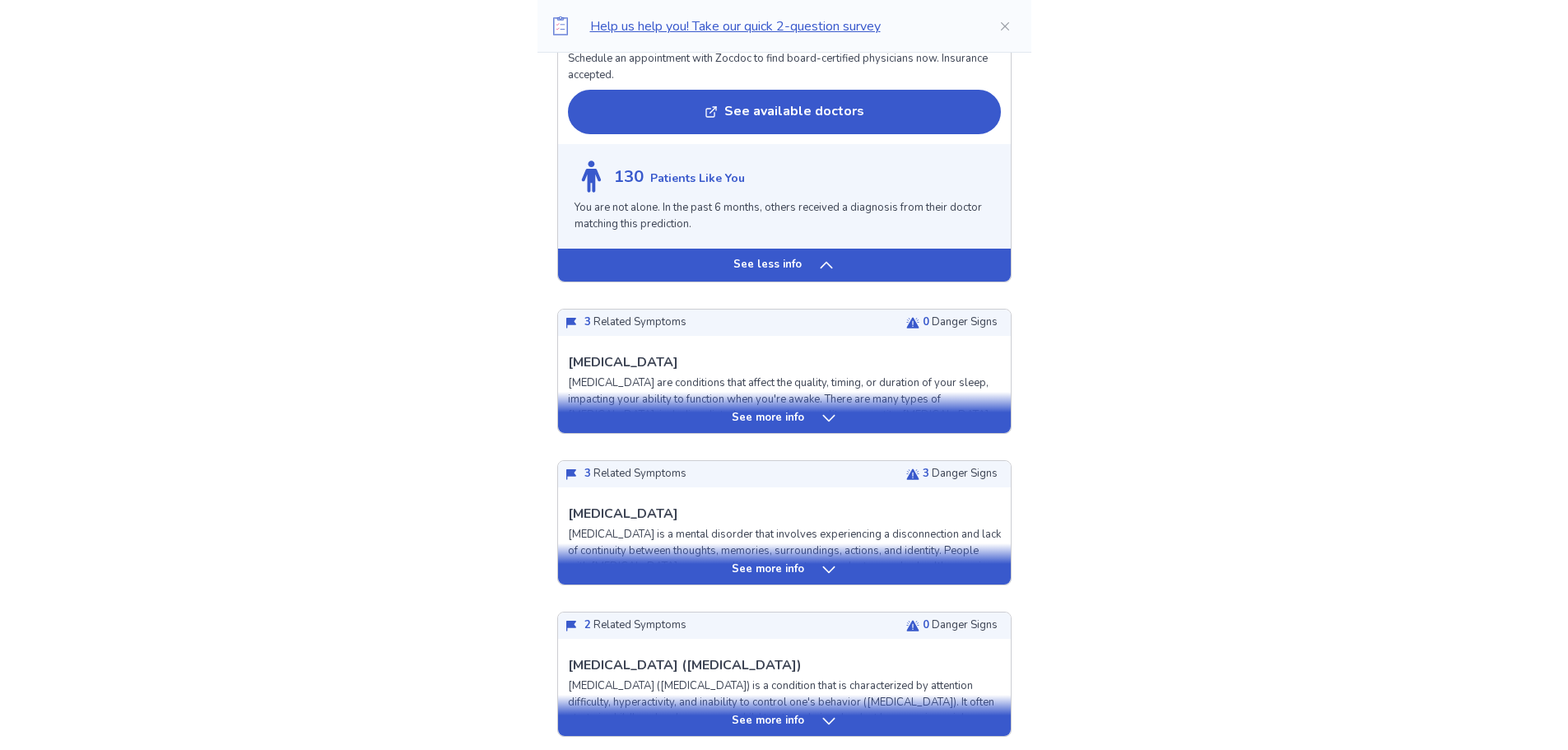
scroll to position [4528, 0]
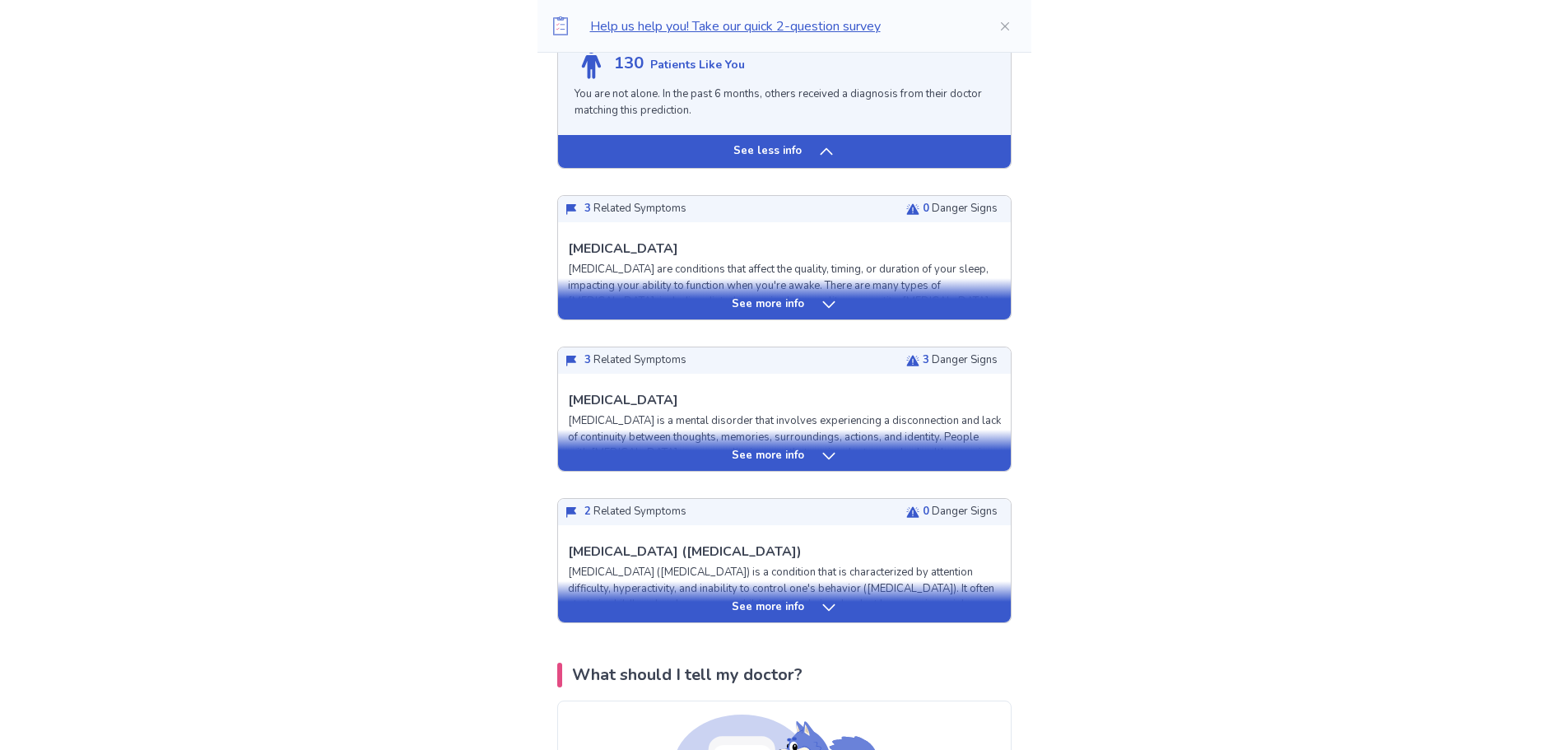
click at [765, 464] on p "See more info" at bounding box center [768, 456] width 72 height 16
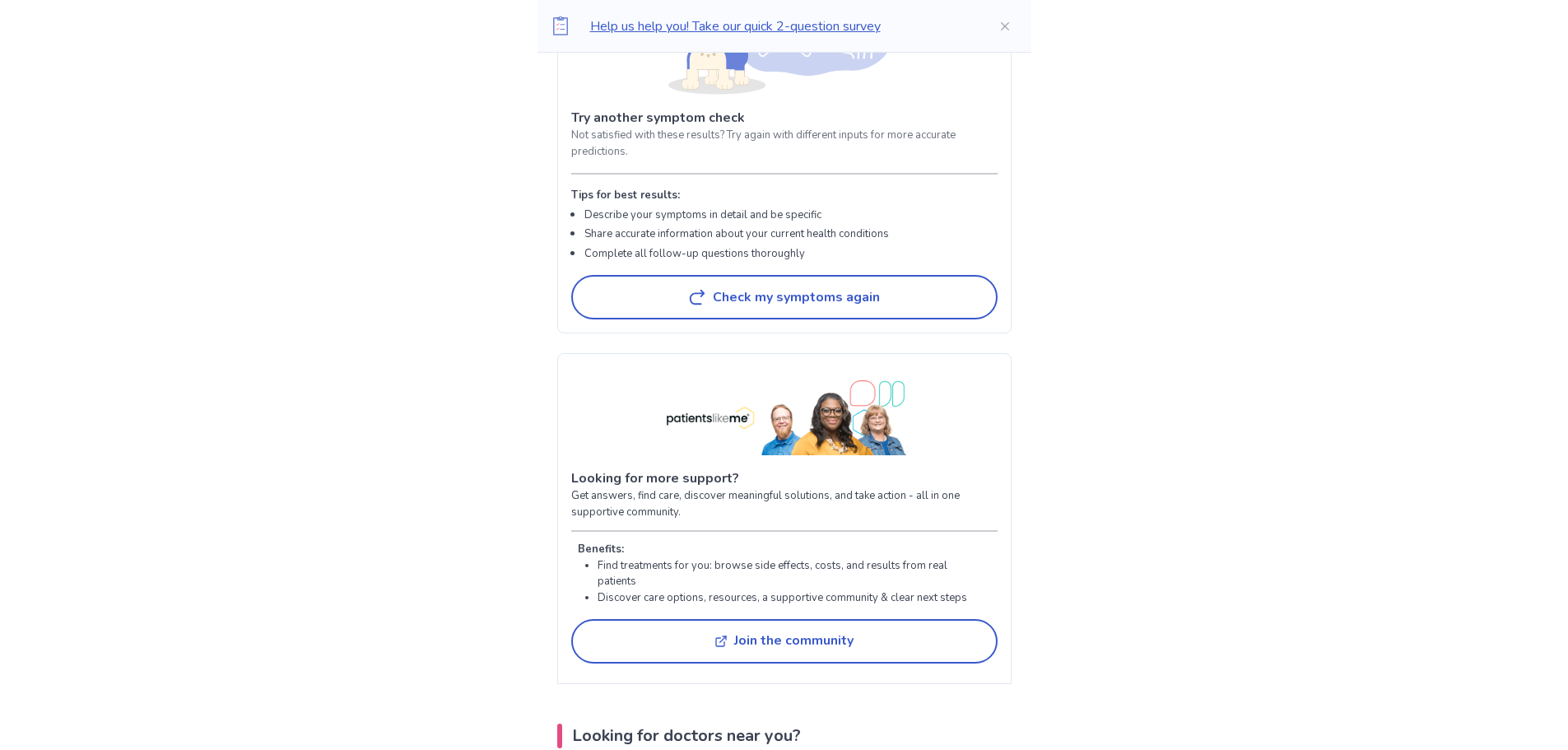
scroll to position [8151, 0]
